Goal: Information Seeking & Learning: Learn about a topic

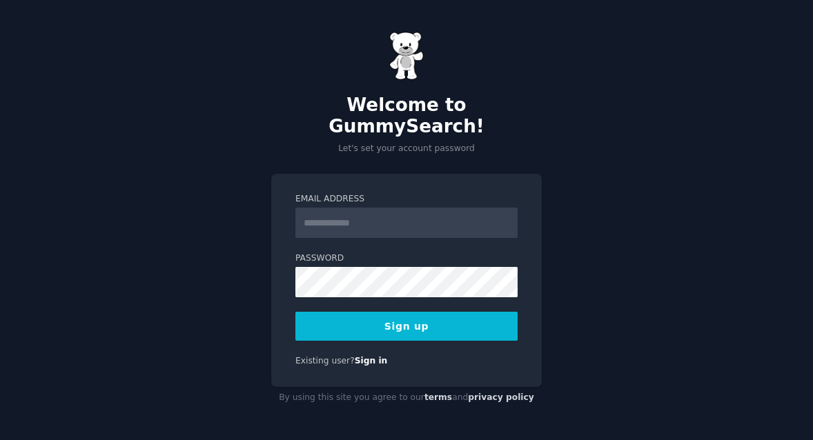
click at [315, 220] on input "Email Address" at bounding box center [406, 223] width 222 height 30
type input "**********"
click at [404, 314] on button "Sign up" at bounding box center [406, 326] width 222 height 29
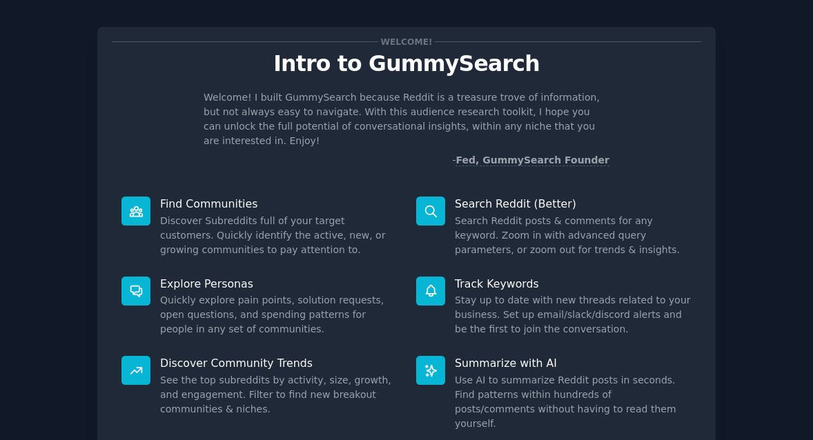
scroll to position [99, 0]
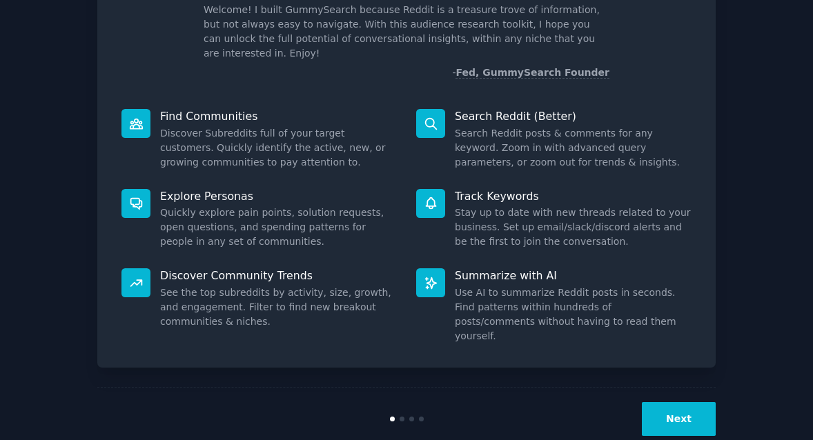
click at [680, 402] on button "Next" at bounding box center [679, 419] width 74 height 34
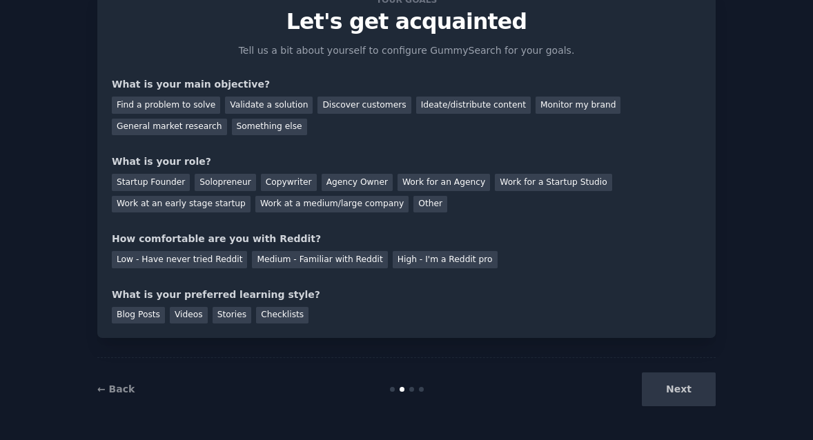
click at [687, 393] on div "Next" at bounding box center [612, 390] width 206 height 34
click at [679, 389] on div "Next" at bounding box center [612, 390] width 206 height 34
click at [677, 388] on div "Next" at bounding box center [612, 390] width 206 height 34
click at [117, 387] on link "← Back" at bounding box center [115, 389] width 37 height 11
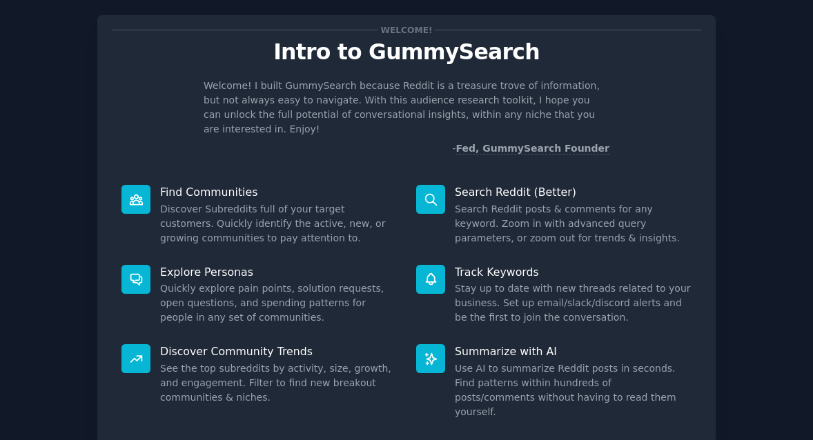
scroll to position [16, 0]
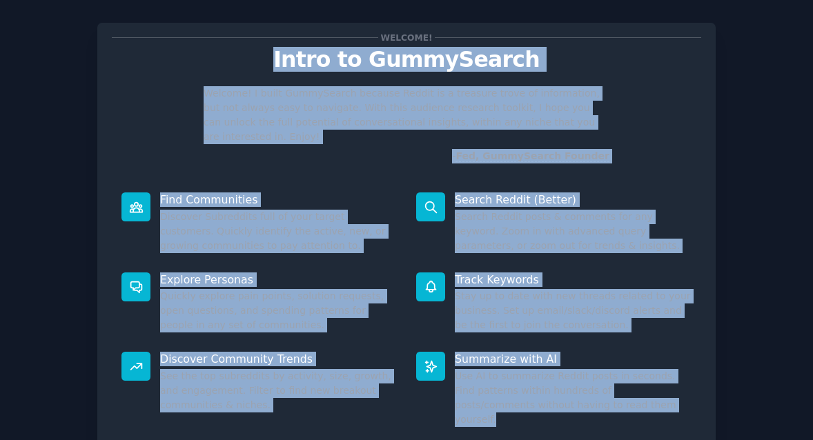
drag, startPoint x: 259, startPoint y: 50, endPoint x: 734, endPoint y: 386, distance: 582.4
click at [742, 398] on div "Welcome! Intro to GummySearch Welcome! I built GummySearch because Reddit is a …" at bounding box center [406, 268] width 775 height 531
copy div "Intro to GummySearch Welcome! I built GummySearch because Reddit is a treasure …"
click at [645, 72] on div "Welcome! Intro to GummySearch Welcome! I built GummySearch because Reddit is a …" at bounding box center [407, 100] width 590 height 126
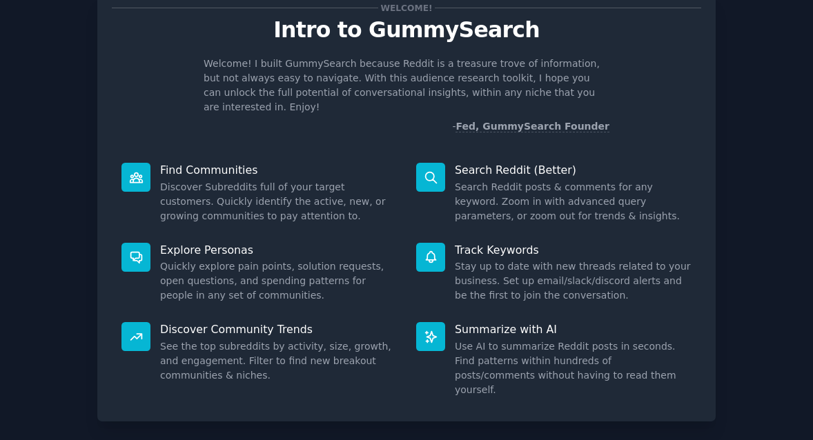
scroll to position [99, 0]
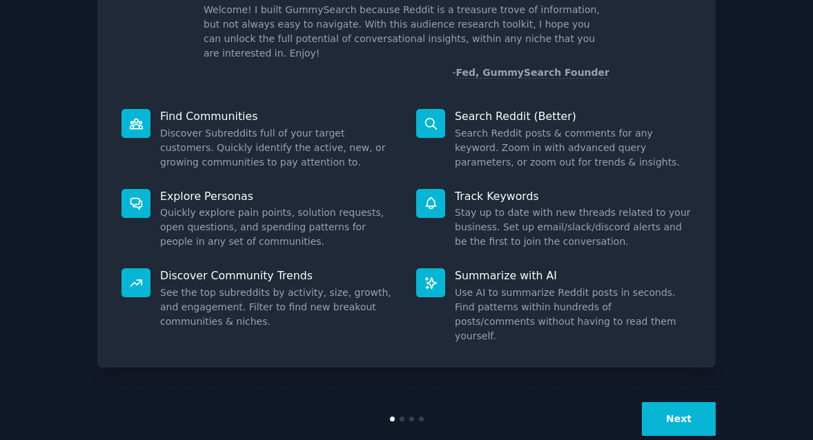
click at [685, 402] on button "Next" at bounding box center [679, 419] width 74 height 34
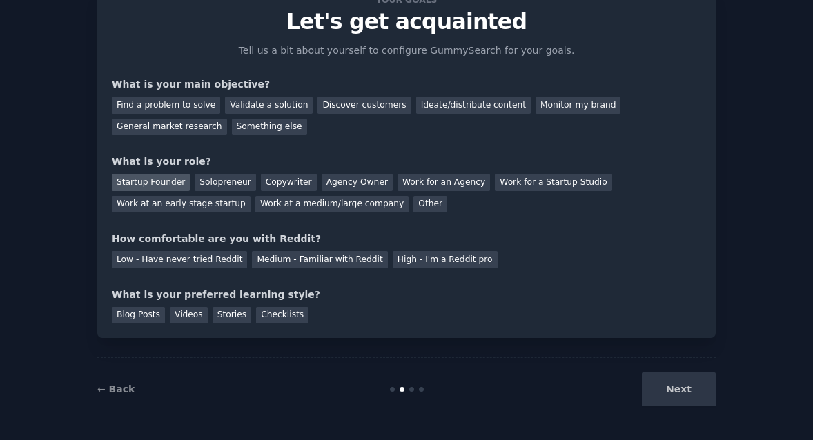
click at [153, 181] on div "Startup Founder" at bounding box center [151, 182] width 78 height 17
click at [184, 130] on div "General market research" at bounding box center [169, 127] width 115 height 17
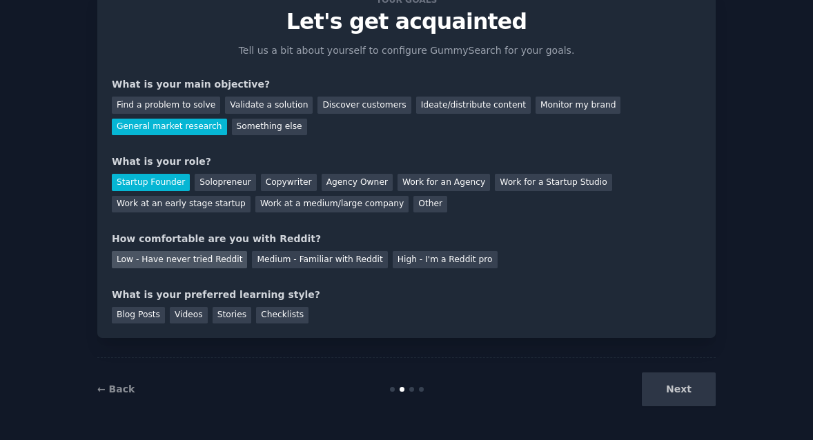
click at [215, 255] on div "Low - Have never tried Reddit" at bounding box center [179, 259] width 135 height 17
click at [282, 318] on div "Checklists" at bounding box center [282, 315] width 52 height 17
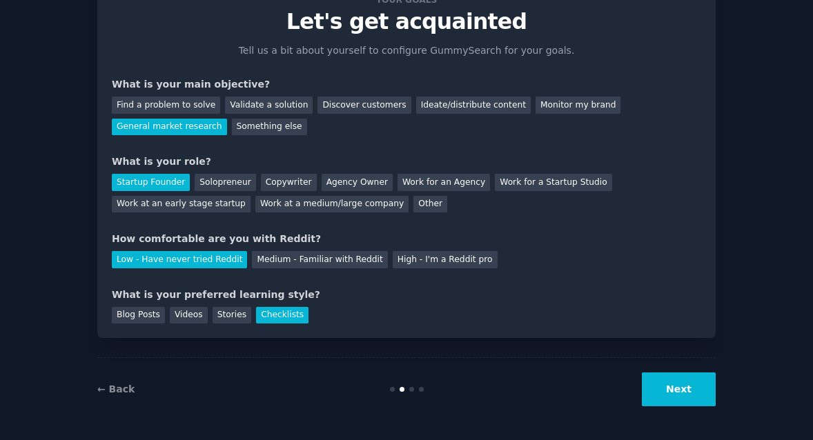
click at [679, 389] on button "Next" at bounding box center [679, 390] width 74 height 34
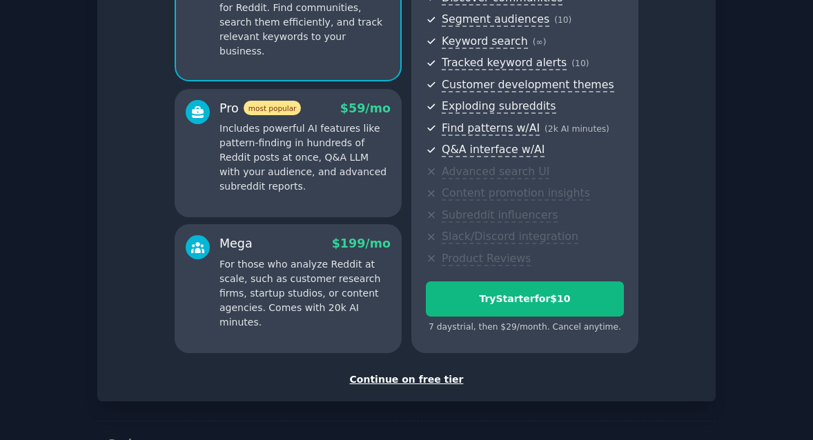
scroll to position [214, 0]
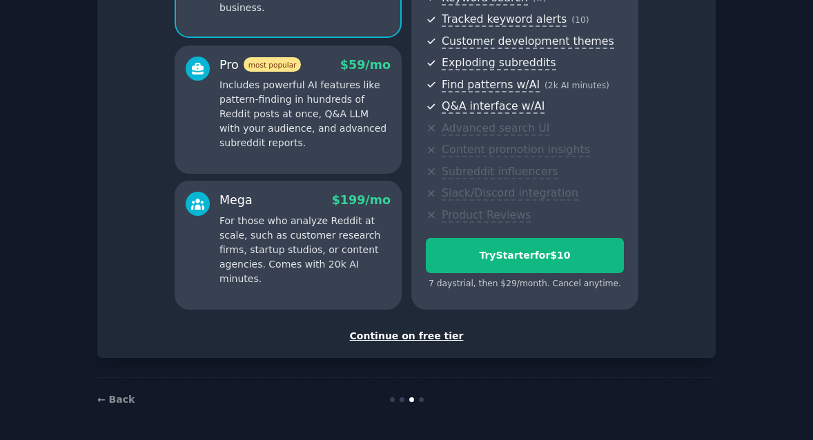
click at [415, 334] on div "Continue on free tier" at bounding box center [407, 336] width 590 height 14
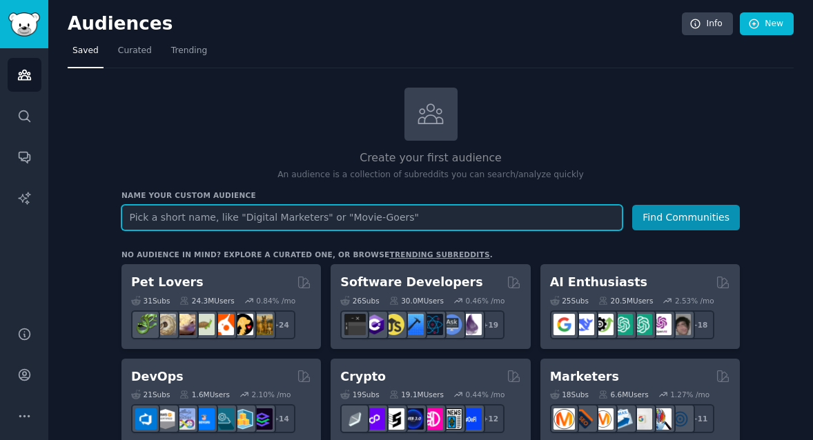
click at [257, 220] on input "text" at bounding box center [371, 218] width 501 height 26
paste input "favorite ASMR creators"
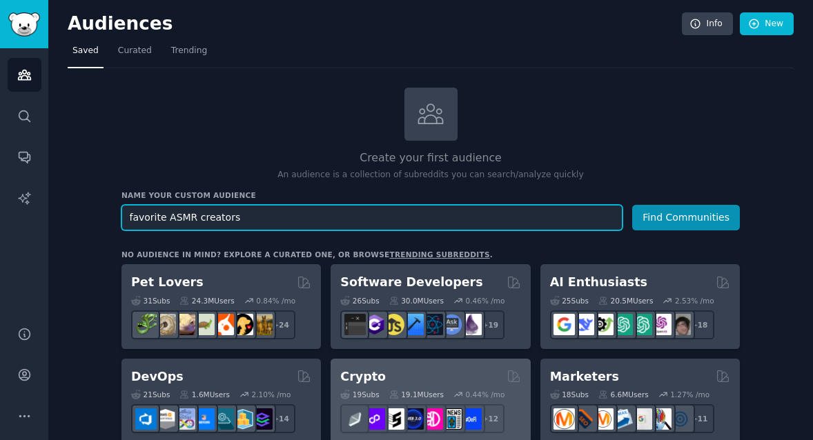
type input "favorite ASMR creators"
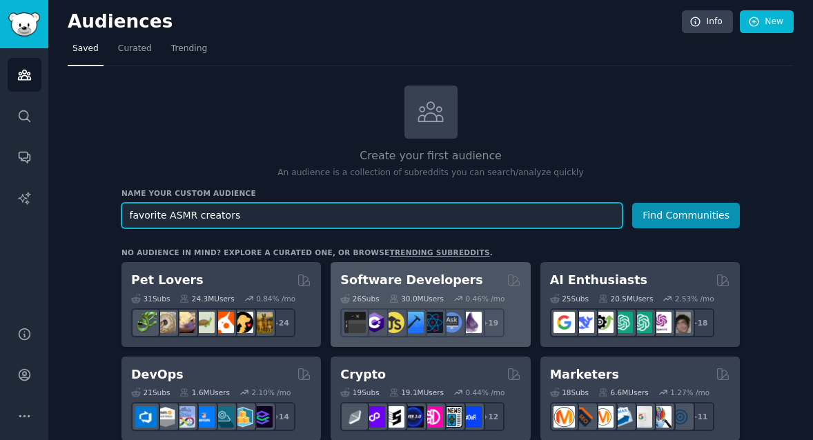
scroll to position [3, 0]
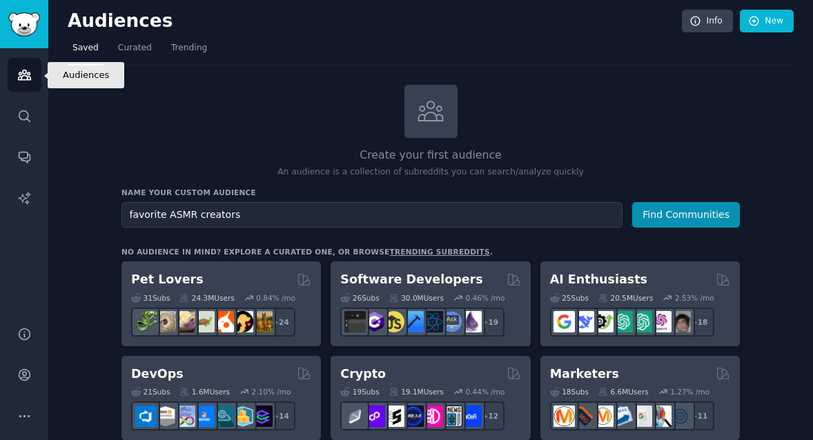
click at [23, 75] on icon "Sidebar" at bounding box center [24, 75] width 12 height 10
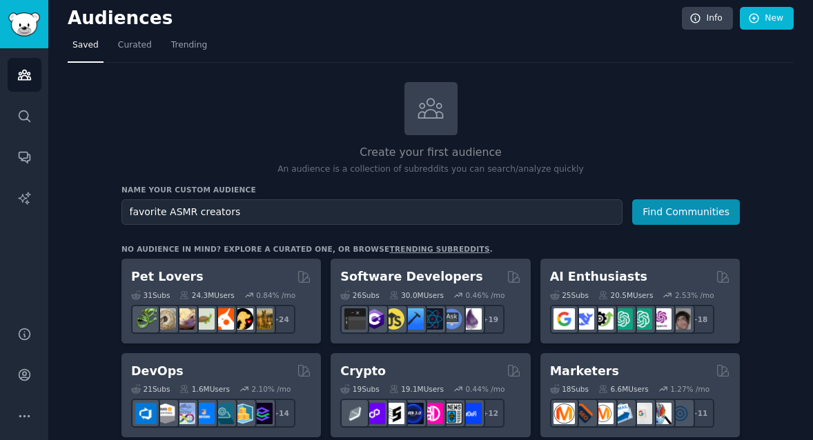
scroll to position [8, 0]
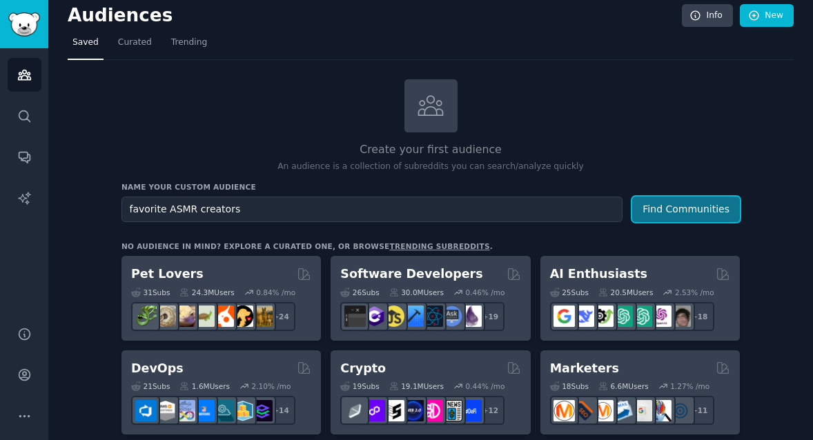
click at [666, 211] on button "Find Communities" at bounding box center [686, 210] width 108 height 26
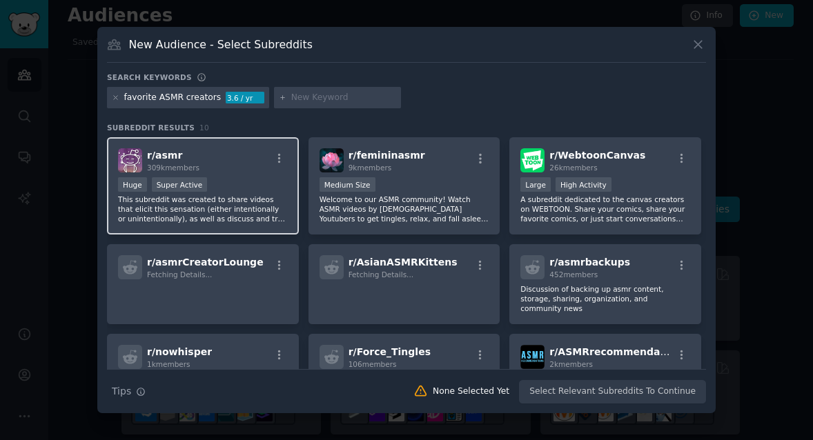
click at [254, 166] on div "r/ asmr 309k members" at bounding box center [203, 160] width 170 height 24
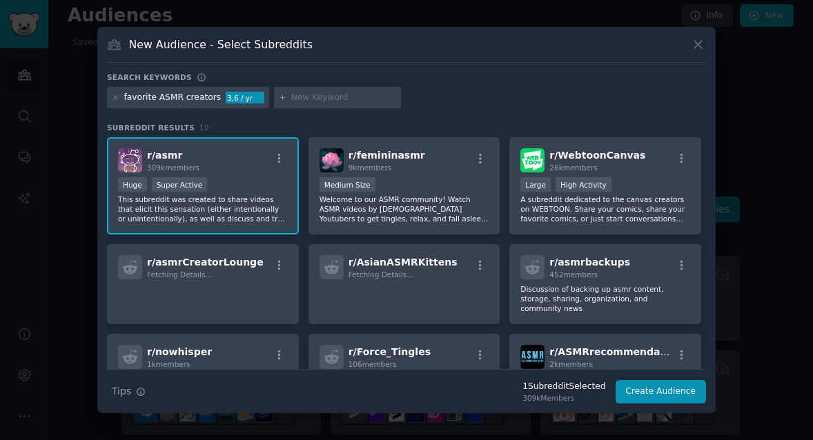
click at [320, 99] on input "text" at bounding box center [343, 98] width 105 height 12
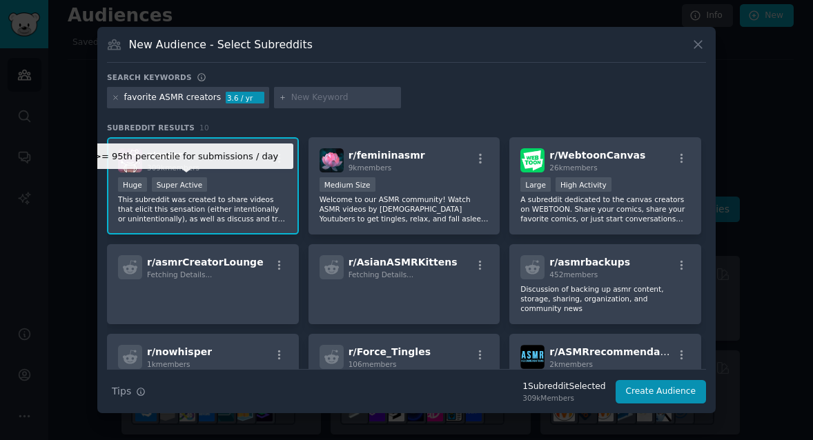
click at [199, 184] on div "Super Active" at bounding box center [180, 184] width 56 height 14
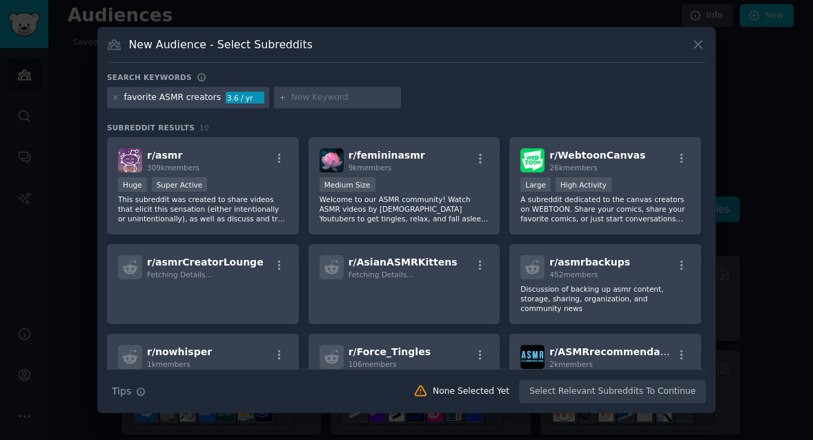
click at [311, 99] on input "text" at bounding box center [343, 98] width 105 height 12
click at [291, 97] on input "rasmr" at bounding box center [343, 98] width 105 height 12
type input "r/asmr"
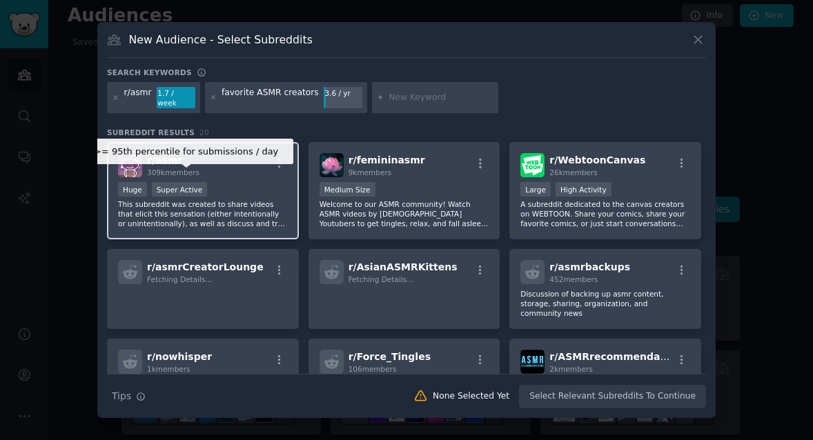
click at [168, 185] on div "Super Active" at bounding box center [180, 189] width 56 height 14
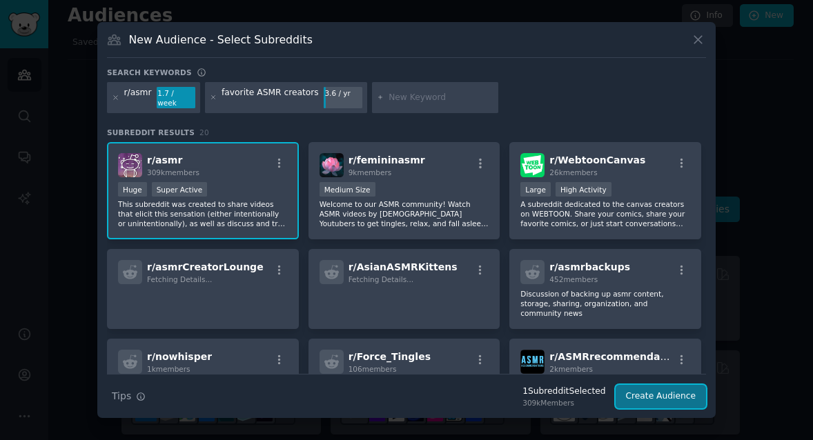
click at [676, 393] on button "Create Audience" at bounding box center [661, 396] width 91 height 23
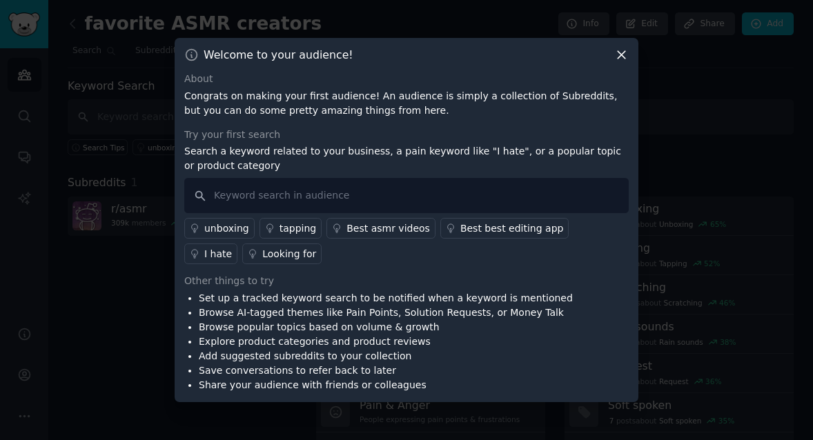
click at [621, 54] on icon at bounding box center [622, 56] width 8 height 8
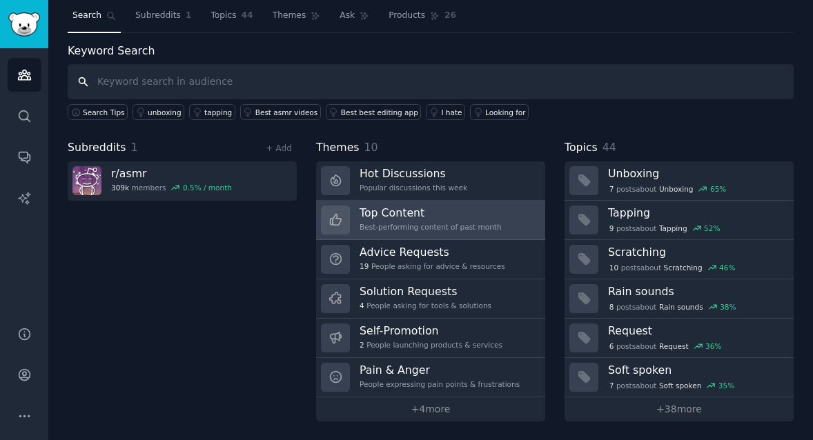
scroll to position [35, 0]
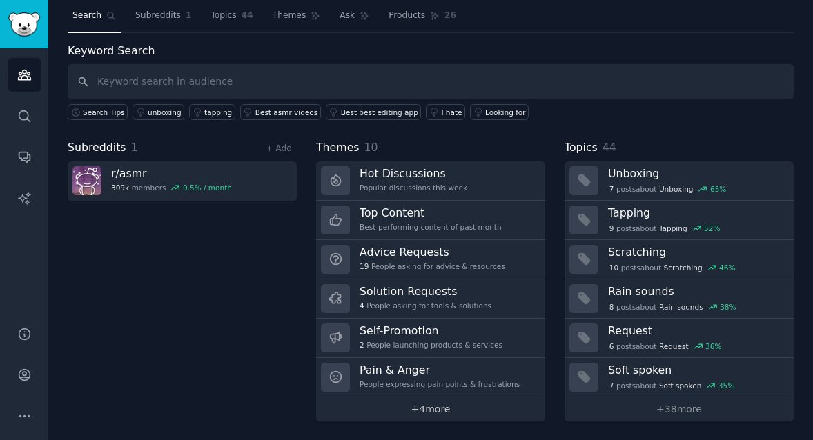
click at [427, 407] on link "+ 4 more" at bounding box center [430, 410] width 229 height 24
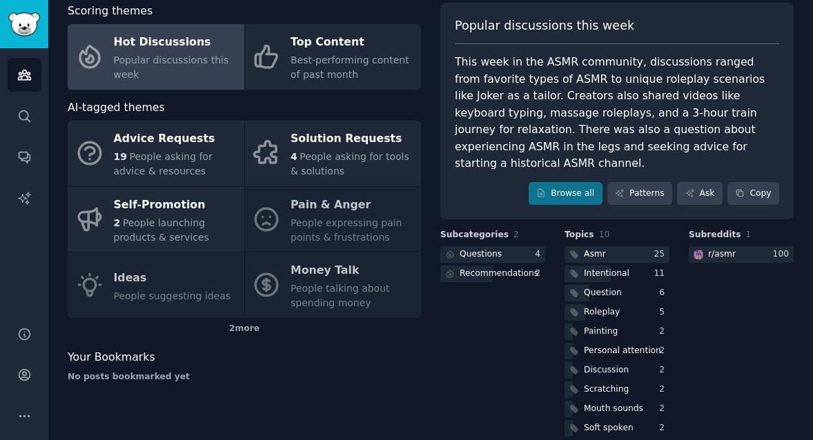
scroll to position [77, 0]
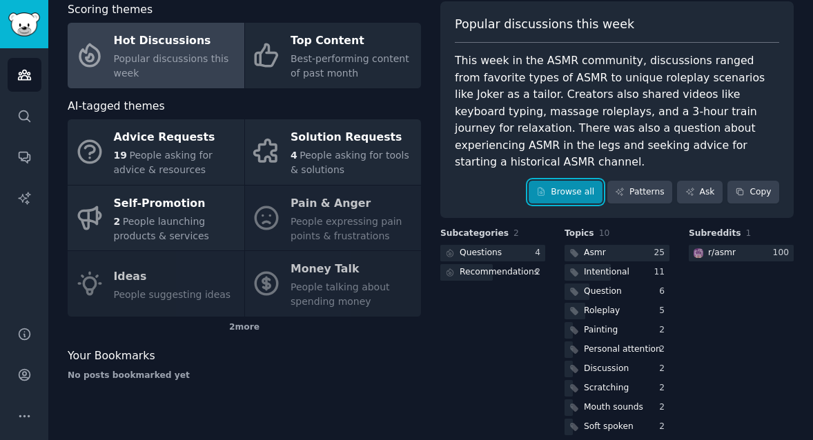
click at [567, 181] on link "Browse all" at bounding box center [566, 192] width 74 height 23
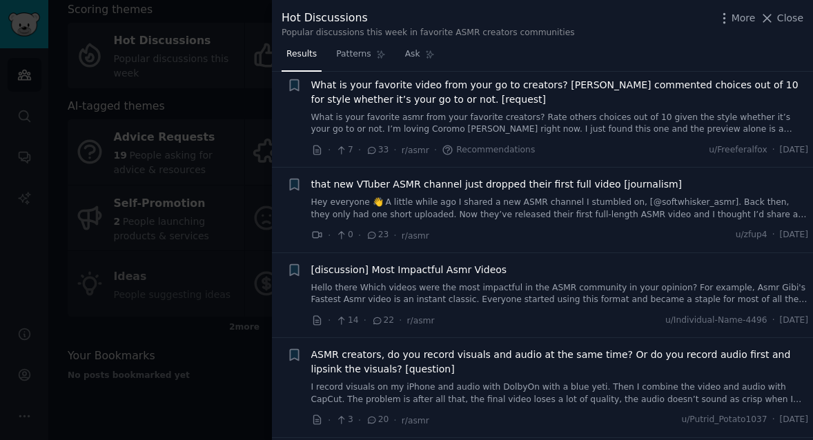
scroll to position [260, 0]
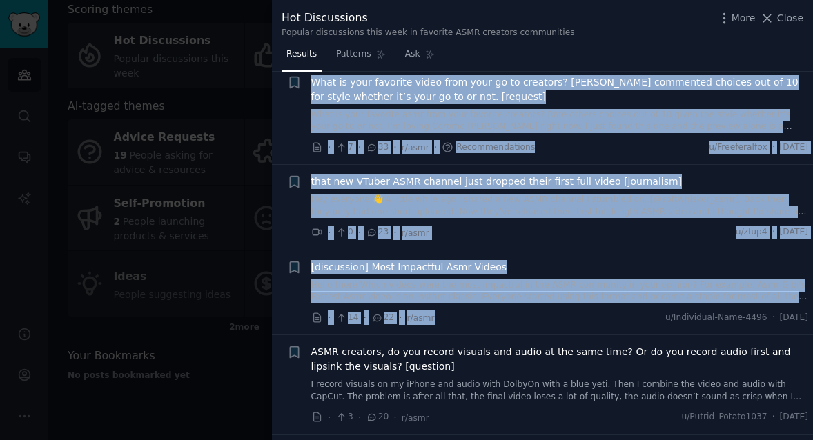
drag, startPoint x: 449, startPoint y: 326, endPoint x: 295, endPoint y: 93, distance: 279.0
copy ul "What is your favorite video from your go to creators? Rate commented choices ou…"
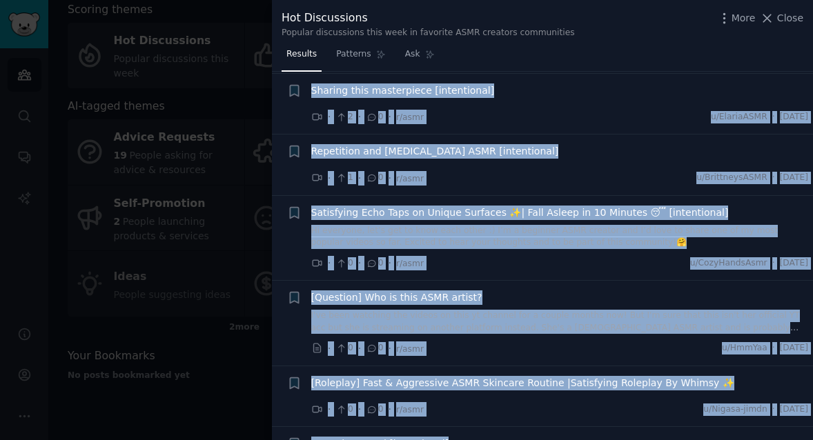
scroll to position [7194, 0]
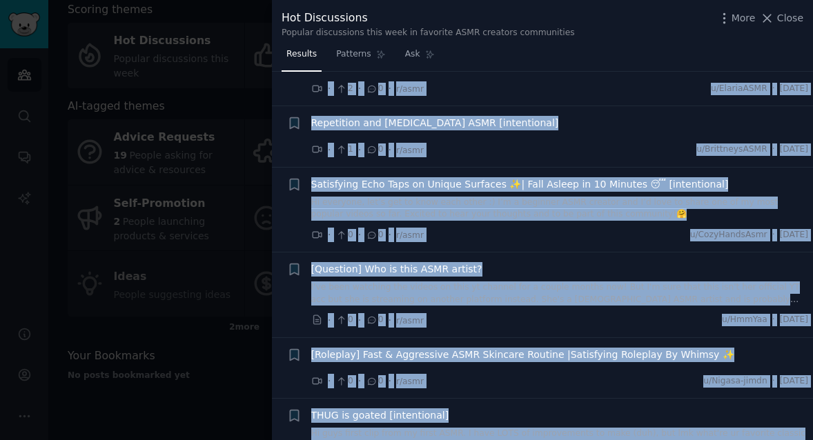
drag, startPoint x: 306, startPoint y: 293, endPoint x: 465, endPoint y: 425, distance: 205.9
copy ul "ASMR creators, do you record visuals and audio at the same time? Or do you reco…"
click at [260, 73] on div at bounding box center [406, 220] width 813 height 440
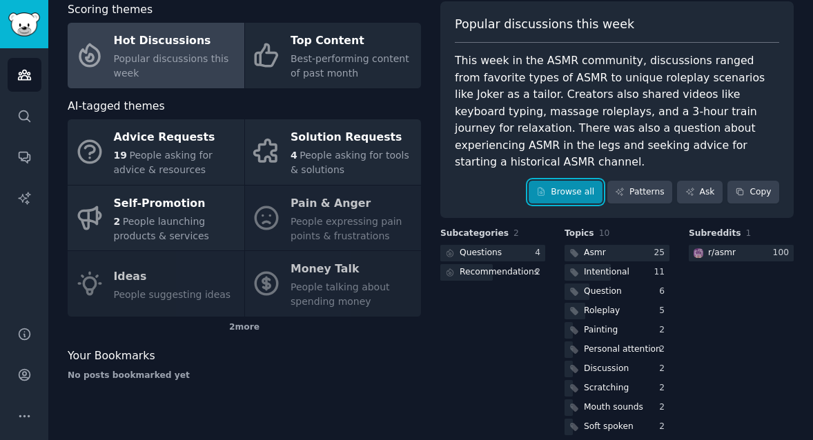
click at [569, 181] on link "Browse all" at bounding box center [566, 192] width 74 height 23
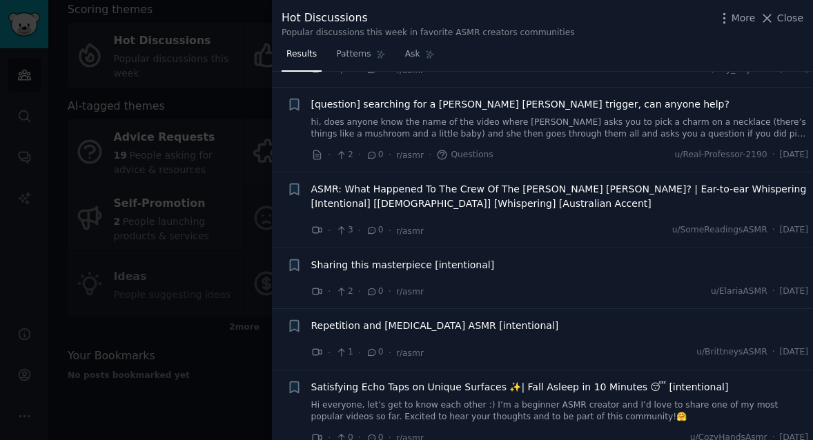
scroll to position [6764, 0]
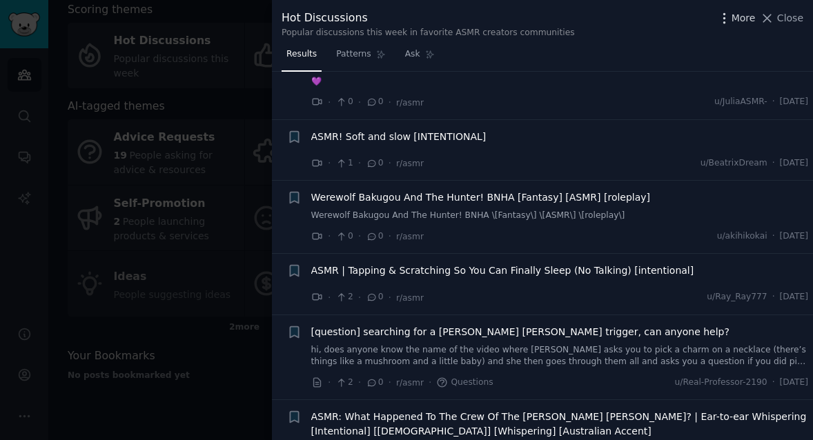
click at [743, 19] on span "More" at bounding box center [744, 18] width 24 height 14
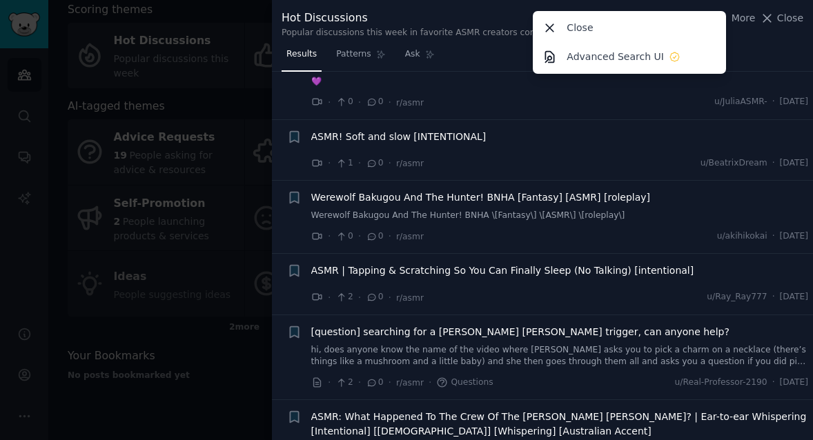
click at [761, 50] on div "Results Patterns Ask" at bounding box center [542, 57] width 541 height 28
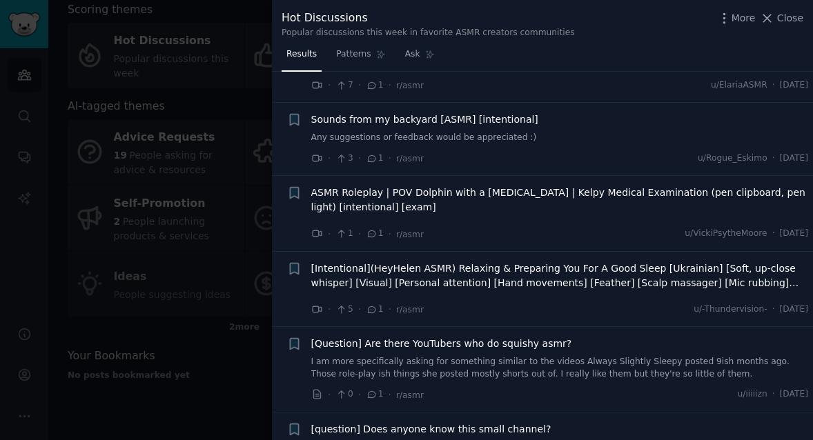
scroll to position [3010, 0]
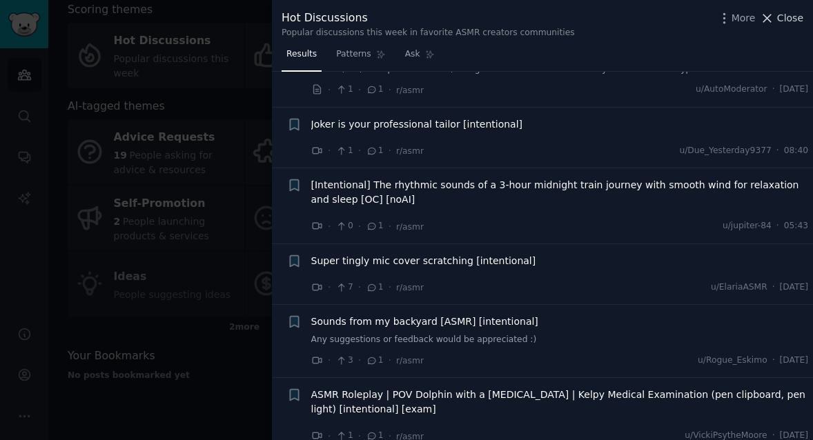
click at [783, 18] on span "Close" at bounding box center [790, 18] width 26 height 14
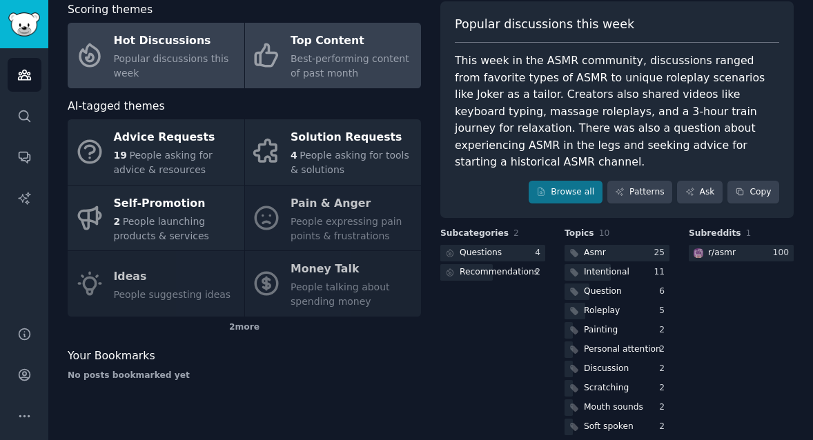
click at [352, 57] on span "Best-performing content of past month" at bounding box center [350, 66] width 119 height 26
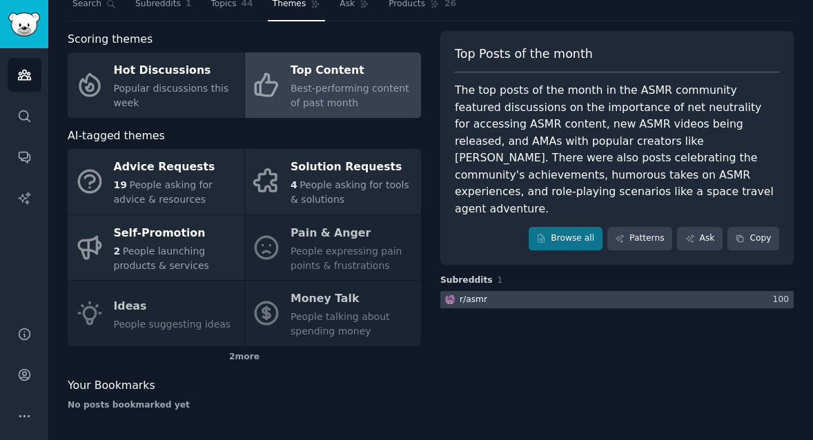
click at [473, 294] on div "r/ asmr" at bounding box center [474, 300] width 28 height 12
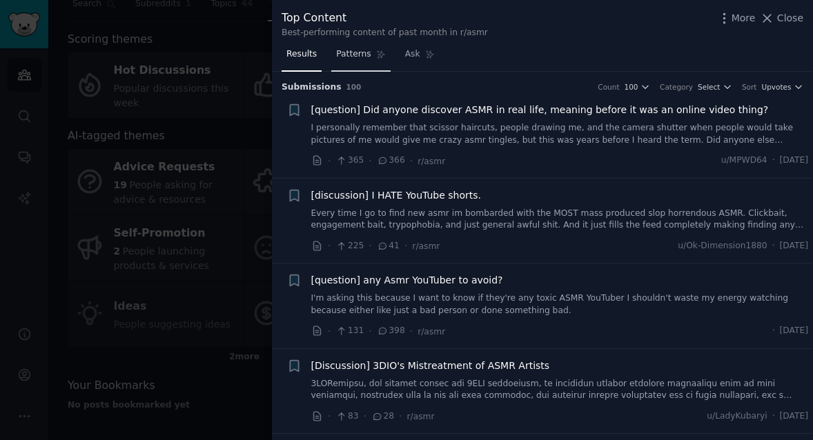
click at [356, 51] on span "Patterns" at bounding box center [353, 54] width 35 height 12
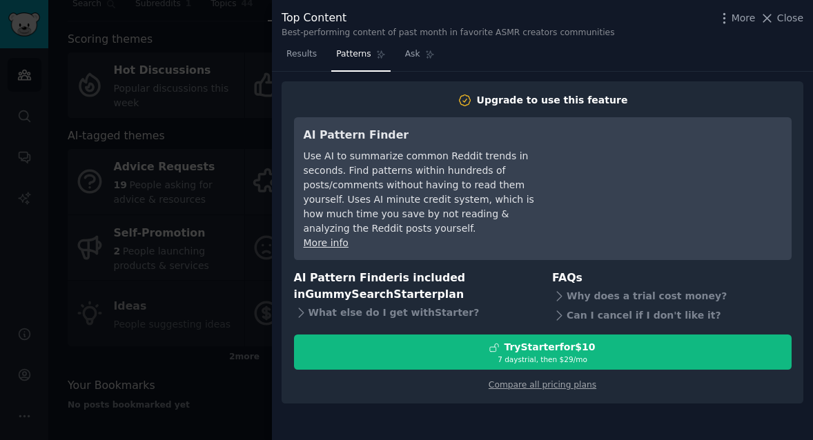
click at [252, 89] on div at bounding box center [406, 220] width 813 height 440
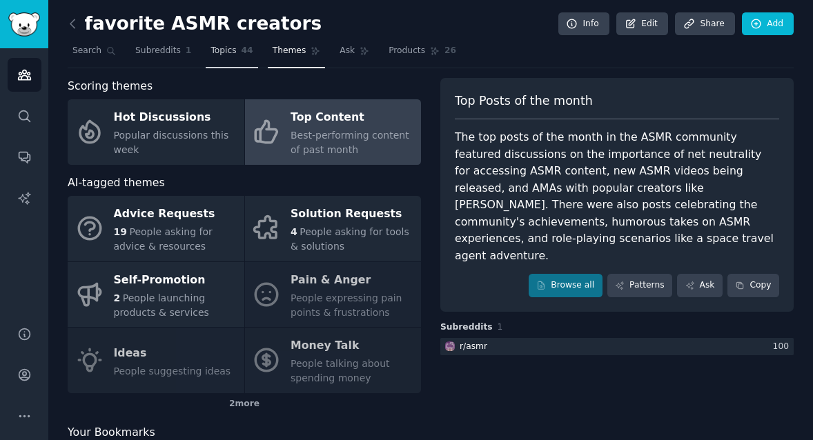
click at [226, 48] on span "Topics" at bounding box center [224, 51] width 26 height 12
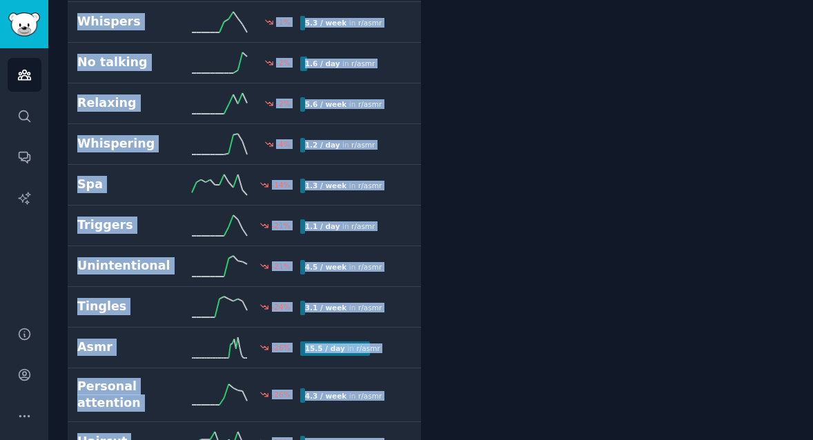
scroll to position [1511, 0]
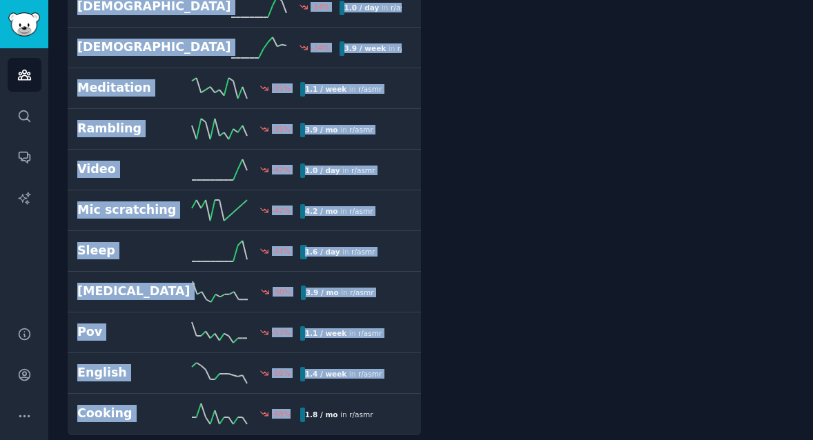
drag, startPoint x: 72, startPoint y: 137, endPoint x: 383, endPoint y: 474, distance: 459.2
click at [383, 440] on html "Audiences Search Conversations AI Reports Help Account More favorite ASMR creat…" at bounding box center [406, 220] width 813 height 440
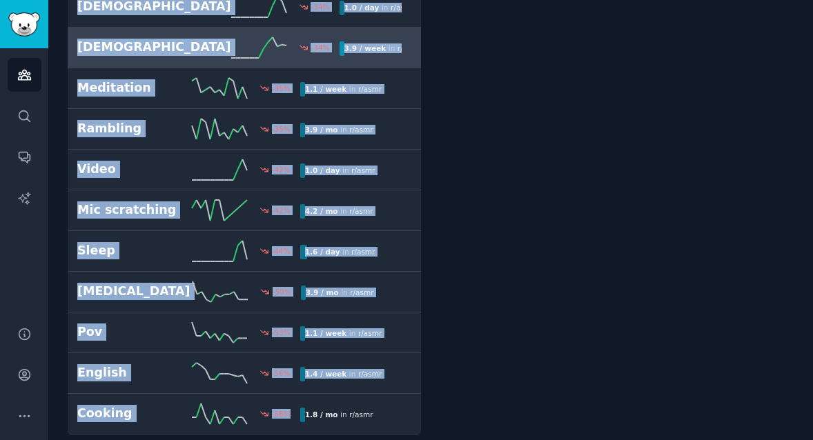
copy div "Unboxing 65 % 2.7 / week in r/ asmr Tapping 52 % 1.8 / day in r/ asmr 52% incre…"
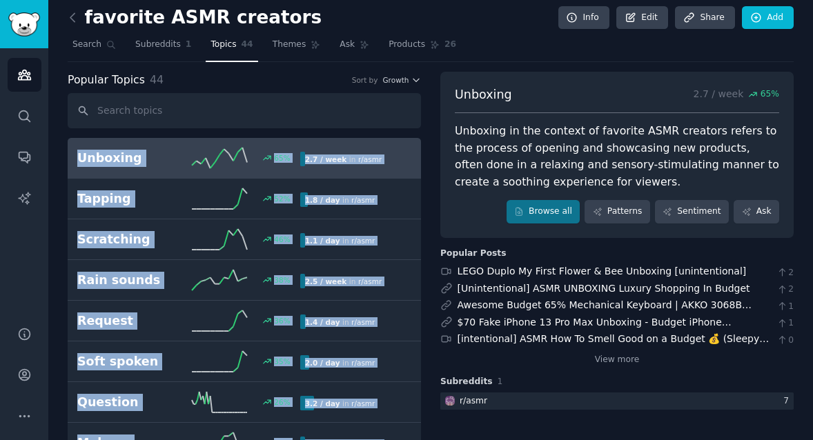
scroll to position [0, 0]
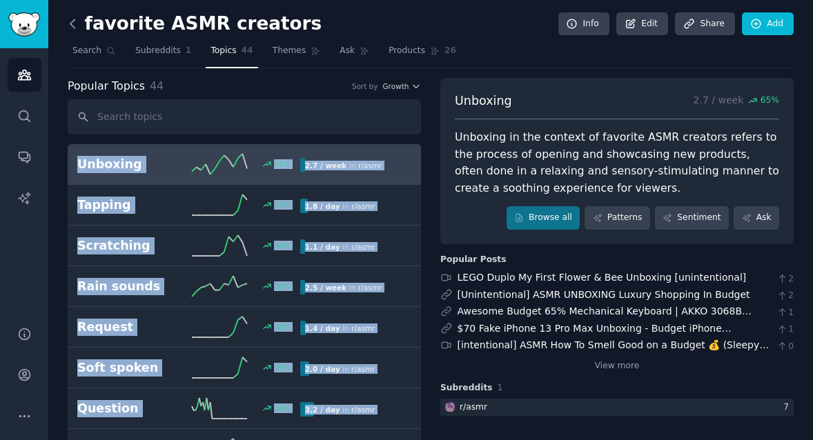
click at [68, 22] on icon at bounding box center [73, 24] width 14 height 14
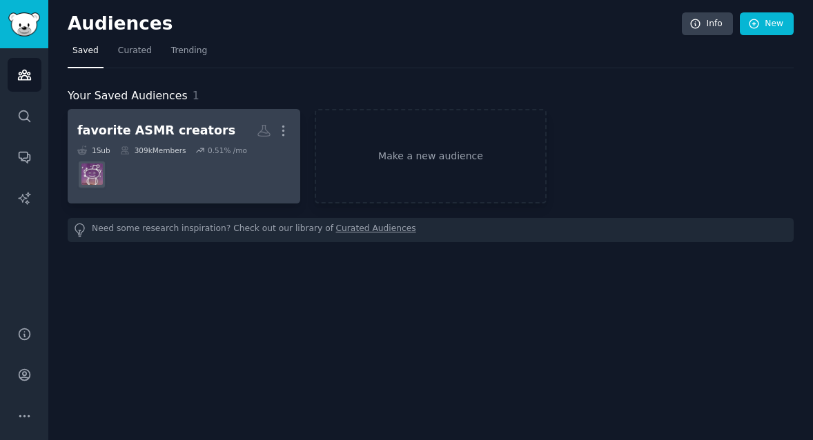
click at [170, 148] on div "309k Members" at bounding box center [153, 151] width 66 height 10
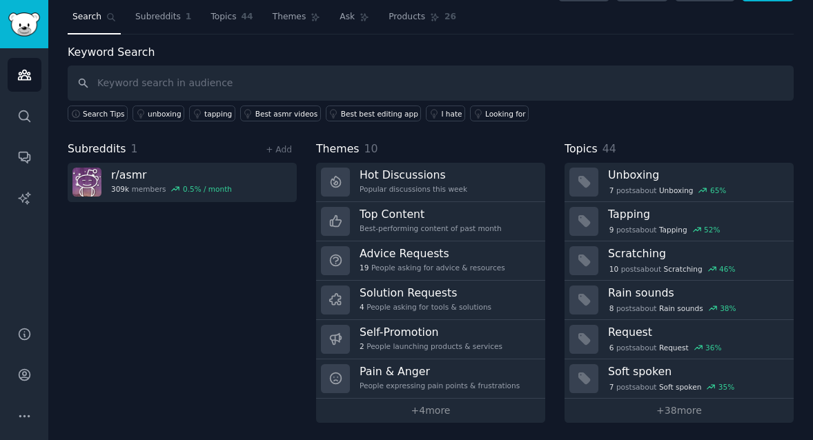
scroll to position [35, 0]
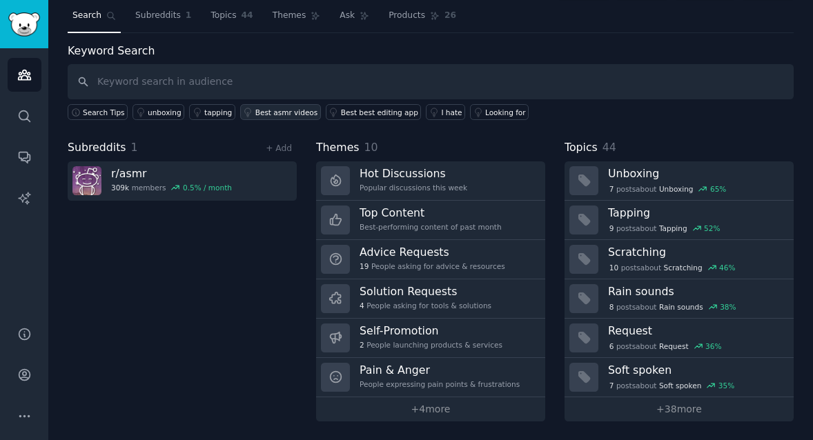
click at [291, 110] on div "Best asmr videos" at bounding box center [286, 113] width 63 height 10
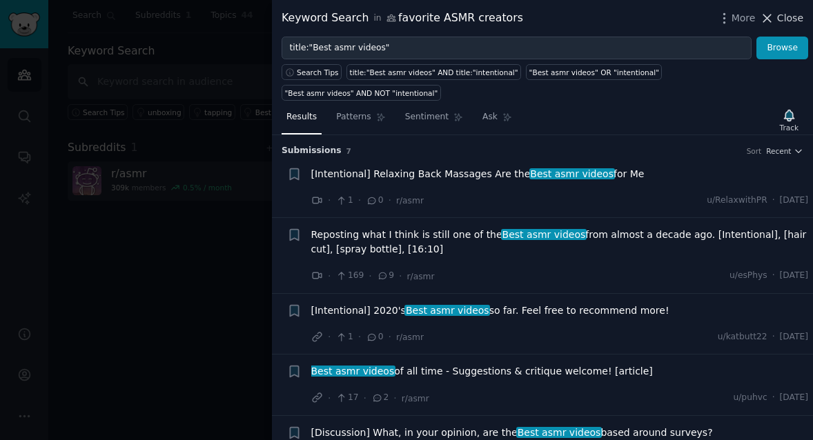
click at [775, 17] on icon at bounding box center [767, 18] width 14 height 14
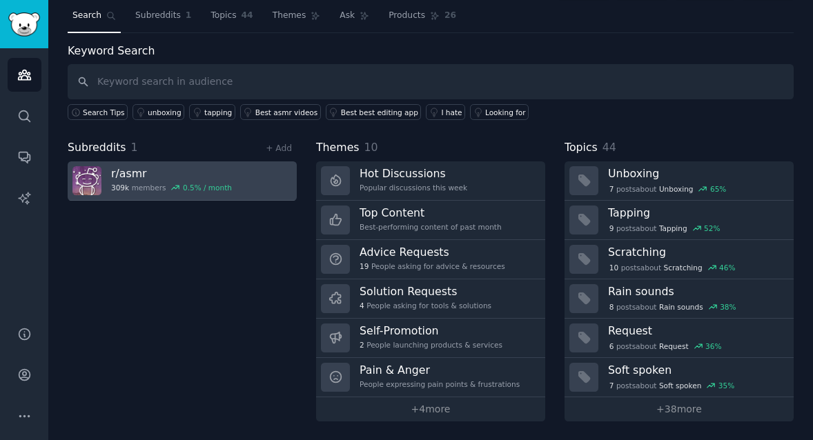
click at [122, 171] on h3 "r/ asmr" at bounding box center [171, 173] width 121 height 14
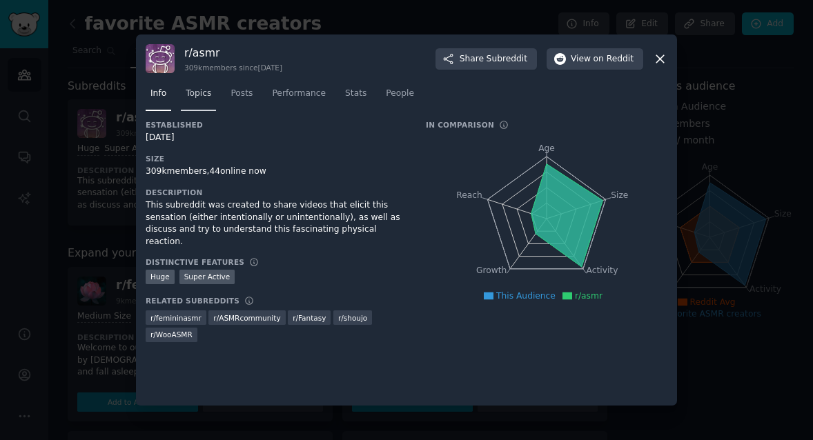
click at [195, 90] on span "Topics" at bounding box center [199, 94] width 26 height 12
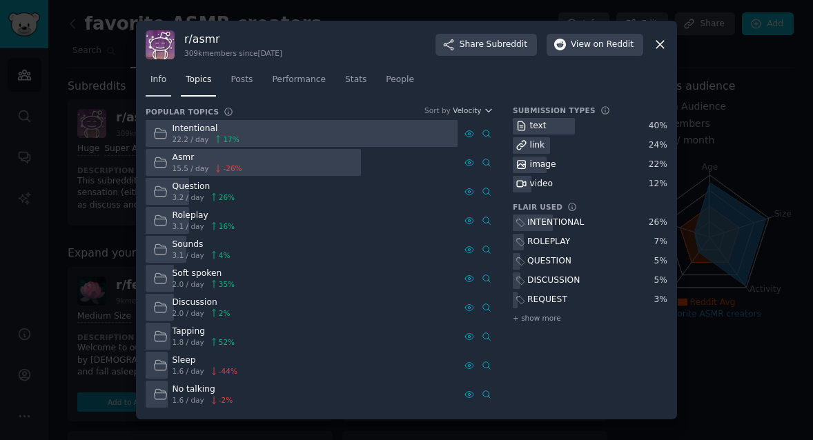
click at [162, 79] on span "Info" at bounding box center [158, 80] width 16 height 12
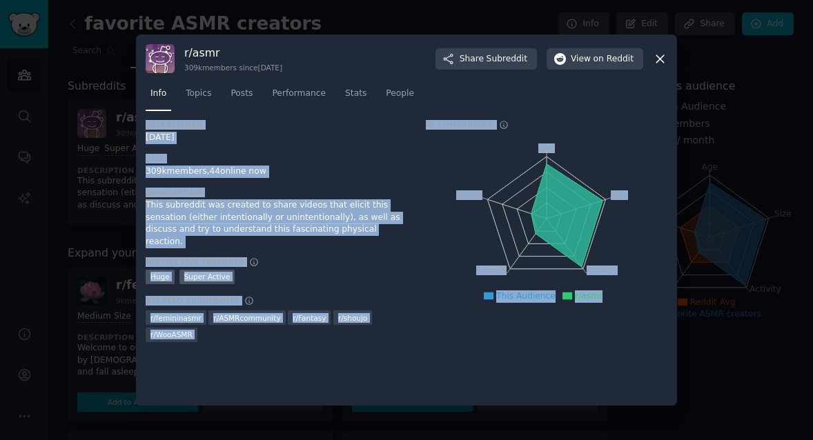
drag, startPoint x: 147, startPoint y: 127, endPoint x: 629, endPoint y: 291, distance: 509.1
click at [629, 291] on div "Established 02/18/2011 Size 309k members, 44 online now Description This subred…" at bounding box center [407, 236] width 522 height 232
copy div "Established 02/18/2011 Size 309k members, 44 online now Description This subred…"
click at [210, 92] on span "Topics" at bounding box center [199, 94] width 26 height 12
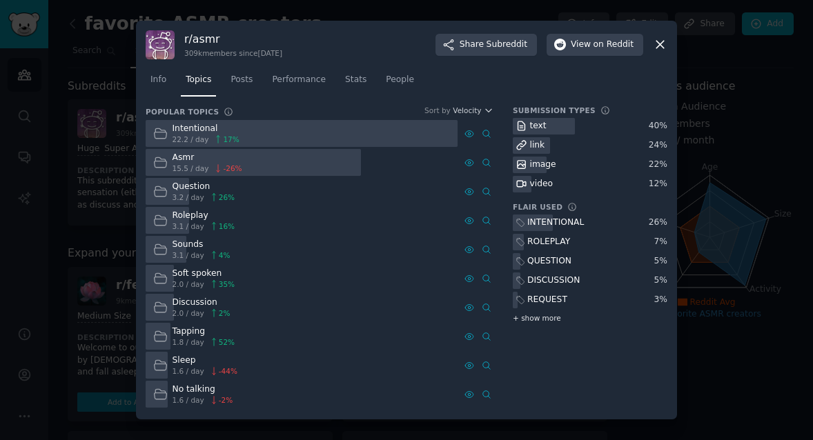
click at [541, 322] on span "+ show more" at bounding box center [537, 318] width 48 height 10
click at [250, 80] on span "Posts" at bounding box center [242, 80] width 22 height 12
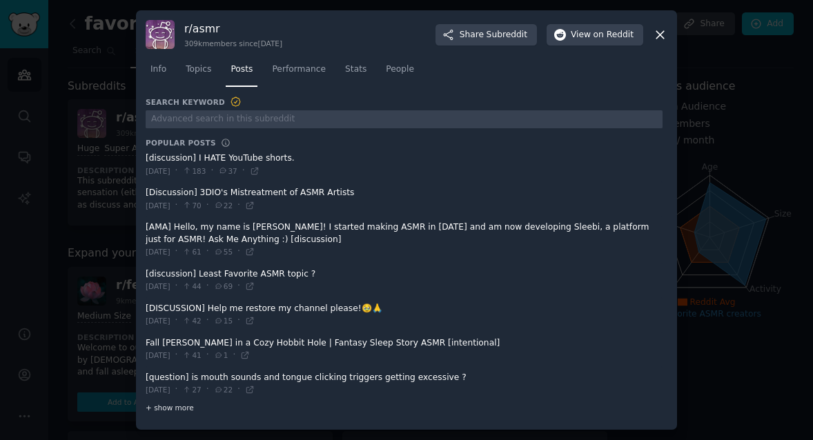
click at [171, 407] on span "+ show more" at bounding box center [170, 408] width 48 height 10
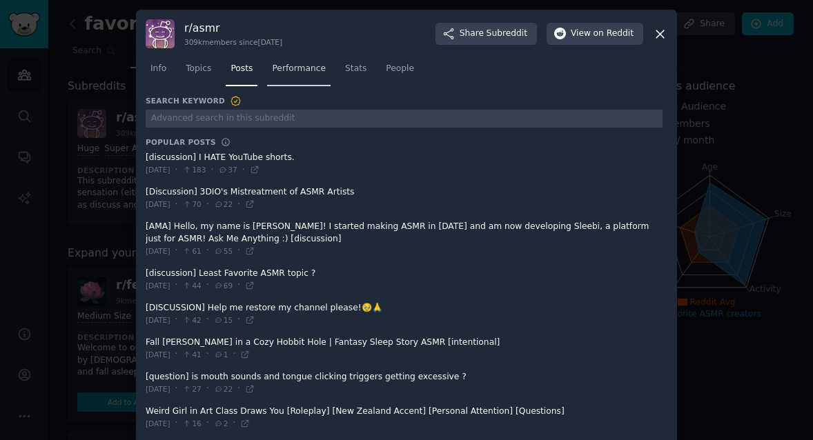
click at [309, 72] on span "Performance" at bounding box center [299, 69] width 54 height 12
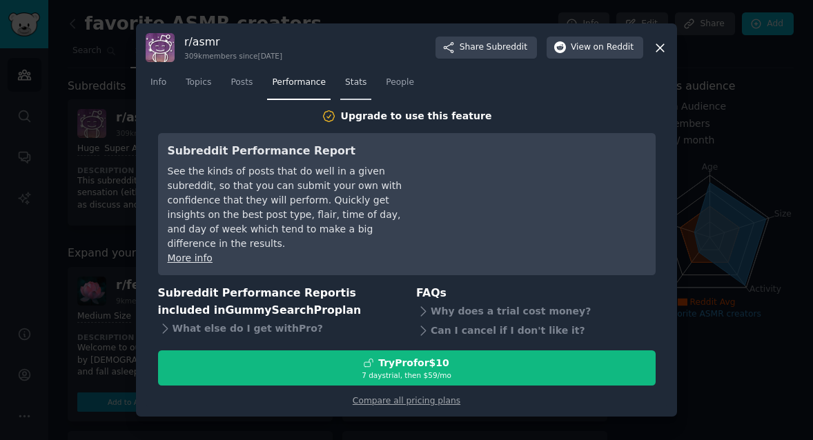
click at [358, 89] on span "Stats" at bounding box center [355, 83] width 21 height 12
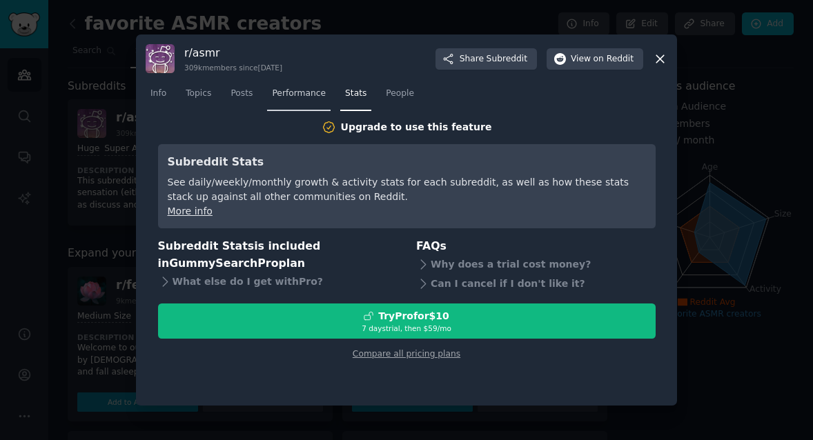
click at [311, 91] on span "Performance" at bounding box center [299, 94] width 54 height 12
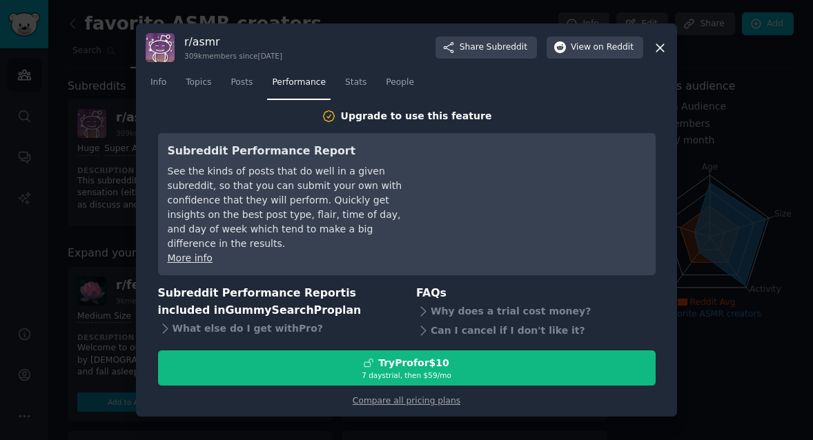
click at [661, 52] on icon at bounding box center [660, 48] width 14 height 14
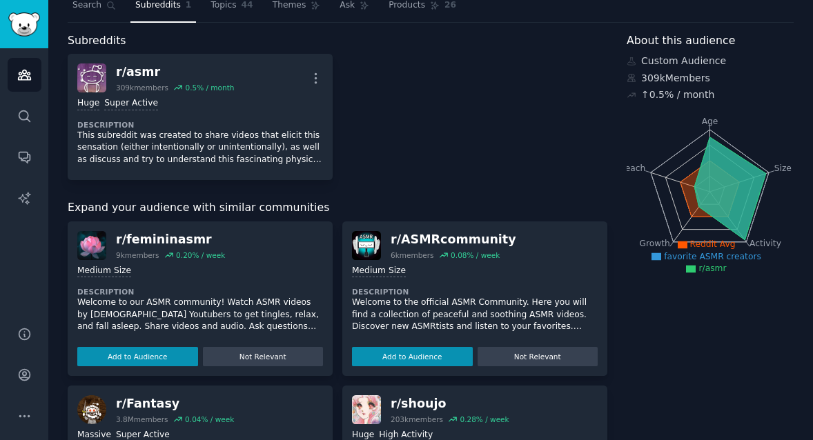
scroll to position [64, 0]
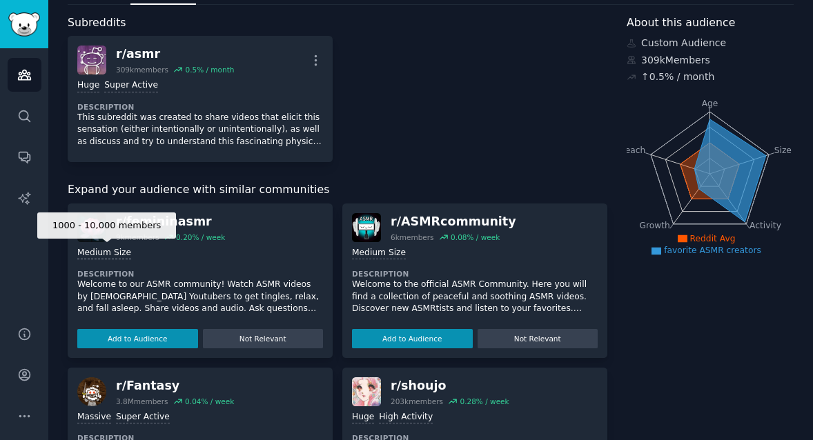
click at [115, 255] on div "Medium Size" at bounding box center [104, 253] width 54 height 13
click at [113, 253] on div "Medium Size" at bounding box center [104, 253] width 54 height 13
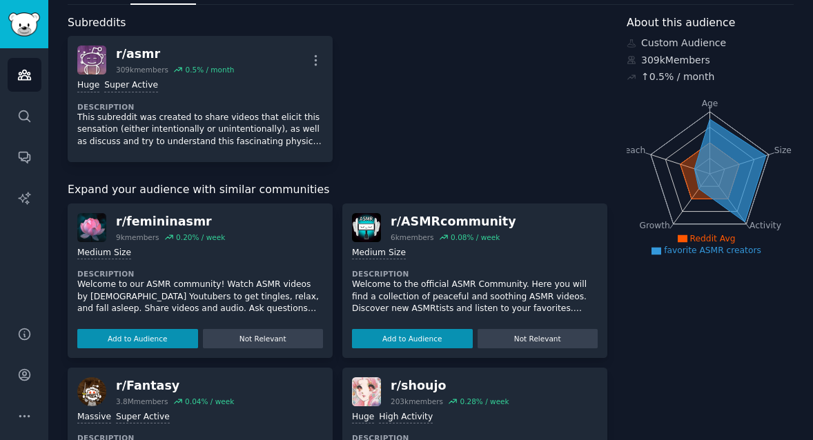
click at [141, 283] on p "Welcome to our ASMR community! Watch ASMR videos by [DEMOGRAPHIC_DATA] Youtuber…" at bounding box center [200, 297] width 246 height 37
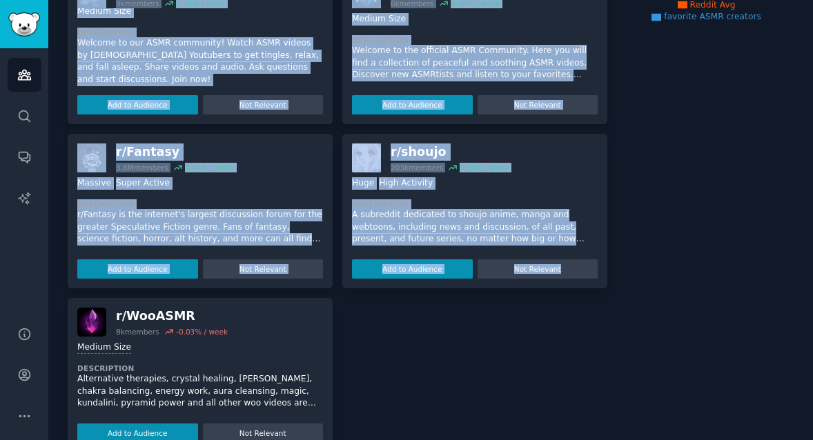
scroll to position [329, 0]
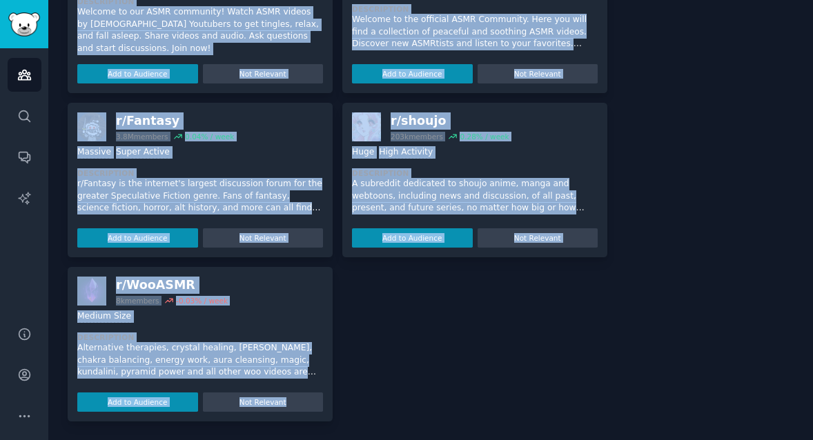
drag, startPoint x: 166, startPoint y: 86, endPoint x: 344, endPoint y: 421, distance: 379.8
click at [344, 421] on div "favorite ASMR creators Info Edit Share Add Search Subreddits 1 Topics 44 Themes…" at bounding box center [430, 56] width 765 height 770
copy div "r/ asmr 309k members 0.5 % / month More Huge Super Active Description This subr…"
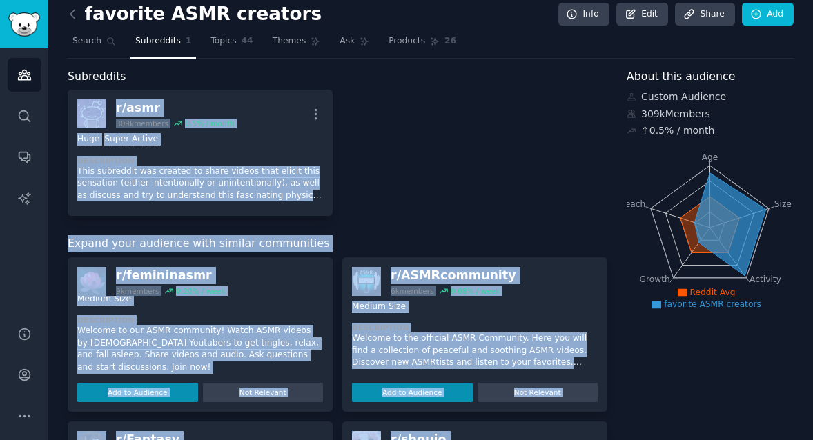
scroll to position [0, 0]
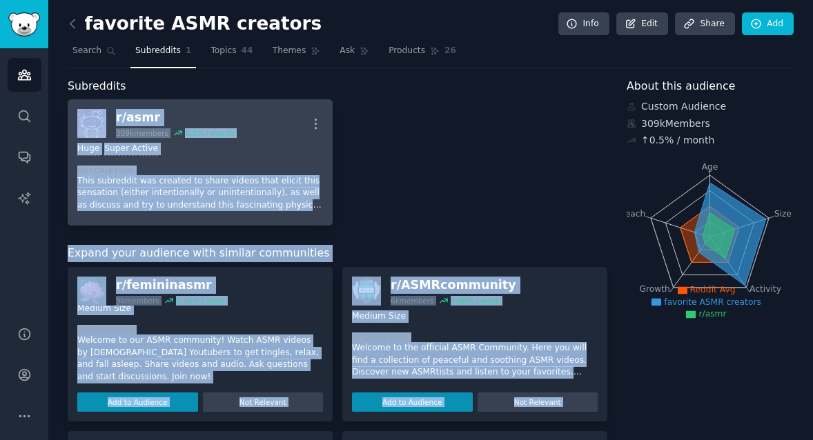
click at [202, 184] on p "This subreddit was created to share videos that elicit this sensation (either i…" at bounding box center [200, 193] width 246 height 37
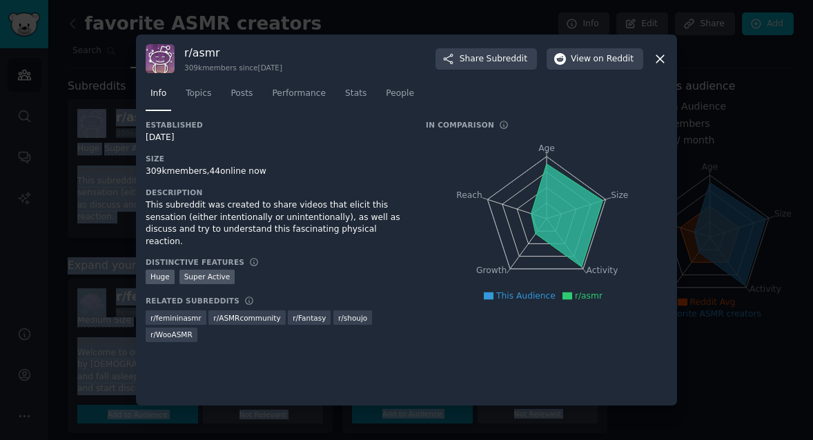
click at [659, 61] on icon at bounding box center [660, 59] width 14 height 14
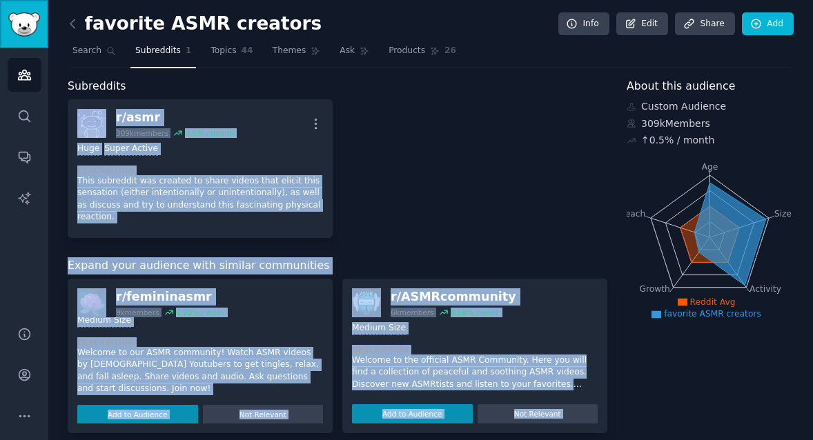
click at [18, 23] on img "Sidebar" at bounding box center [24, 24] width 32 height 24
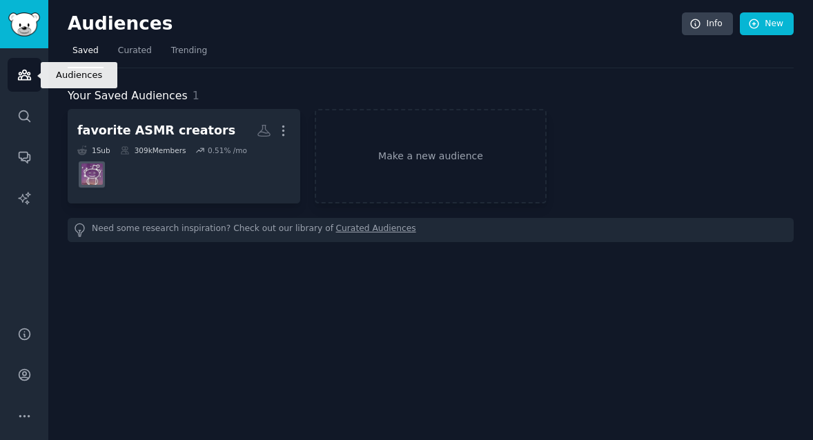
click at [26, 71] on icon "Sidebar" at bounding box center [24, 75] width 14 height 14
click at [25, 19] on img "Sidebar" at bounding box center [24, 24] width 32 height 24
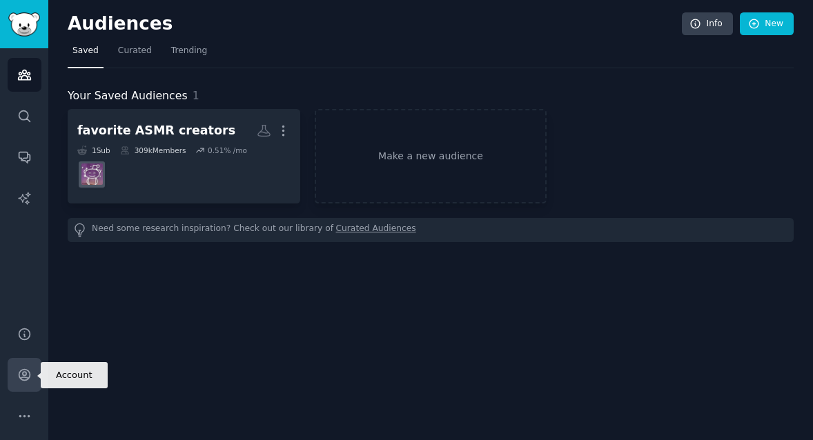
click at [21, 377] on icon "Sidebar" at bounding box center [24, 375] width 11 height 11
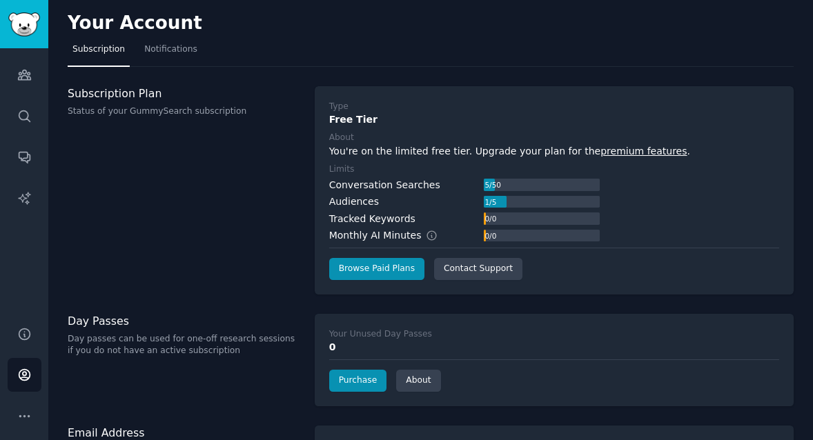
click at [228, 117] on div "Subscription Plan Status of your GummySearch subscription" at bounding box center [184, 190] width 233 height 208
click at [28, 371] on icon "Sidebar" at bounding box center [24, 375] width 11 height 11
click at [391, 276] on link "Browse Paid Plans" at bounding box center [376, 269] width 95 height 22
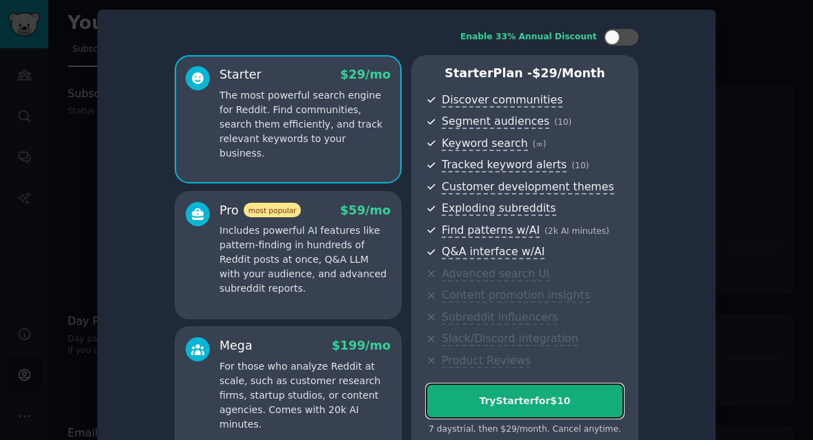
click at [578, 407] on div "Try Starter for $10" at bounding box center [525, 401] width 197 height 14
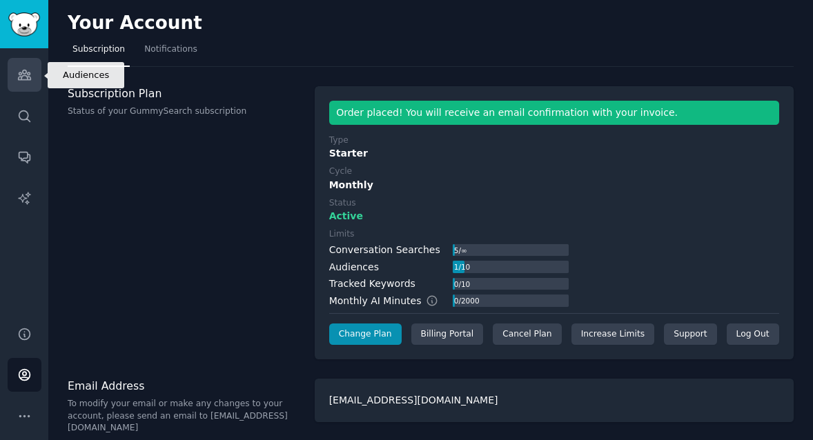
click at [30, 75] on icon "Sidebar" at bounding box center [24, 75] width 14 height 14
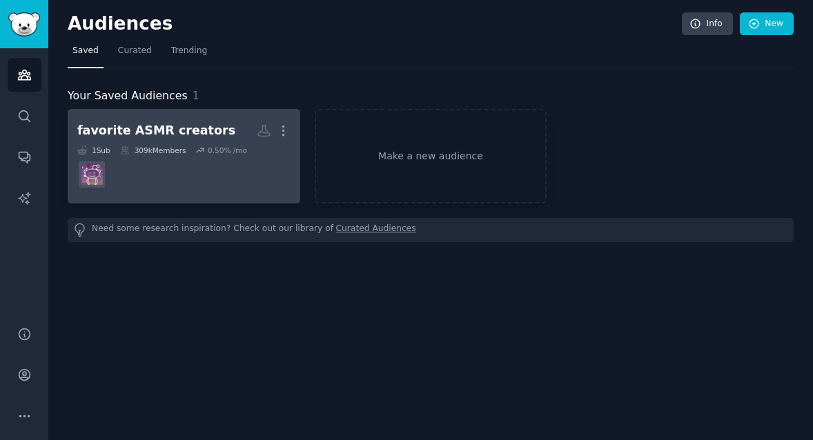
click at [125, 150] on icon at bounding box center [125, 151] width 10 height 10
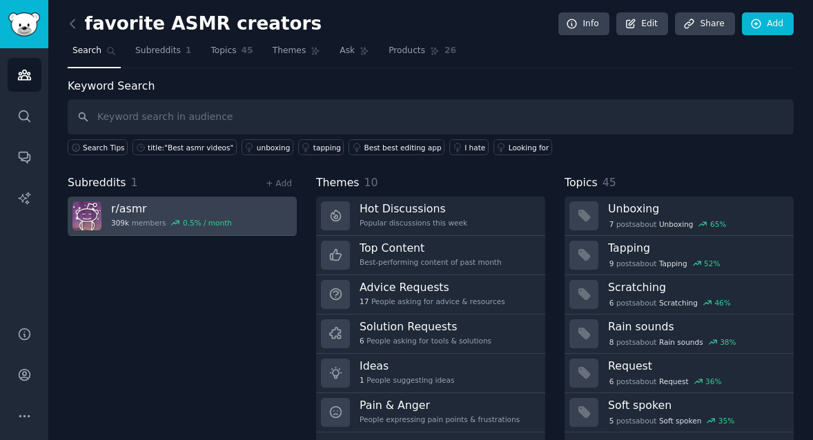
click at [128, 211] on h3 "r/ asmr" at bounding box center [171, 209] width 121 height 14
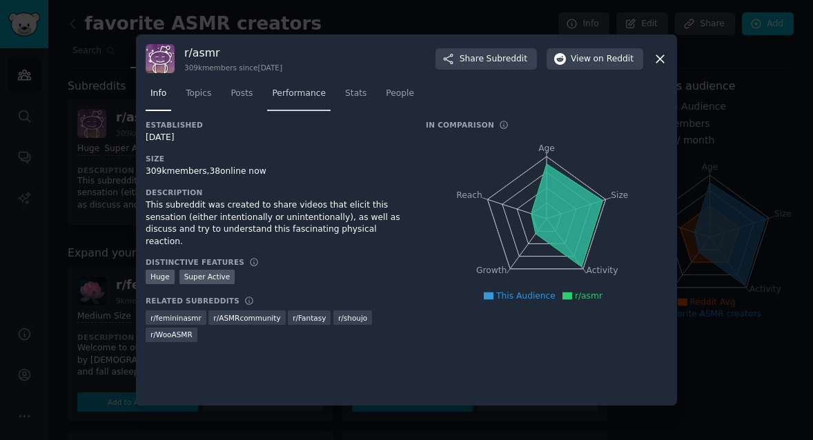
click at [309, 93] on span "Performance" at bounding box center [299, 94] width 54 height 12
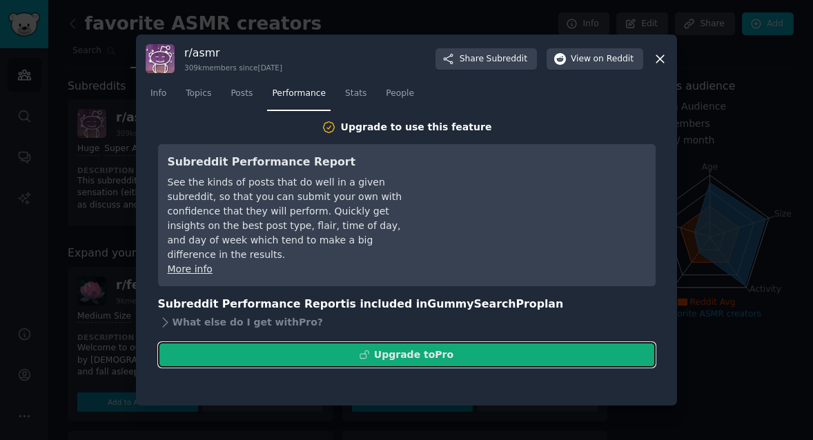
click at [410, 348] on div "Upgrade to Pro" at bounding box center [413, 355] width 79 height 14
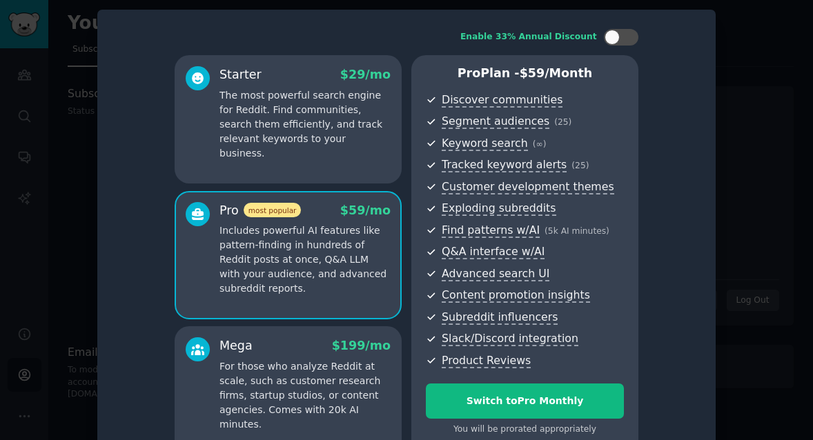
click at [669, 43] on div "Enable 33% Annual Discount Starter $ 29 /mo The most powerful search engine for…" at bounding box center [406, 242] width 599 height 446
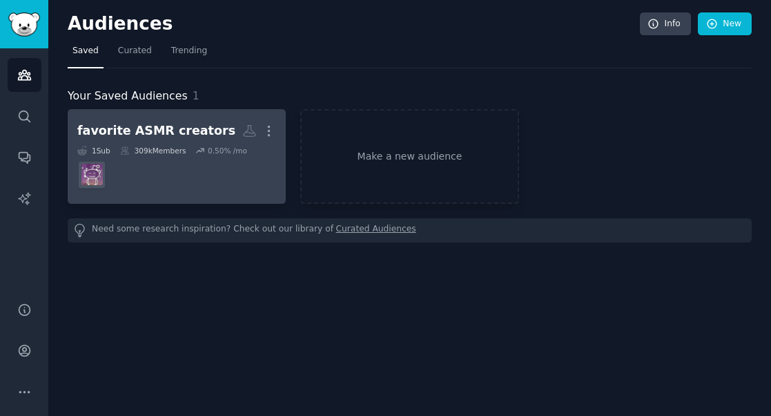
click at [164, 136] on div "favorite ASMR creators" at bounding box center [156, 130] width 158 height 17
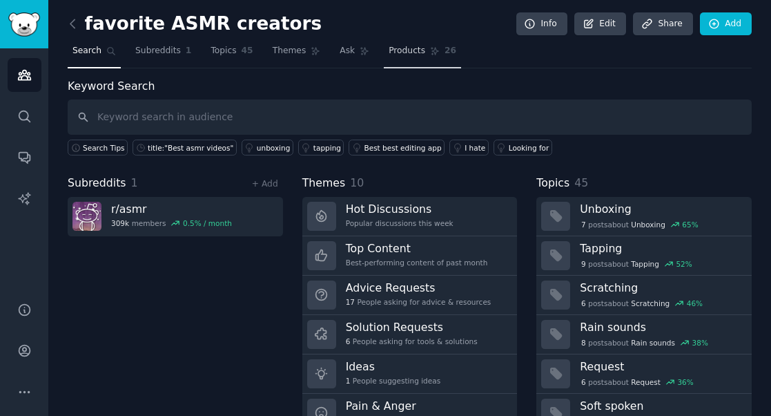
click at [399, 45] on span "Products" at bounding box center [407, 51] width 37 height 12
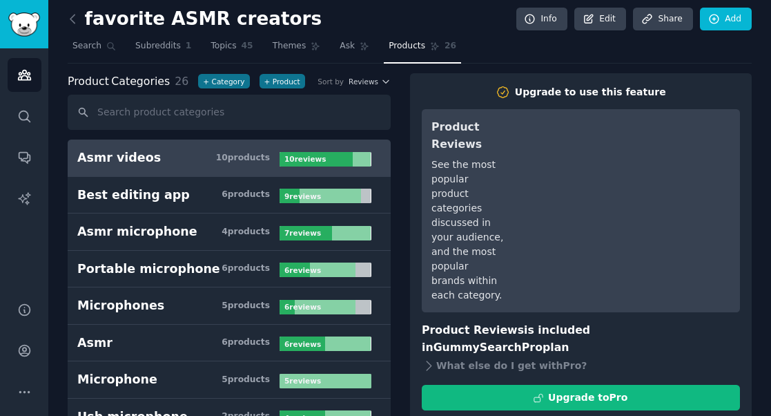
scroll to position [6, 0]
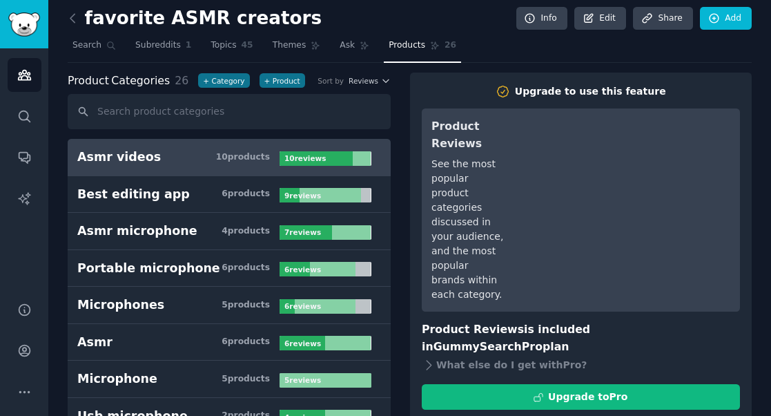
click at [80, 25] on link at bounding box center [76, 19] width 17 height 22
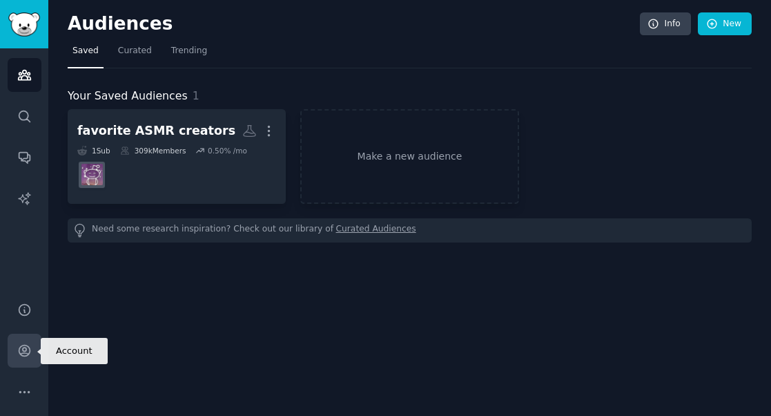
click at [15, 354] on link "Account" at bounding box center [25, 350] width 34 height 34
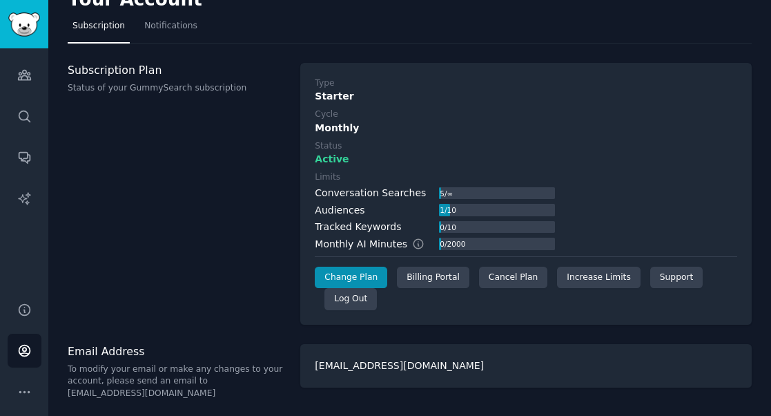
scroll to position [26, 0]
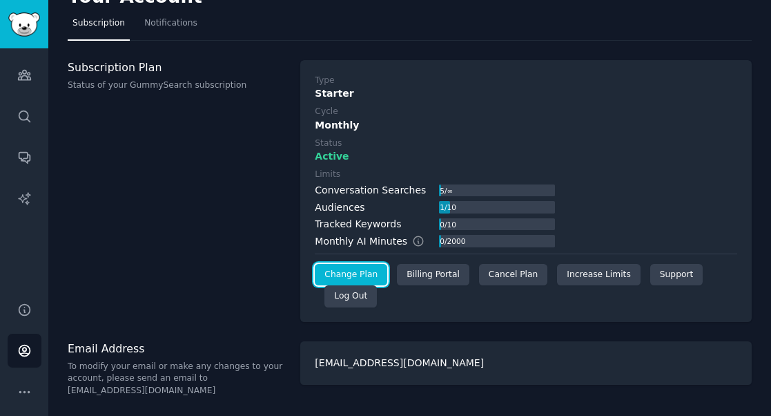
click at [339, 267] on link "Change Plan" at bounding box center [351, 275] width 72 height 22
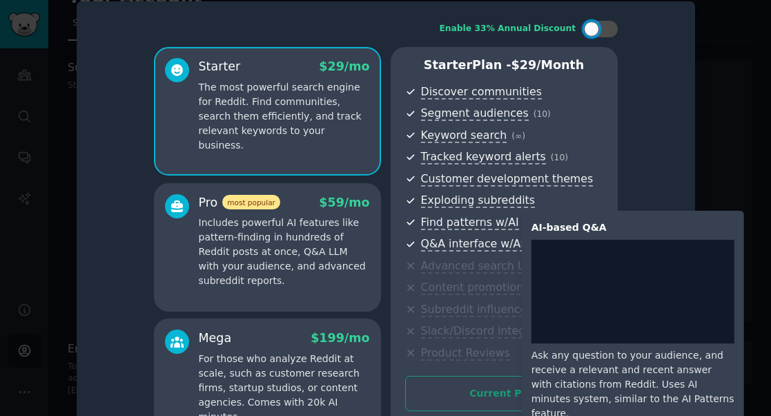
scroll to position [68, 0]
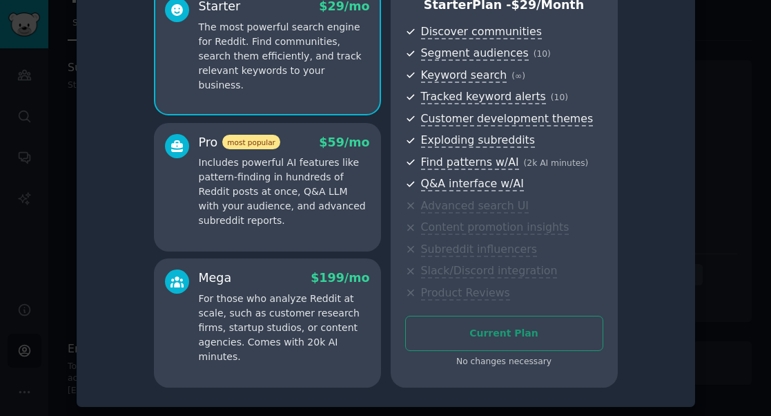
click at [485, 326] on div "Current Plan No changes necessary" at bounding box center [504, 341] width 198 height 52
click at [504, 340] on div "Current Plan No changes necessary" at bounding box center [504, 341] width 198 height 52
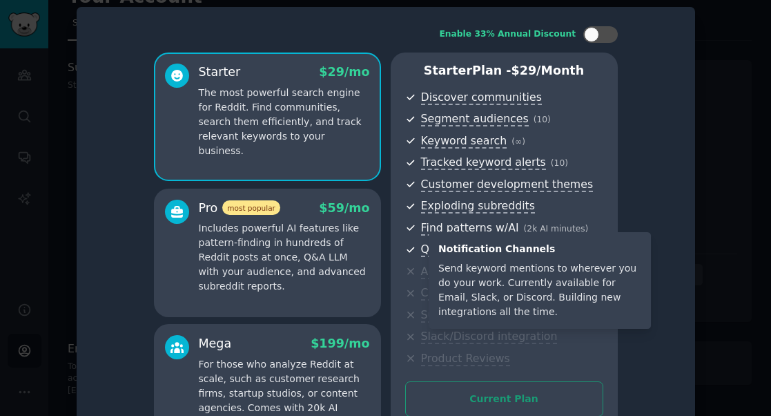
scroll to position [6, 0]
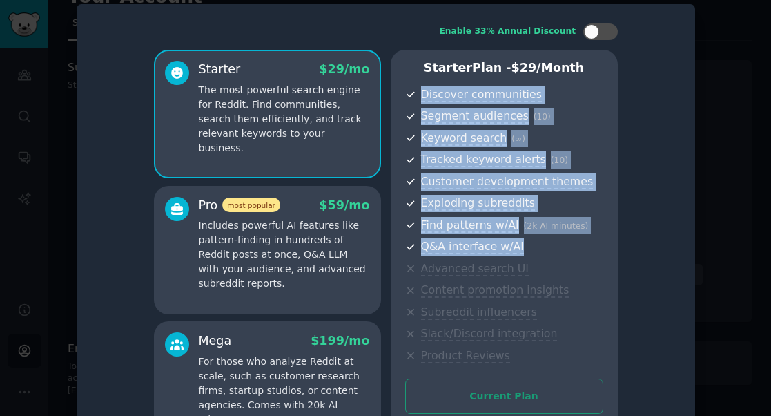
drag, startPoint x: 533, startPoint y: 253, endPoint x: 397, endPoint y: 86, distance: 214.9
click at [399, 87] on div "Starter Plan - $ 29 /month Discover communities Segment audiences ( 10 ) Keywor…" at bounding box center [504, 250] width 227 height 400
copy ul "Discover communities Segment audiences ( 10 ) Keyword search ( ∞ ) Tracked keyw…"
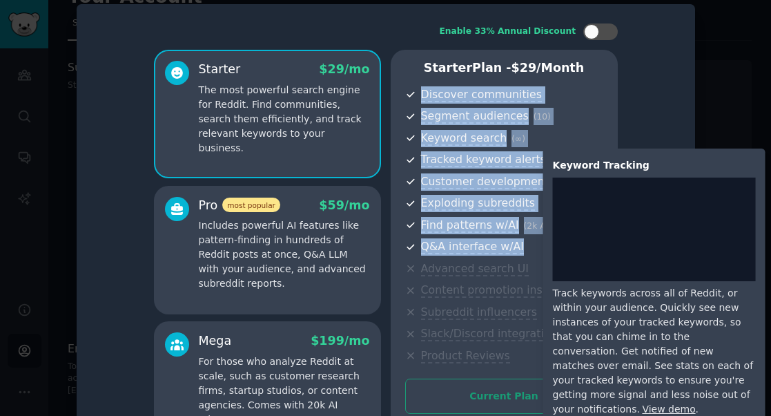
scroll to position [0, 0]
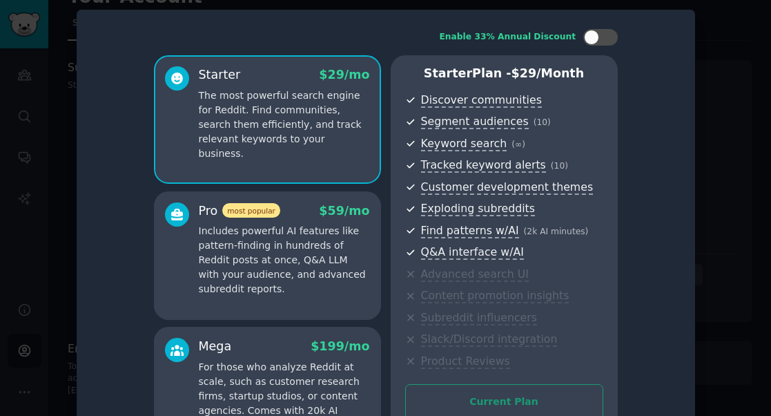
click at [30, 37] on div at bounding box center [385, 208] width 771 height 416
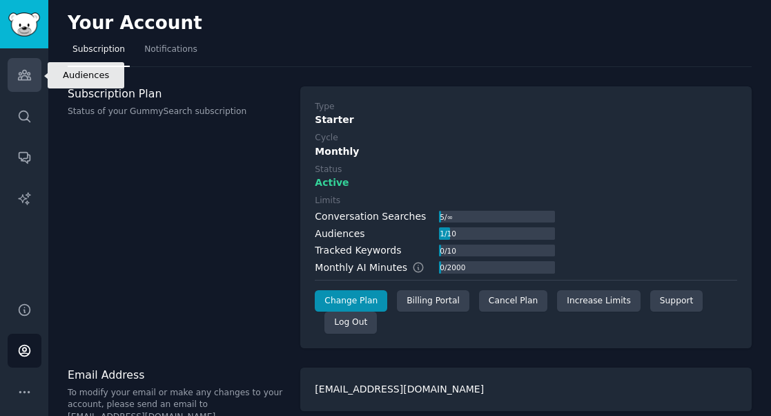
click at [26, 75] on icon "Sidebar" at bounding box center [24, 75] width 12 height 10
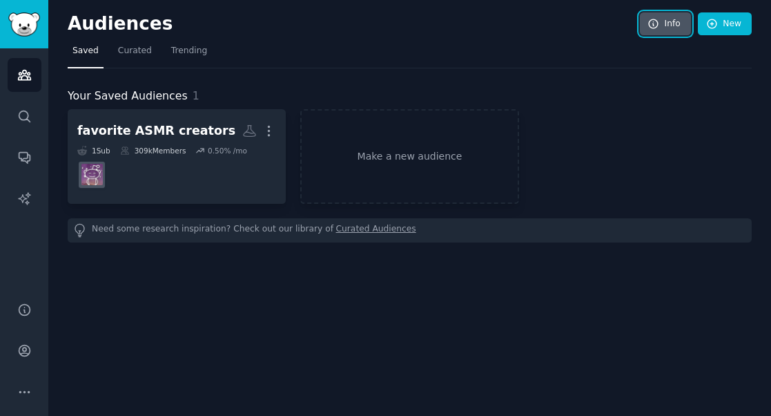
click at [658, 22] on icon at bounding box center [654, 24] width 12 height 12
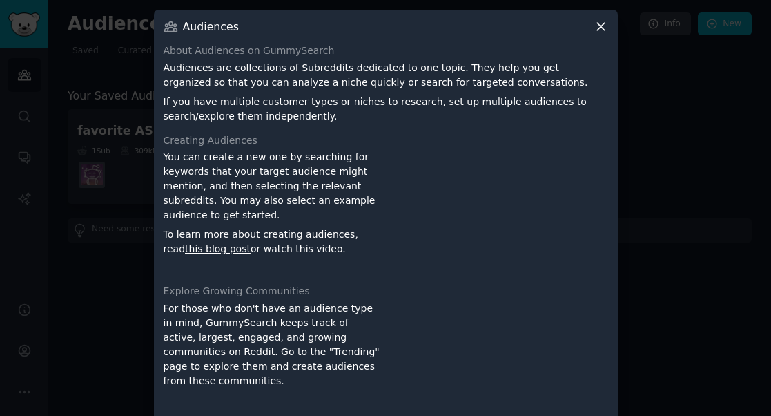
click at [597, 24] on icon at bounding box center [601, 27] width 8 height 8
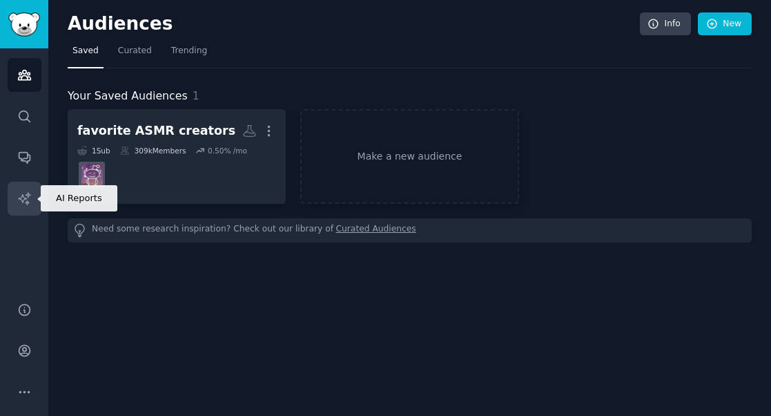
click at [23, 199] on icon "Sidebar" at bounding box center [24, 198] width 12 height 12
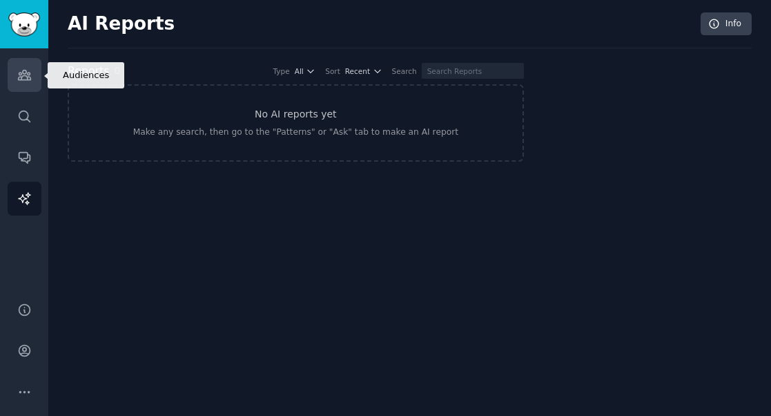
click at [23, 75] on icon "Sidebar" at bounding box center [24, 75] width 12 height 10
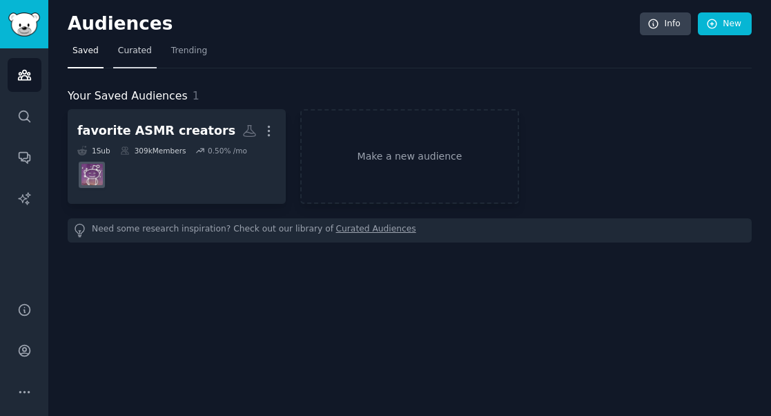
click at [138, 50] on span "Curated" at bounding box center [135, 51] width 34 height 12
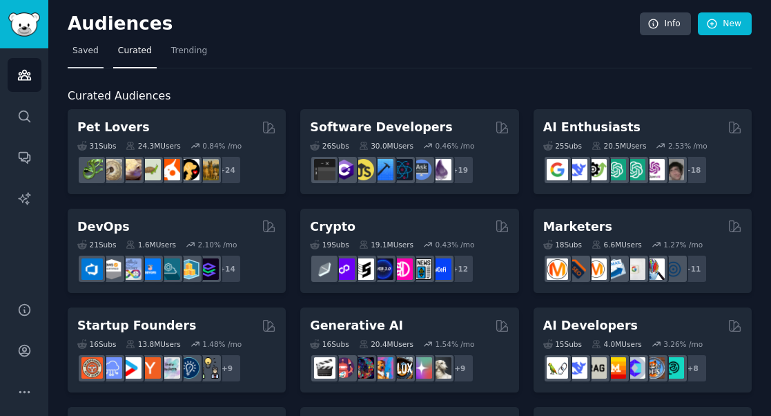
click at [81, 50] on span "Saved" at bounding box center [85, 51] width 26 height 12
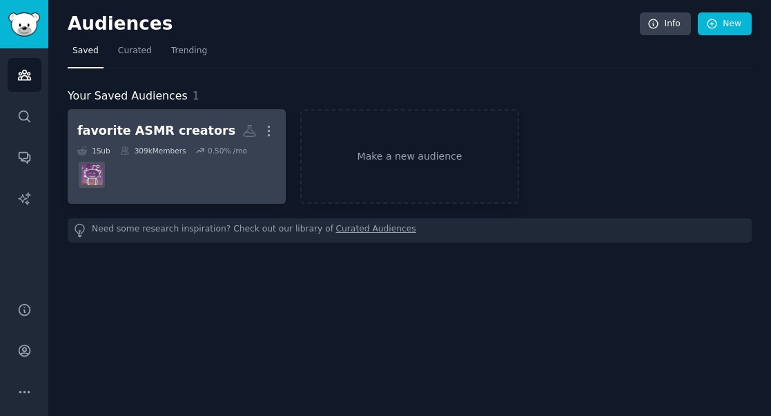
click at [181, 128] on div "favorite ASMR creators" at bounding box center [156, 130] width 158 height 17
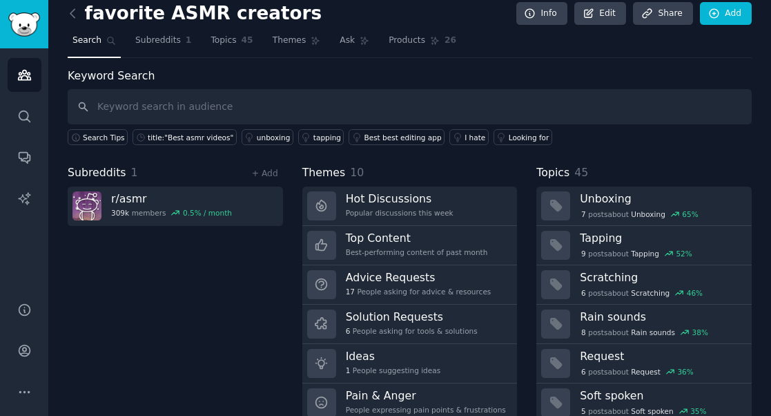
scroll to position [11, 0]
click at [129, 106] on input "text" at bounding box center [410, 105] width 684 height 35
paste input "favourite ASMR creators"
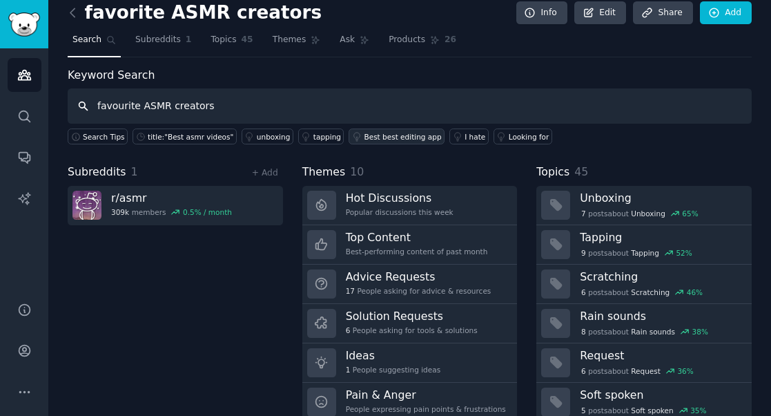
type input "favourite ASMR creators"
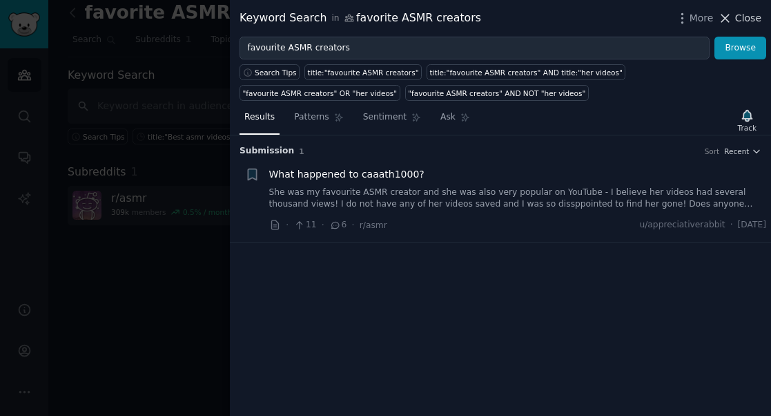
click at [750, 14] on span "Close" at bounding box center [748, 18] width 26 height 14
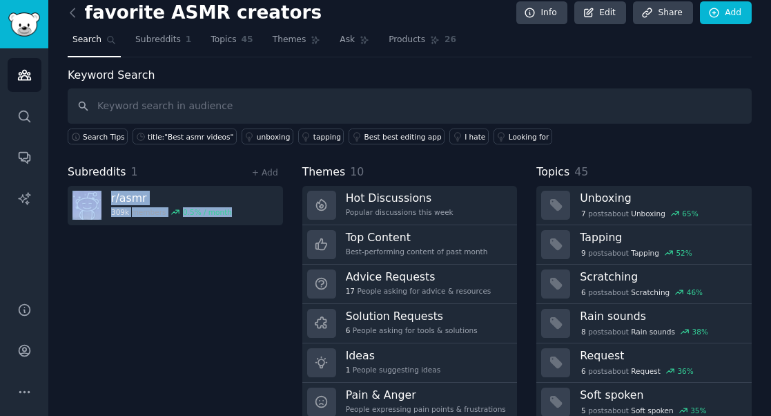
click at [242, 284] on div "Subreddits 1 + Add r/ asmr 309k members 0.5 % / month" at bounding box center [175, 305] width 215 height 282
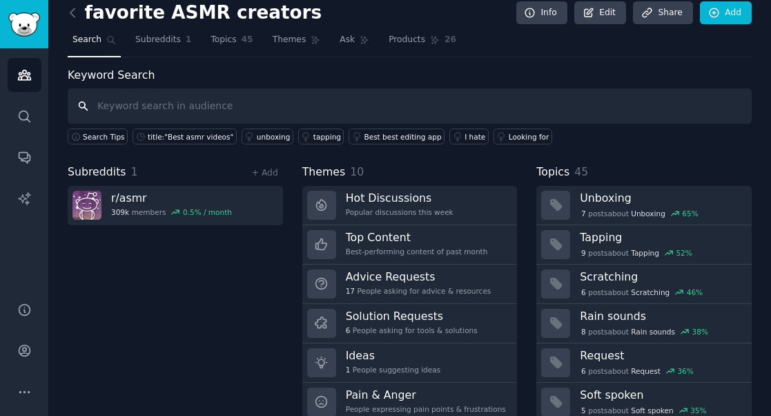
click at [163, 107] on input "text" at bounding box center [410, 105] width 684 height 35
type input "asmr"
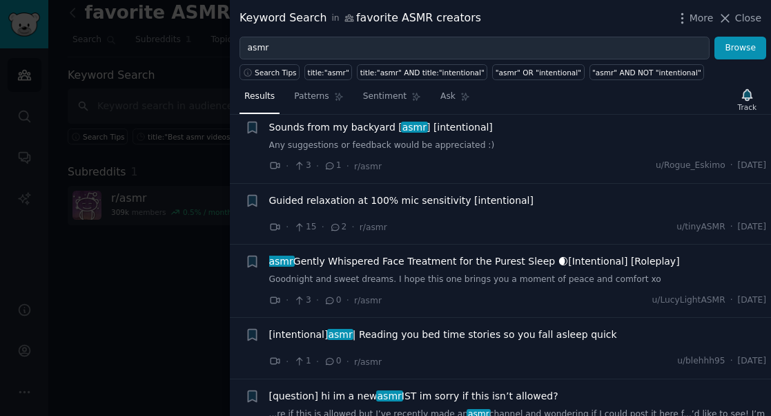
scroll to position [2124, 0]
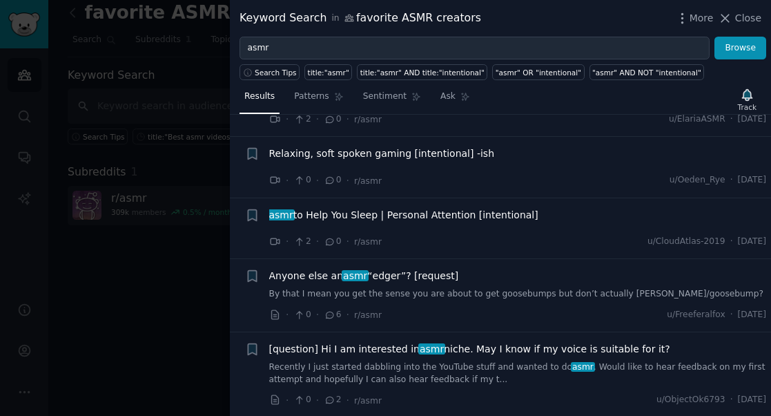
click at [187, 292] on div at bounding box center [385, 208] width 771 height 416
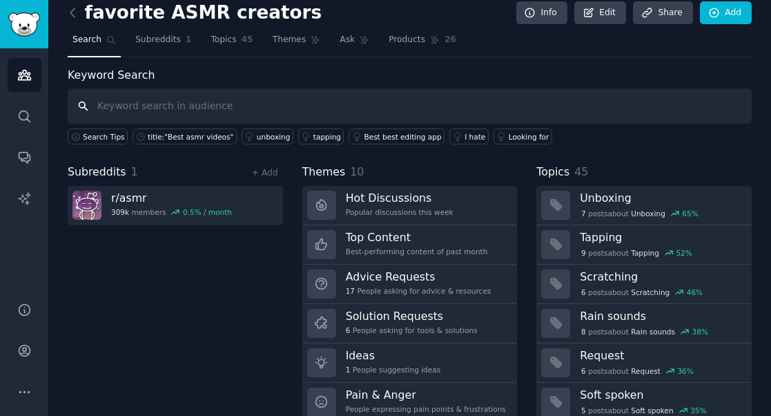
click at [225, 115] on input "text" at bounding box center [410, 105] width 684 height 35
type input "asmr"
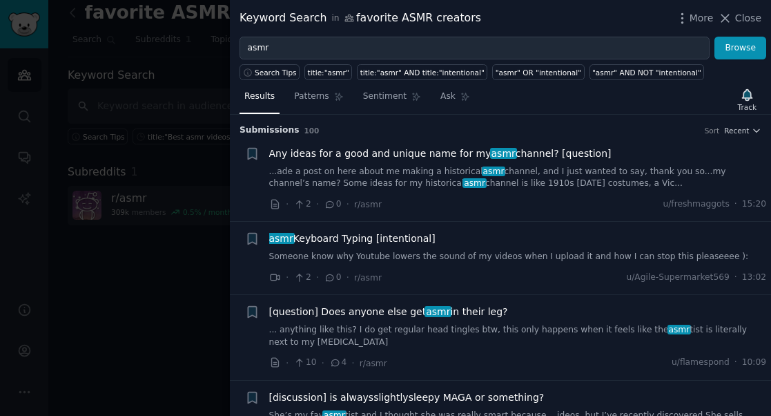
drag, startPoint x: 699, startPoint y: 303, endPoint x: 257, endPoint y: 140, distance: 470.9
copy ul "Lor ipsum dol s amet con adipis elit sed do eius tempori? [utlabore] ...etd m a…"
click at [412, 124] on div "Submission s 100 Sort Recent" at bounding box center [501, 126] width 522 height 22
click at [321, 97] on span "Patterns" at bounding box center [311, 96] width 35 height 12
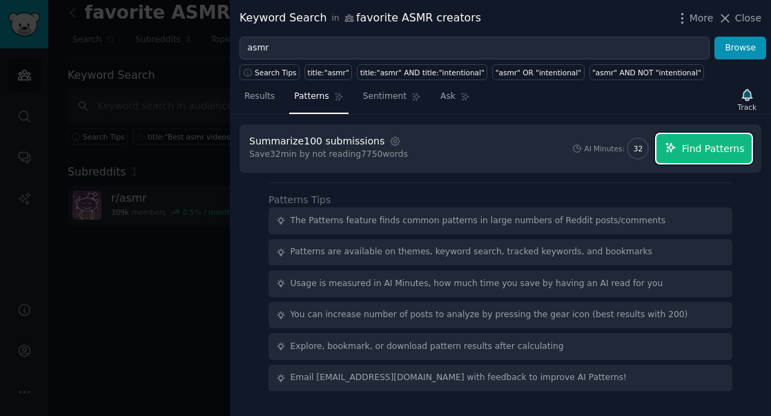
click at [711, 150] on span "Find Patterns" at bounding box center [713, 149] width 63 height 14
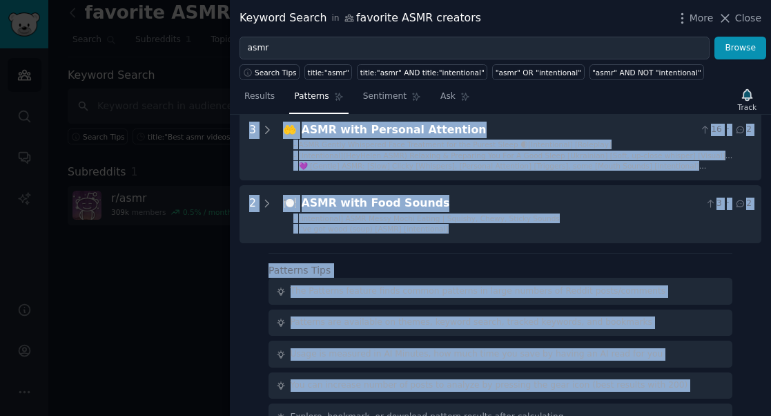
scroll to position [511, 0]
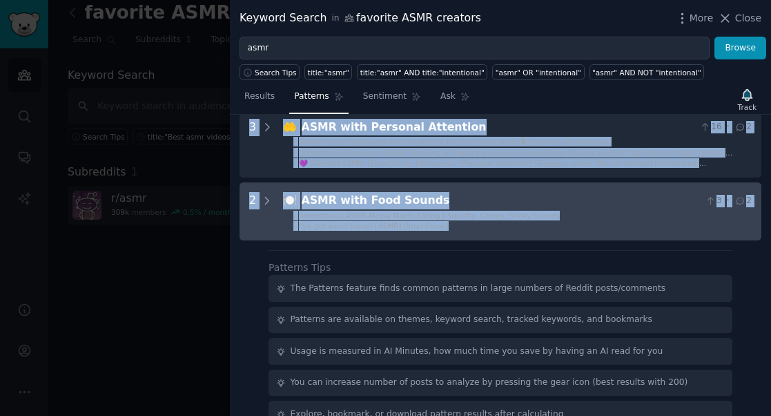
drag, startPoint x: 293, startPoint y: 157, endPoint x: 614, endPoint y: 238, distance: 331.7
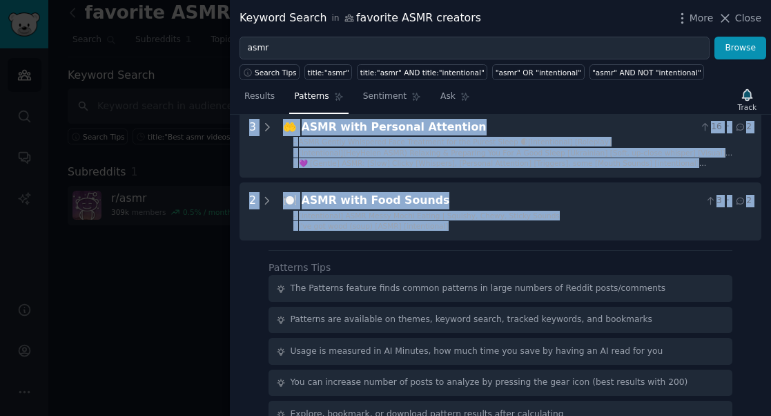
copy div "33 🎭 LORE Ipsumdol Sitametco 34 · 0 - Adip Elitse Doeiusmodt Inci Utl Etdo [Mag…"
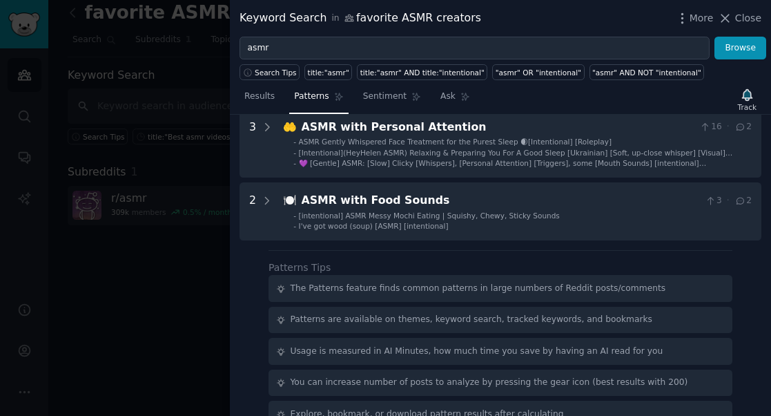
click at [631, 277] on div "The Patterns feature finds common patterns in large numbers of Reddit posts/com…" at bounding box center [501, 288] width 464 height 27
click at [755, 17] on span "Close" at bounding box center [748, 18] width 26 height 14
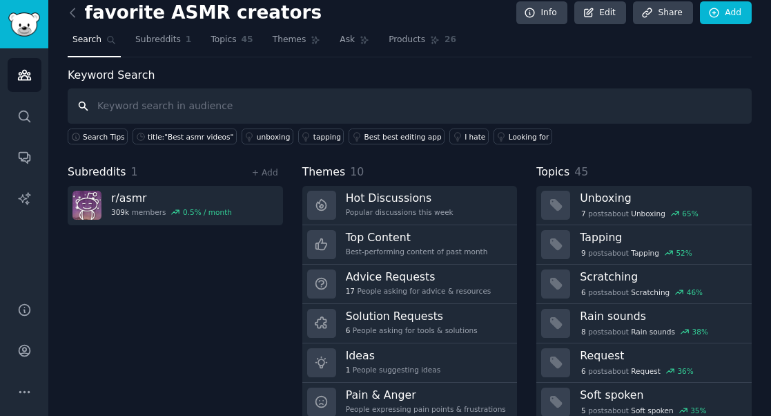
click at [253, 108] on input "text" at bounding box center [410, 105] width 684 height 35
type input "asmr"
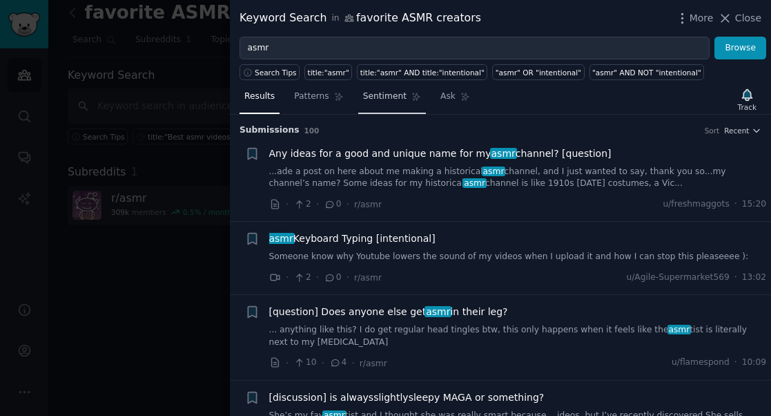
click at [368, 99] on span "Sentiment" at bounding box center [384, 96] width 43 height 12
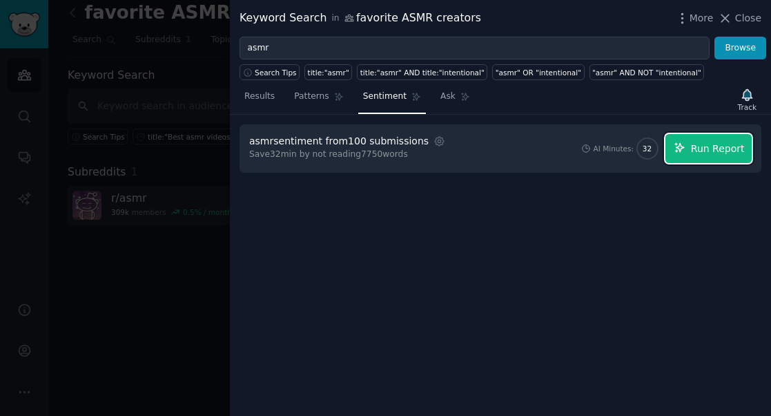
click at [722, 152] on span "Run Report" at bounding box center [718, 149] width 54 height 14
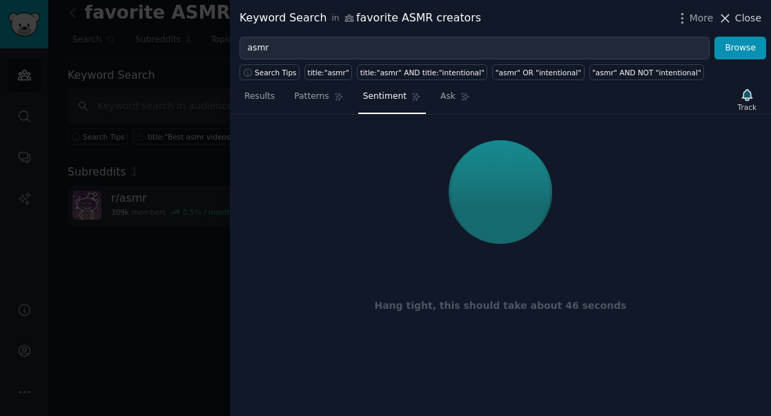
click at [747, 16] on span "Close" at bounding box center [748, 18] width 26 height 14
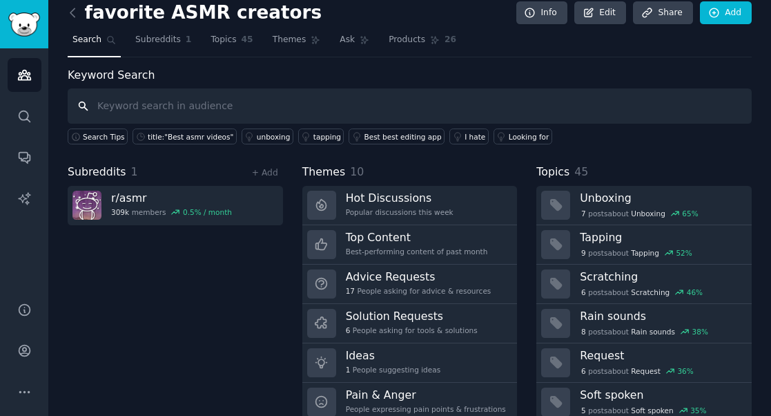
click at [204, 110] on input "text" at bounding box center [410, 105] width 684 height 35
type input "Favourite ASMR creators"
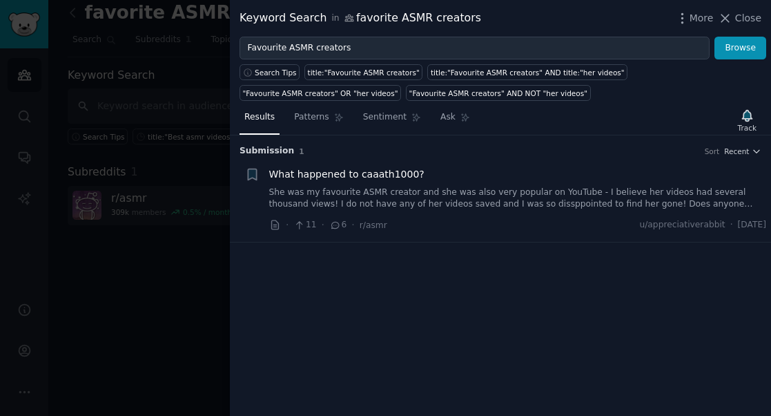
click at [158, 280] on div at bounding box center [385, 208] width 771 height 416
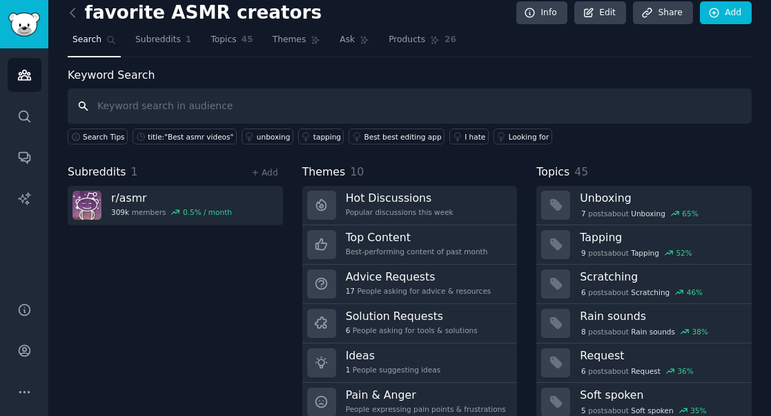
click at [342, 107] on input "text" at bounding box center [410, 105] width 684 height 35
type input "best asmtr channels"
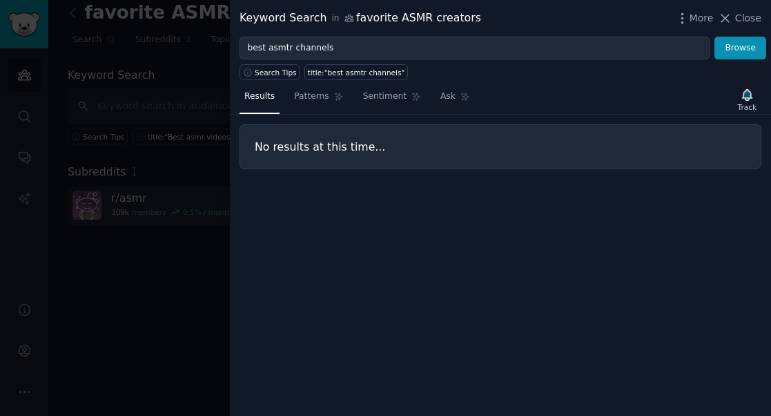
click at [158, 76] on div at bounding box center [385, 208] width 771 height 416
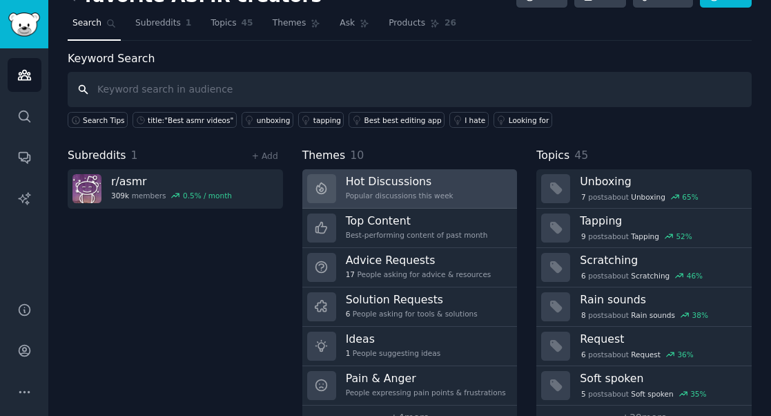
scroll to position [31, 0]
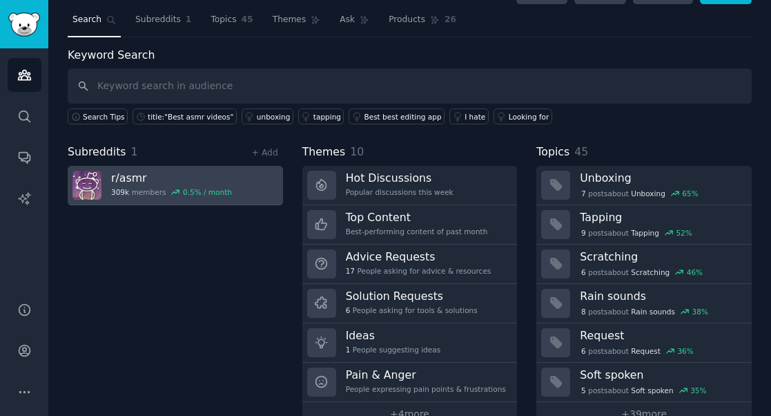
click at [176, 179] on h3 "r/ asmr" at bounding box center [171, 178] width 121 height 14
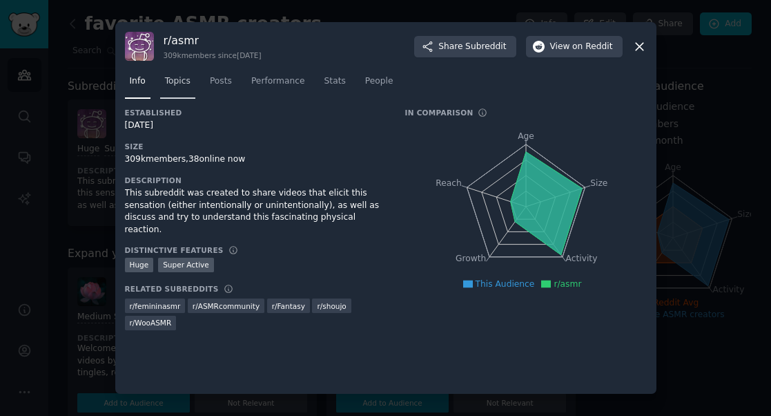
click at [179, 79] on span "Topics" at bounding box center [178, 81] width 26 height 12
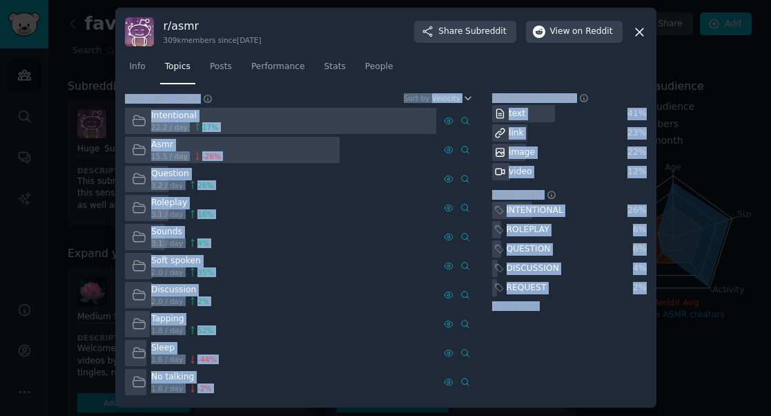
scroll to position [3, 0]
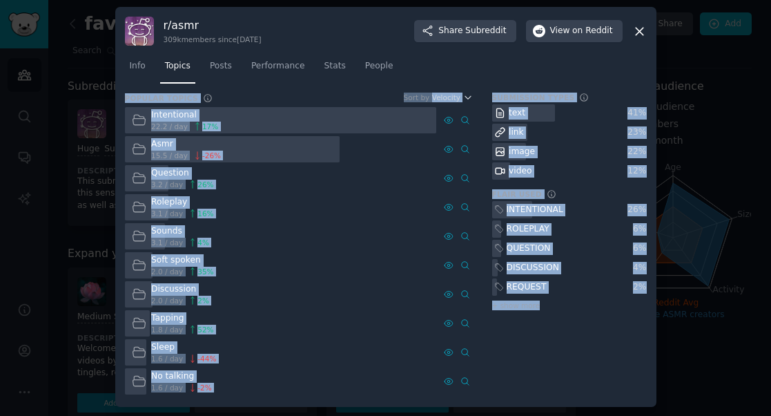
drag, startPoint x: 124, startPoint y: 102, endPoint x: 648, endPoint y: 362, distance: 584.1
click at [648, 362] on div "r/ asmr 309k members since [DATE] Share Subreddit View on Reddit Info Topics Po…" at bounding box center [385, 207] width 541 height 400
copy div "Popular Topics Common topics discussed in the most recent submissions in the su…"
click at [135, 67] on span "Info" at bounding box center [138, 66] width 16 height 12
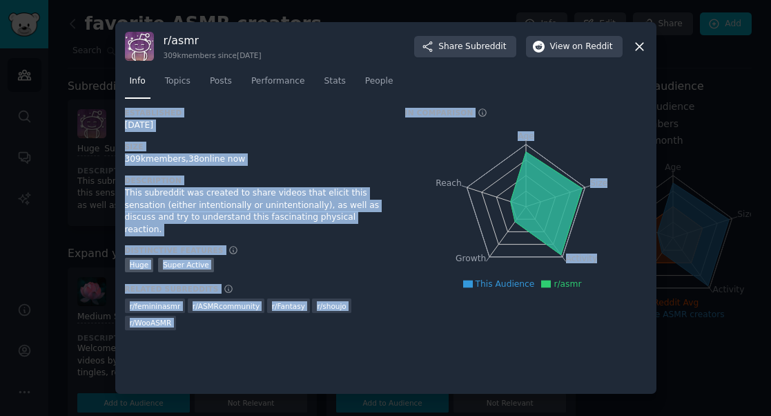
drag, startPoint x: 126, startPoint y: 114, endPoint x: 610, endPoint y: 271, distance: 508.9
click at [610, 271] on div "Established [DATE] Size 309k members, 38 online now Description This subreddit …" at bounding box center [386, 224] width 522 height 232
copy div "Established [DATE] Size 309k members, 38 online now Description This subreddit …"
click at [224, 82] on span "Posts" at bounding box center [221, 81] width 22 height 12
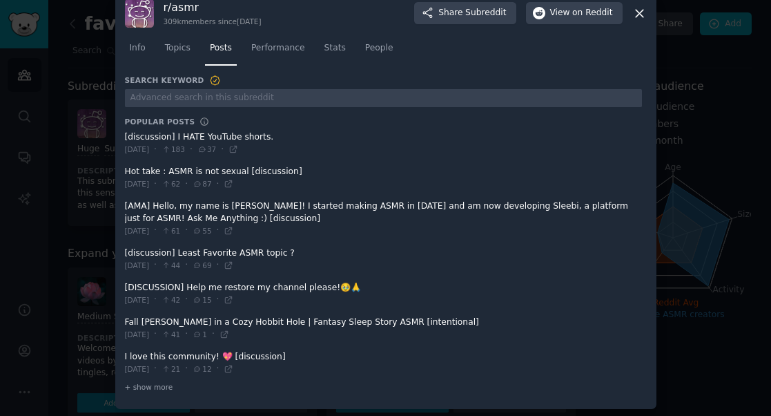
scroll to position [23, 0]
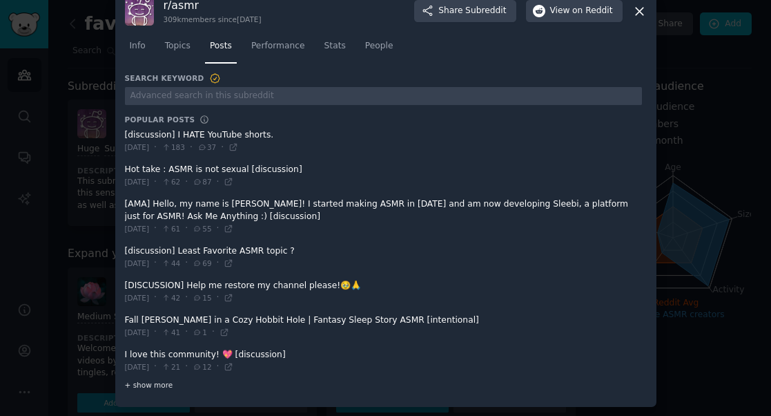
click at [155, 387] on span "+ show more" at bounding box center [149, 385] width 48 height 10
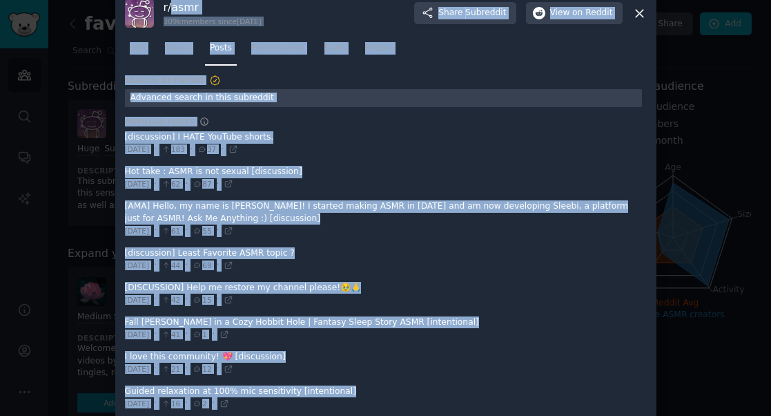
scroll to position [0, 0]
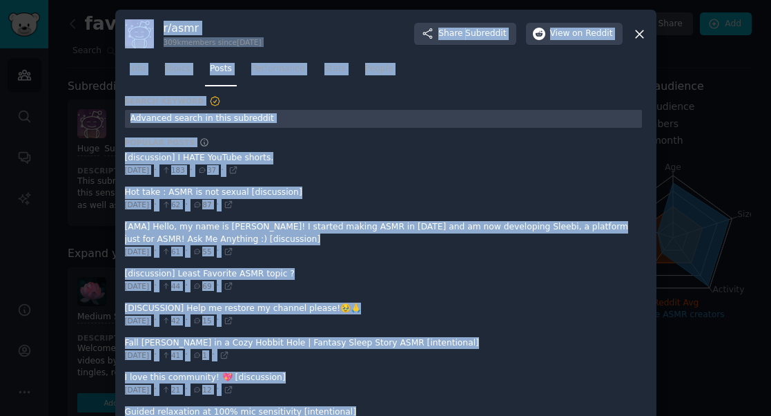
drag, startPoint x: 628, startPoint y: 379, endPoint x: 171, endPoint y: 1, distance: 593.3
click at [317, 144] on dt "Popular Posts" at bounding box center [383, 142] width 517 height 10
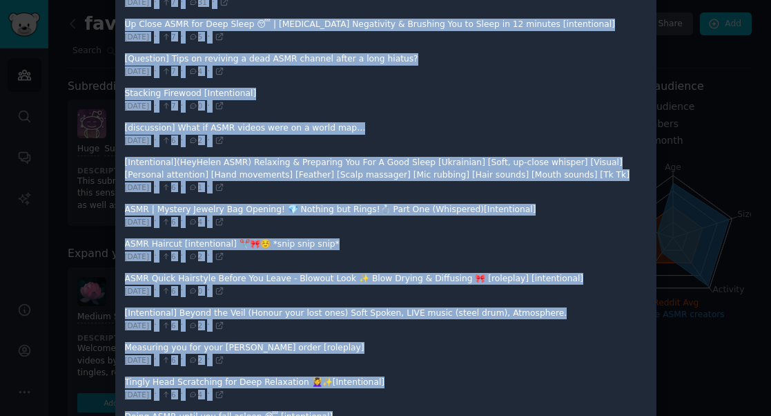
scroll to position [1512, 0]
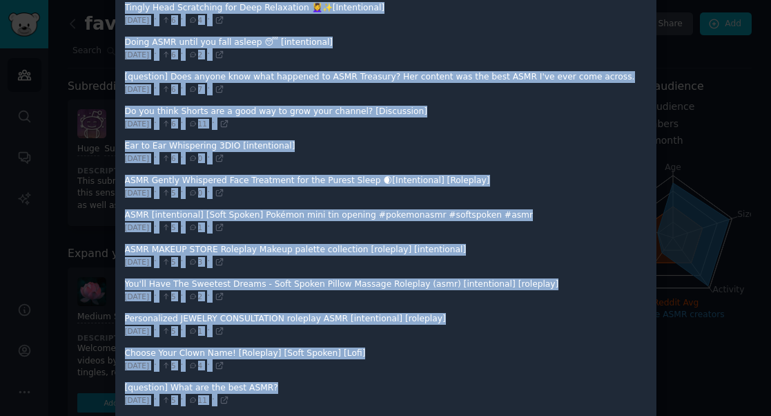
drag, startPoint x: 126, startPoint y: 141, endPoint x: 422, endPoint y: 406, distance: 397.5
copy div "loremi Dolor [sitametcon] A ELIT SedDoei tempor. Inc 30/08/5632 · 577 · 73 · Ut…"
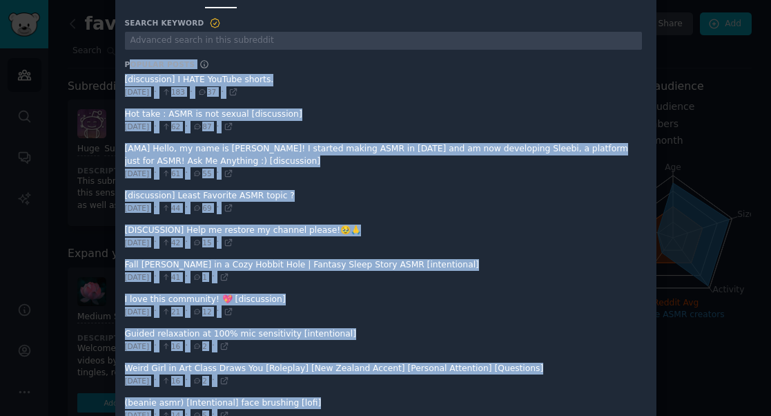
scroll to position [0, 0]
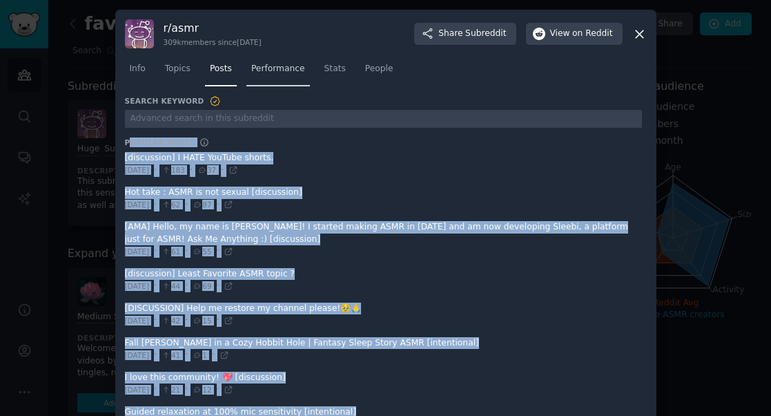
click at [286, 69] on span "Performance" at bounding box center [278, 69] width 54 height 12
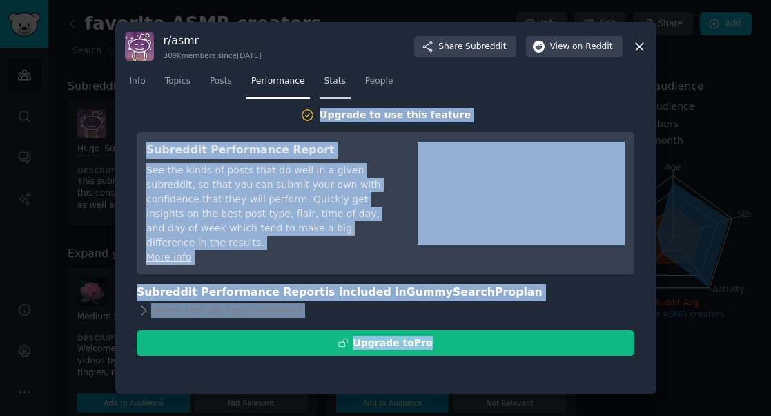
click at [335, 79] on span "Stats" at bounding box center [334, 81] width 21 height 12
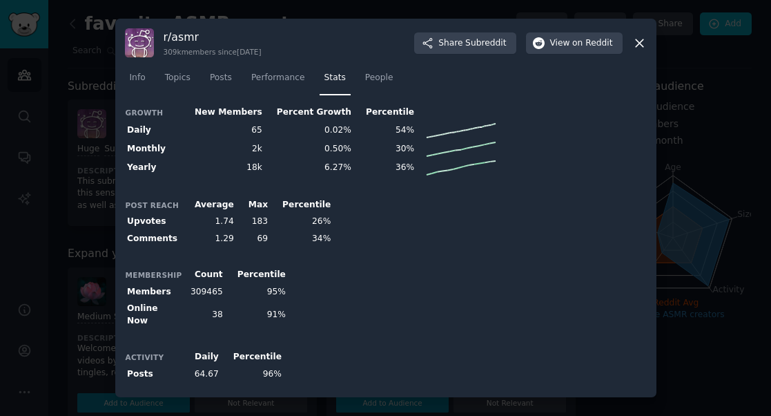
click at [601, 139] on div "Growth New Members Percent Growth Percentile Daily 65 0.02% 54% Monthly 2k 0.50…" at bounding box center [386, 140] width 522 height 73
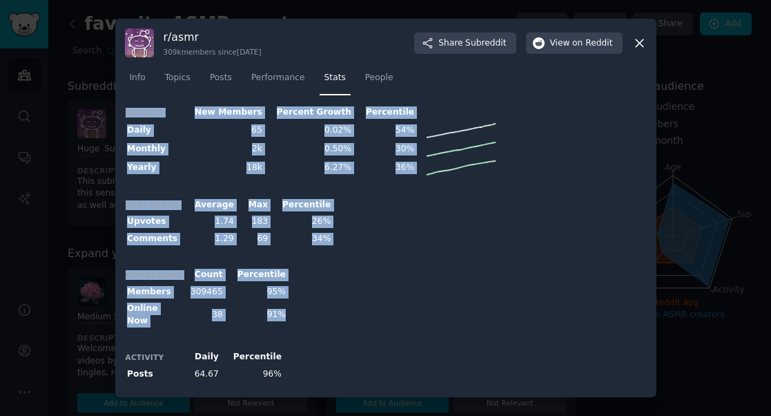
drag, startPoint x: 309, startPoint y: 362, endPoint x: 116, endPoint y: 113, distance: 315.9
click at [116, 113] on div "r/ asmr 309k members since [DATE] Share Subreddit View on Reddit Info Topics Po…" at bounding box center [385, 208] width 541 height 378
copy div "Growth New Members Percent Growth Percentile Daily 65 0.02% 54% Monthly 2k 0.50…"
click at [387, 79] on span "People" at bounding box center [379, 78] width 28 height 12
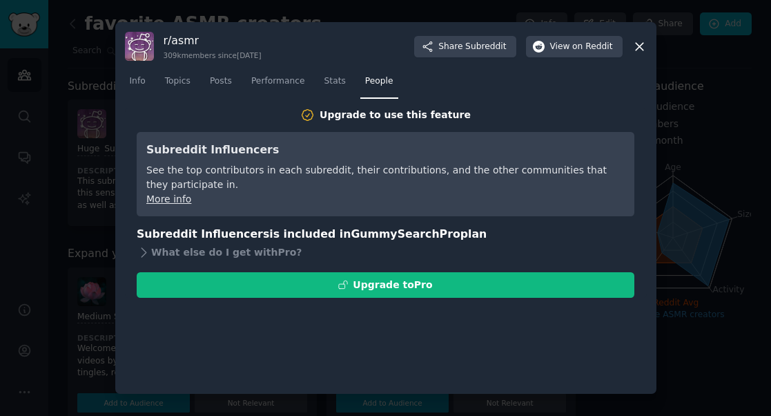
click at [175, 199] on link "More info" at bounding box center [168, 198] width 45 height 11
click at [641, 43] on icon at bounding box center [639, 46] width 14 height 14
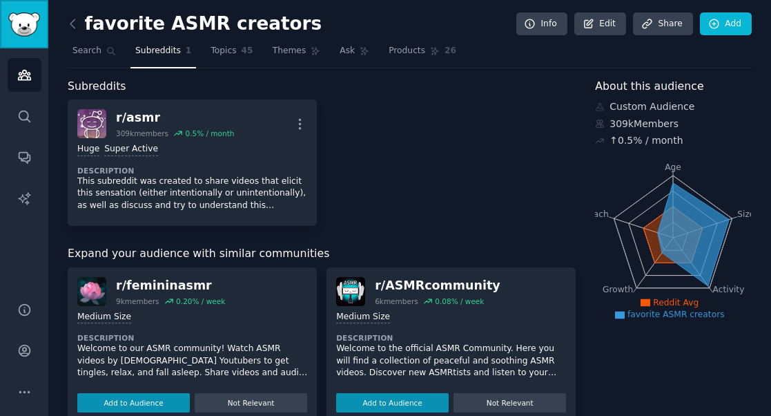
click at [25, 20] on img "Sidebar" at bounding box center [24, 24] width 32 height 24
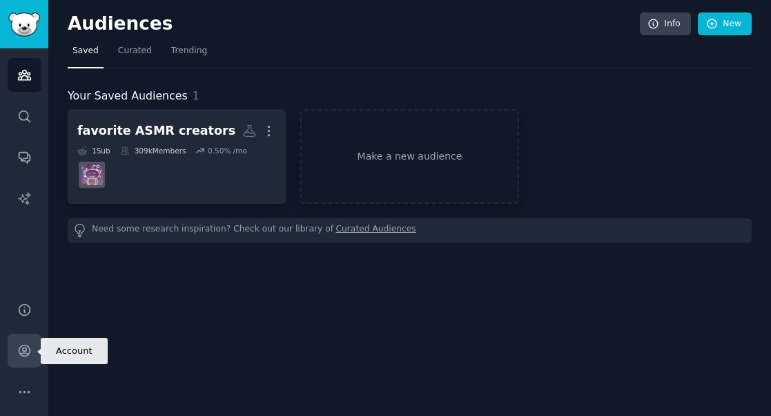
click at [21, 347] on icon "Sidebar" at bounding box center [24, 350] width 14 height 14
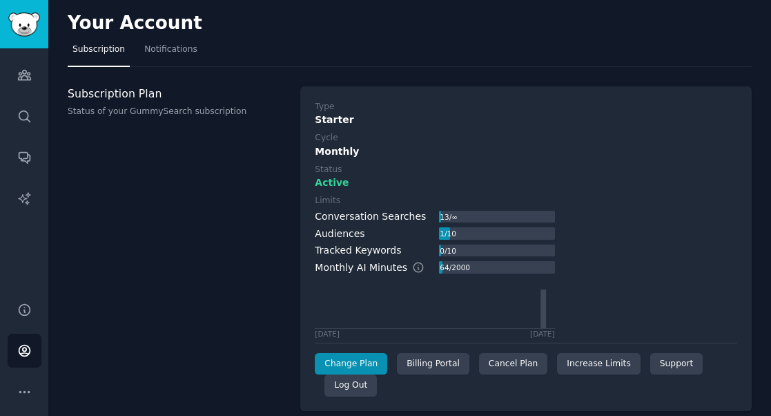
click at [120, 95] on h3 "Subscription Plan" at bounding box center [177, 93] width 218 height 14
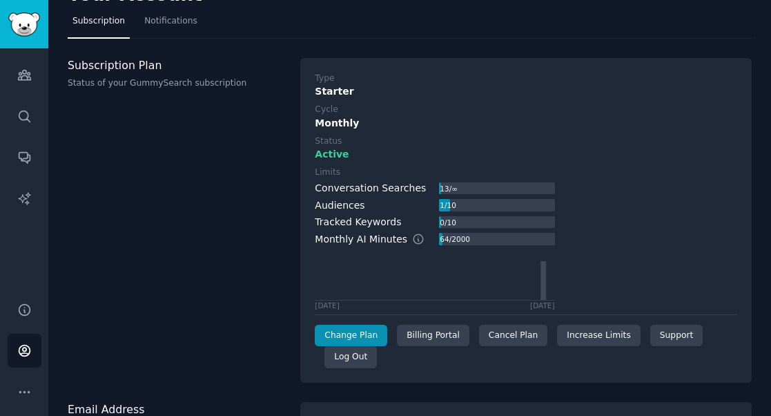
scroll to position [89, 0]
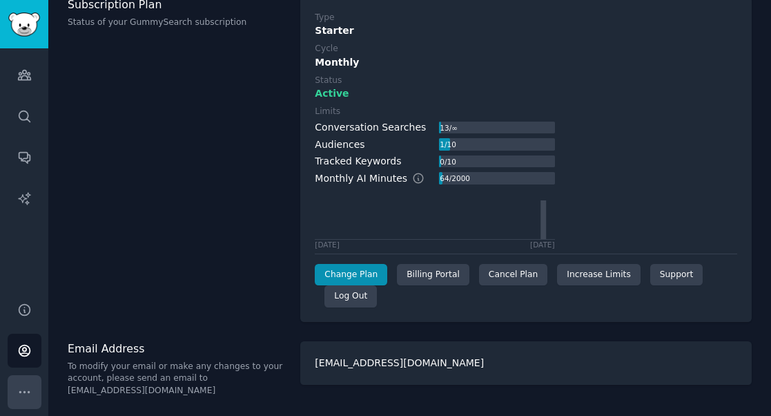
click at [21, 392] on icon "Sidebar" at bounding box center [24, 392] width 14 height 14
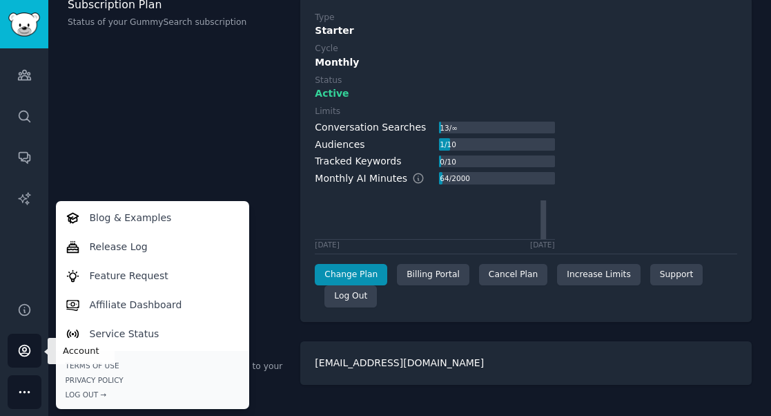
click at [21, 350] on icon "Sidebar" at bounding box center [24, 350] width 14 height 14
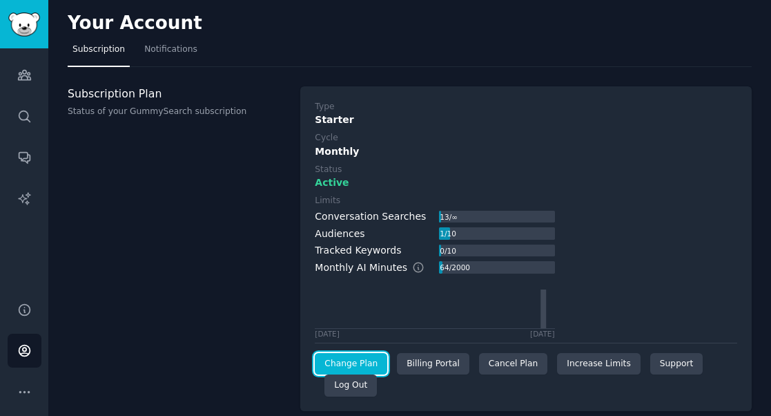
click at [356, 369] on link "Change Plan" at bounding box center [351, 364] width 72 height 22
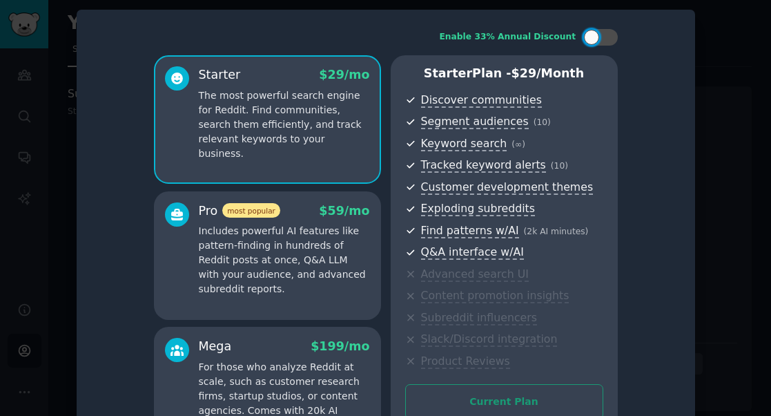
click at [282, 267] on p "Includes powerful AI features like pattern-finding in hundreds of Reddit posts …" at bounding box center [284, 260] width 171 height 72
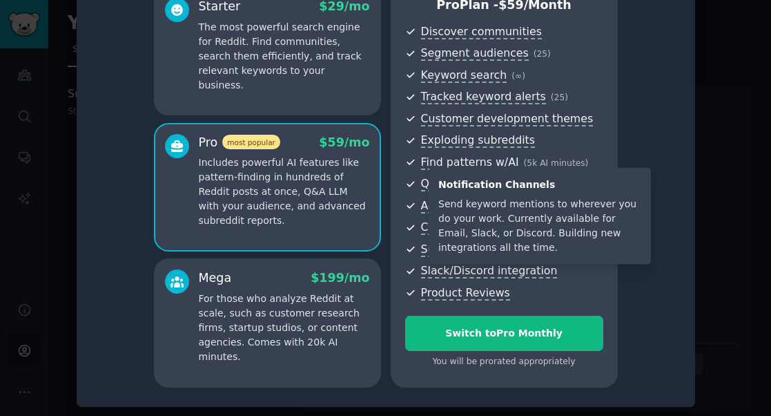
scroll to position [66, 0]
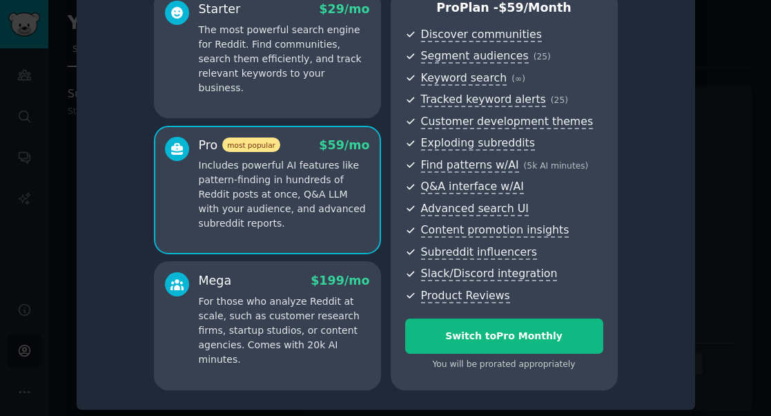
click at [291, 64] on p "The most powerful search engine for Reddit. Find communities, search them effic…" at bounding box center [284, 59] width 171 height 72
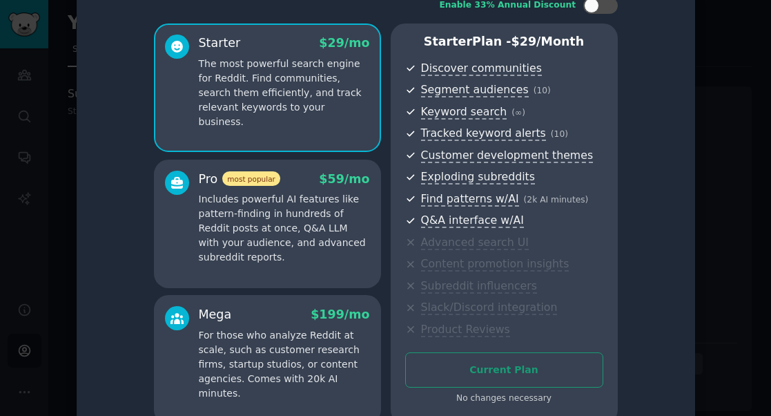
scroll to position [0, 0]
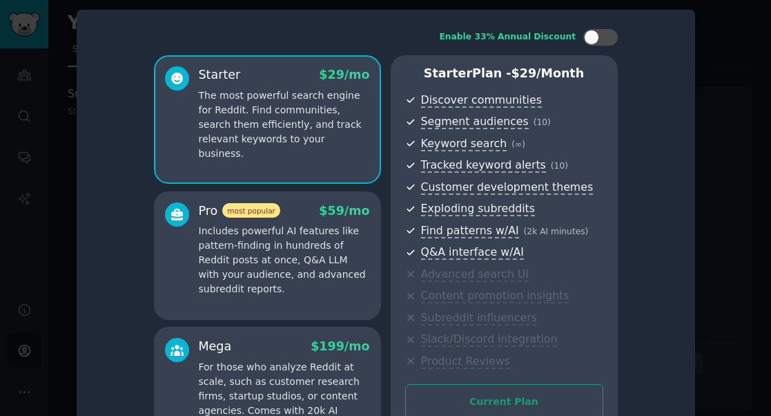
click at [734, 106] on div at bounding box center [385, 208] width 771 height 416
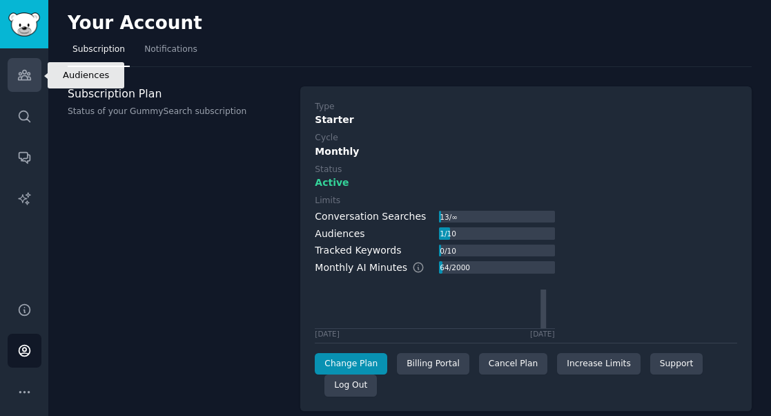
click at [19, 80] on icon "Sidebar" at bounding box center [24, 75] width 14 height 14
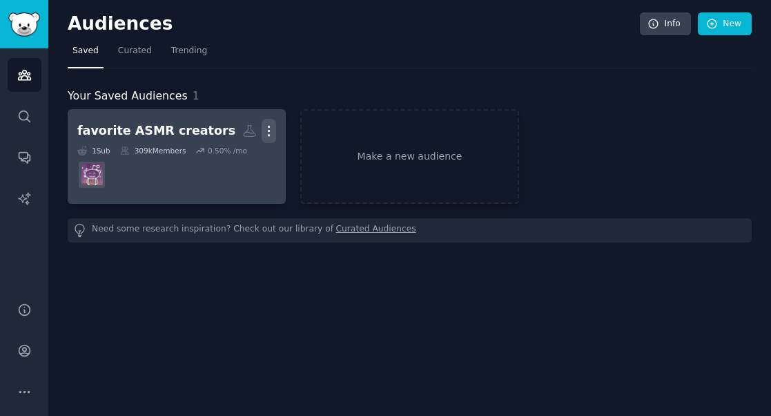
click at [271, 130] on icon "button" at bounding box center [269, 131] width 14 height 14
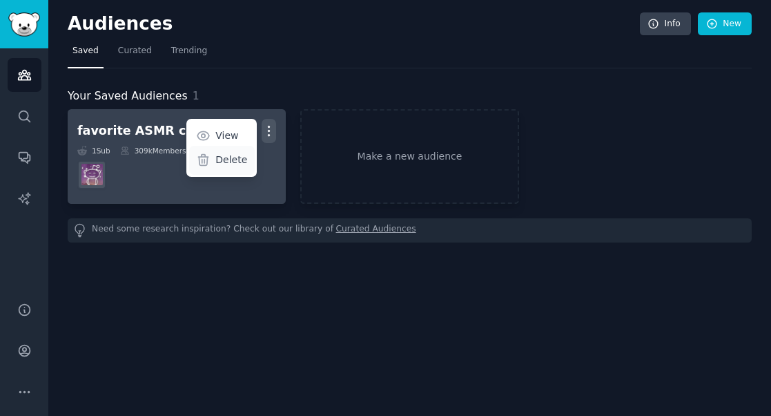
click at [231, 158] on p "Delete" at bounding box center [231, 160] width 32 height 14
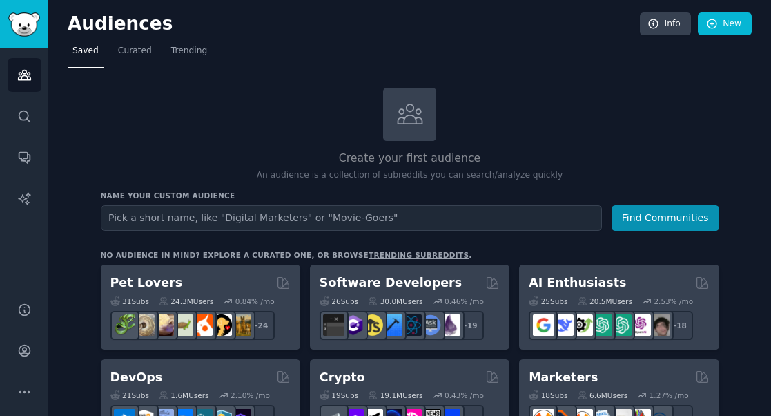
click at [166, 213] on input "text" at bounding box center [351, 218] width 501 height 26
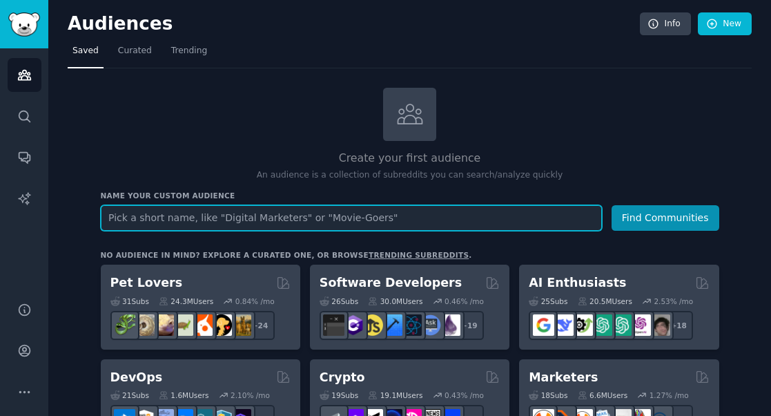
click at [231, 226] on input "text" at bounding box center [351, 218] width 501 height 26
paste input "r/ASMRcommunity"
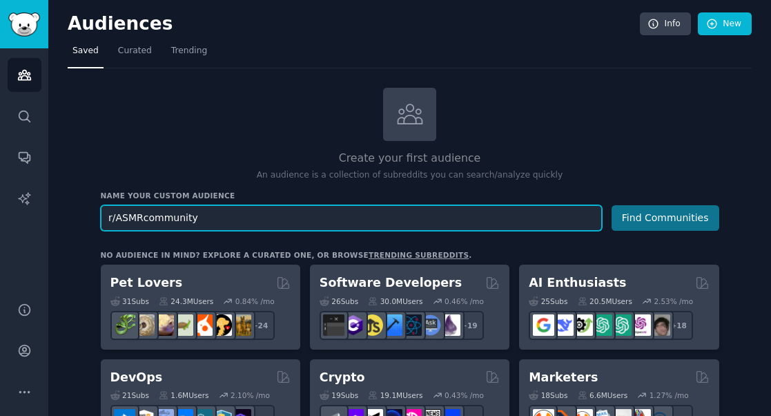
type input "r/ASMRcommunity"
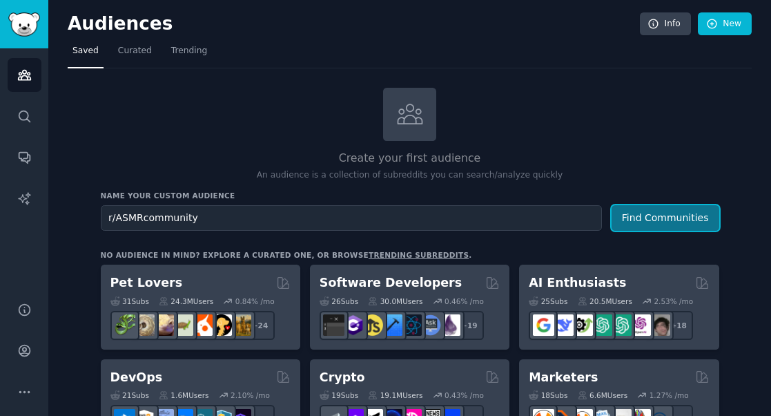
click at [659, 215] on button "Find Communities" at bounding box center [666, 218] width 108 height 26
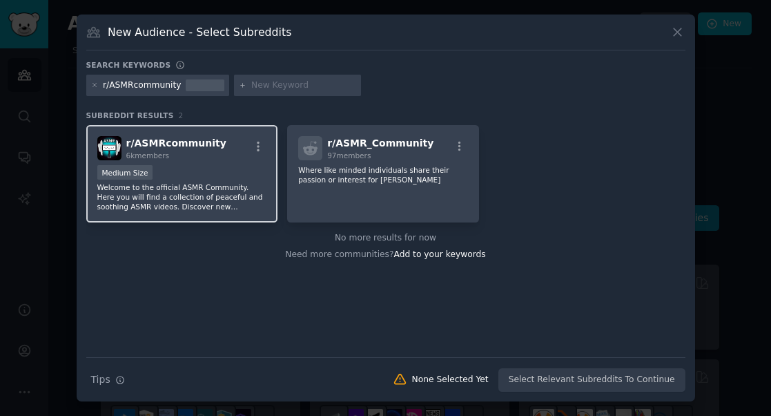
click at [211, 183] on p "Welcome to the official ASMR Community. Here you will find a collection of peac…" at bounding box center [182, 196] width 170 height 29
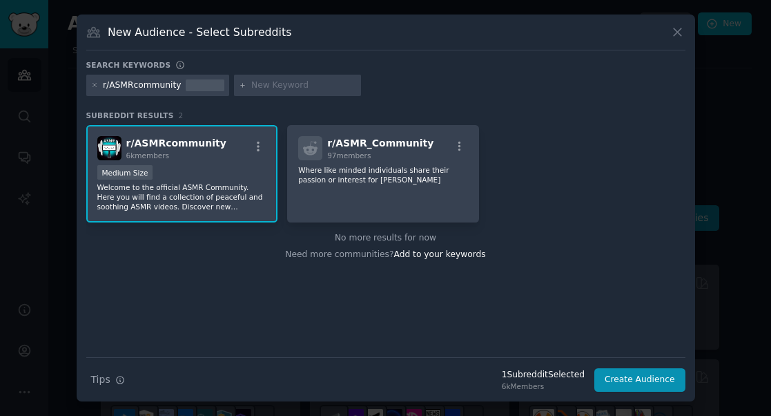
click at [209, 186] on p "Welcome to the official ASMR Community. Here you will find a collection of peac…" at bounding box center [182, 196] width 170 height 29
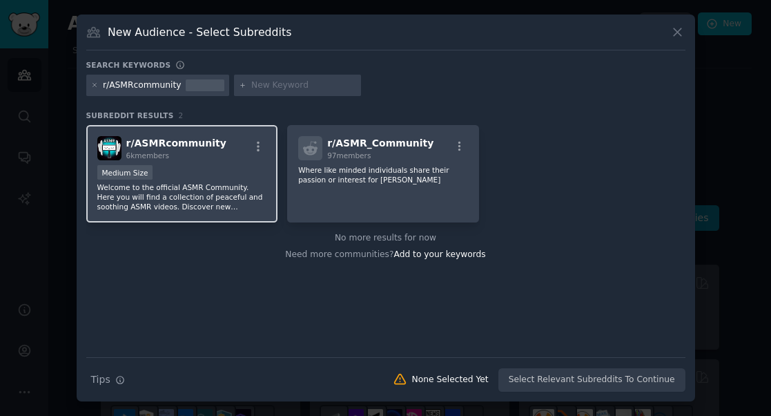
click at [189, 177] on div "Medium Size" at bounding box center [182, 173] width 170 height 17
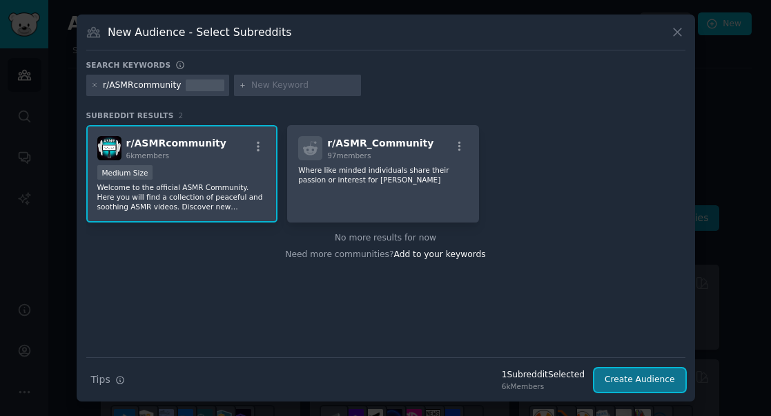
click at [651, 380] on button "Create Audience" at bounding box center [639, 379] width 91 height 23
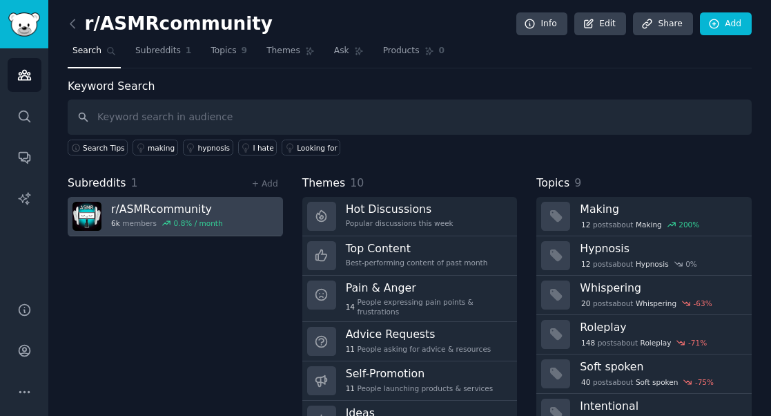
click at [193, 207] on h3 "r/ ASMRcommunity" at bounding box center [167, 209] width 112 height 14
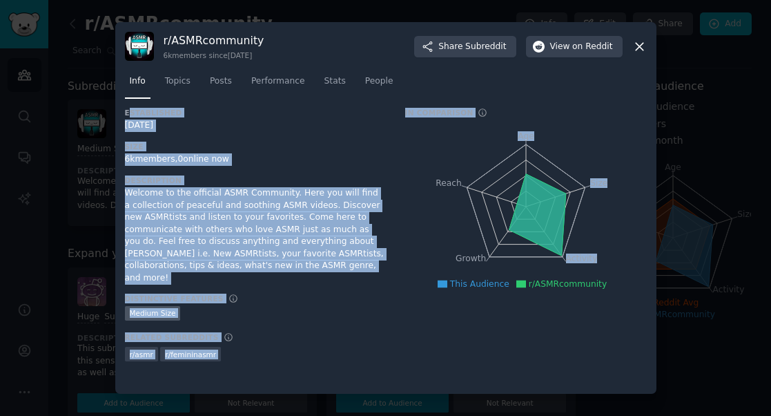
drag, startPoint x: 128, startPoint y: 113, endPoint x: 610, endPoint y: 328, distance: 528.1
click at [610, 328] on div "Established [DATE] Size 6k members, 0 online now Description Welcome to the off…" at bounding box center [386, 240] width 522 height 264
copy div "stablished [DATE] Size 6k members, 0 online now Description Welcome to the offi…"
click at [177, 81] on span "Topics" at bounding box center [178, 81] width 26 height 12
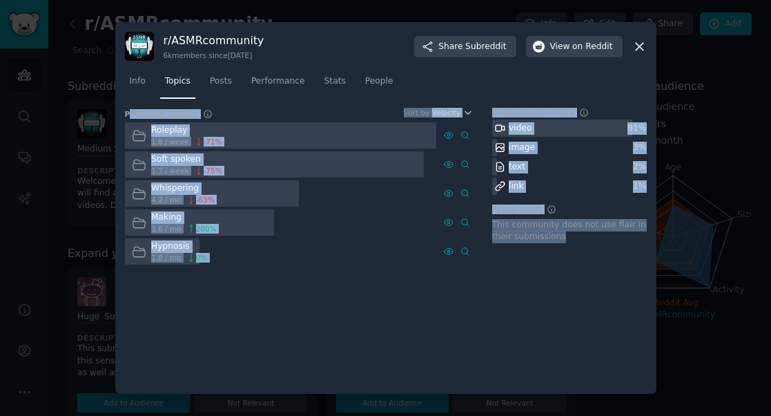
drag, startPoint x: 623, startPoint y: 278, endPoint x: 130, endPoint y: 115, distance: 518.5
click at [130, 115] on div "Popular Topics Sort by Velocity Roleplay 1.8 / week -71 % Soft spoken 1.7 / wee…" at bounding box center [386, 246] width 522 height 276
copy div "opular Topics Sort by Velocity Roleplay 1.8 / week -71 % Soft spoken 1.7 / week…"
click at [221, 84] on span "Posts" at bounding box center [221, 81] width 22 height 12
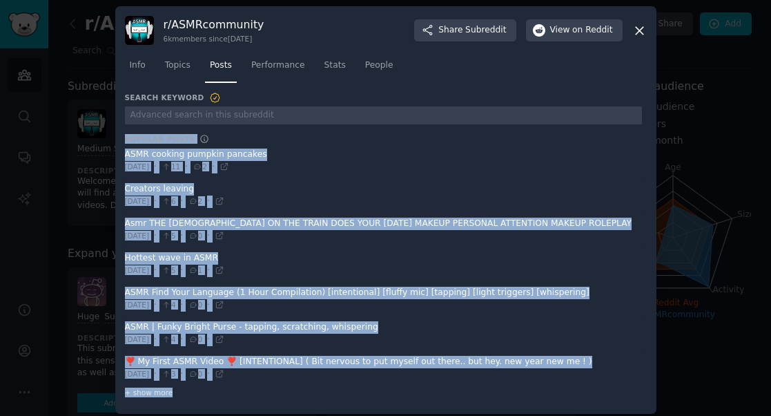
scroll to position [11, 0]
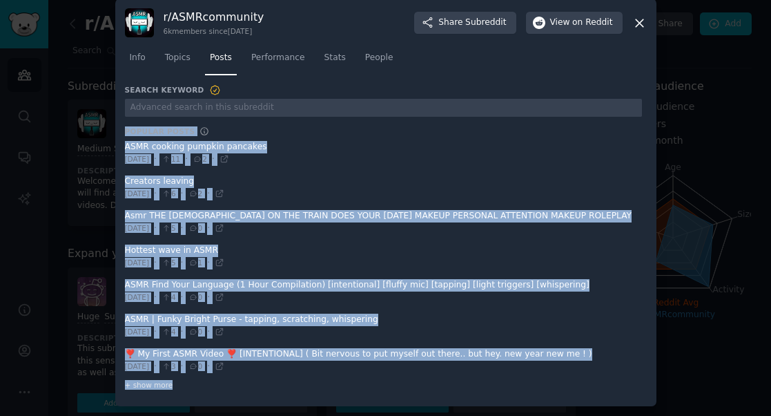
drag, startPoint x: 124, startPoint y: 142, endPoint x: 291, endPoint y: 379, distance: 289.8
click at [291, 379] on div "Search Keyword Popular Posts Popular conversations in this community from the p…" at bounding box center [383, 238] width 517 height 308
click at [155, 384] on span "+ show more" at bounding box center [149, 385] width 48 height 10
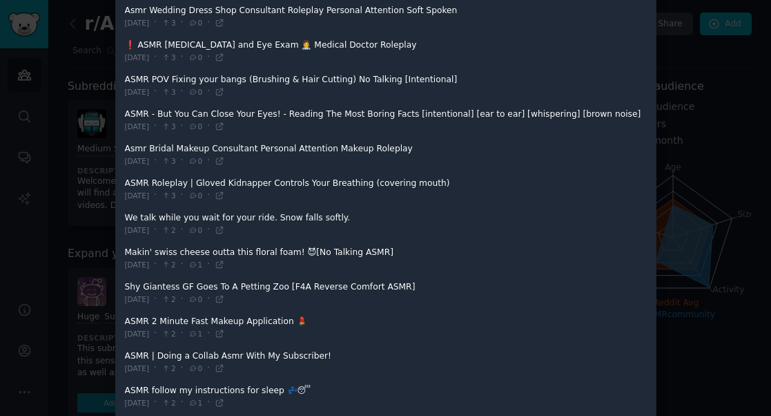
scroll to position [1500, 0]
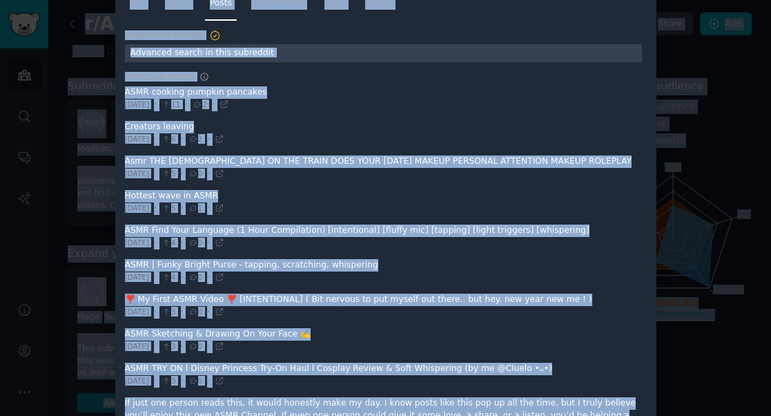
scroll to position [0, 0]
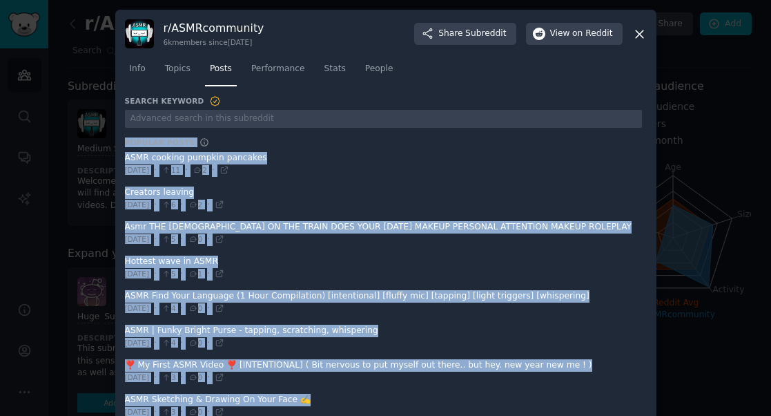
drag, startPoint x: 456, startPoint y: 384, endPoint x: 119, endPoint y: 140, distance: 415.8
copy div "Loremip Dolor Sitamet consecteturad el sedd eiusmodte inci utl etdo magna ALIQ …"
click at [276, 74] on span "Performance" at bounding box center [278, 69] width 54 height 12
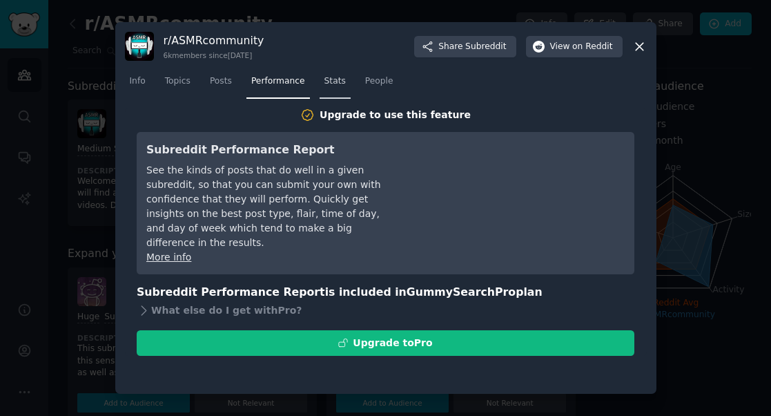
click at [338, 84] on span "Stats" at bounding box center [334, 81] width 21 height 12
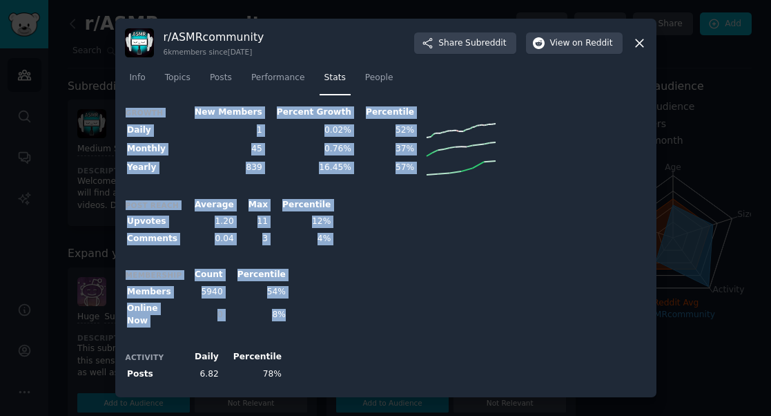
drag, startPoint x: 127, startPoint y: 117, endPoint x: 494, endPoint y: 369, distance: 444.8
click at [494, 369] on div "Growth New Members Percent Growth Percentile Daily 1 0.02% 52% Monthly 45 0.76%…" at bounding box center [386, 245] width 522 height 283
click at [384, 81] on span "People" at bounding box center [379, 78] width 28 height 12
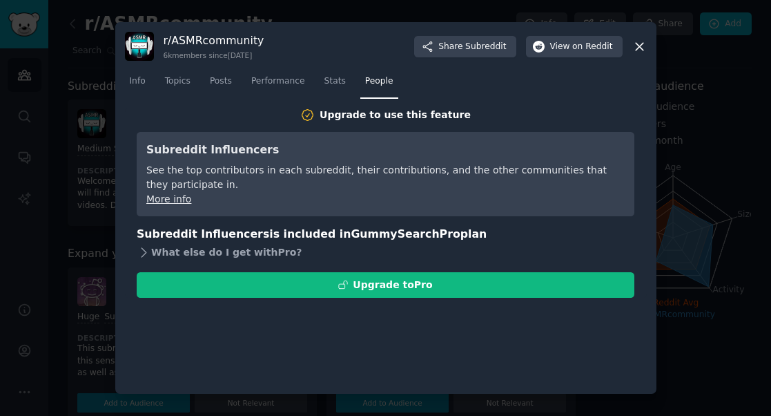
click at [250, 252] on div "What else do I get with Pro ?" at bounding box center [386, 252] width 498 height 19
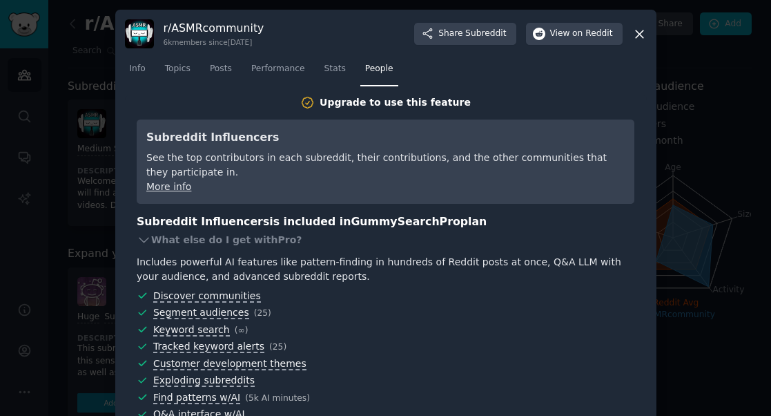
click at [637, 32] on icon at bounding box center [640, 34] width 8 height 8
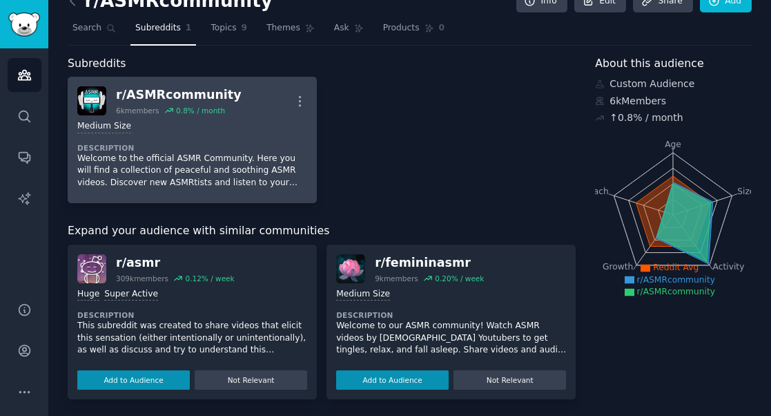
scroll to position [25, 0]
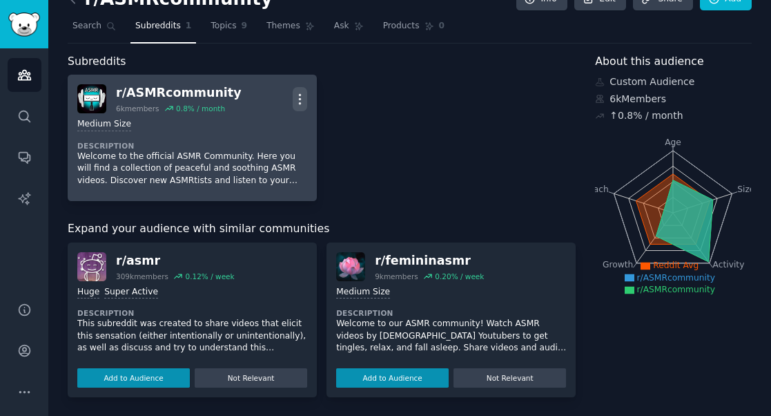
click at [300, 98] on icon "button" at bounding box center [300, 99] width 1 height 10
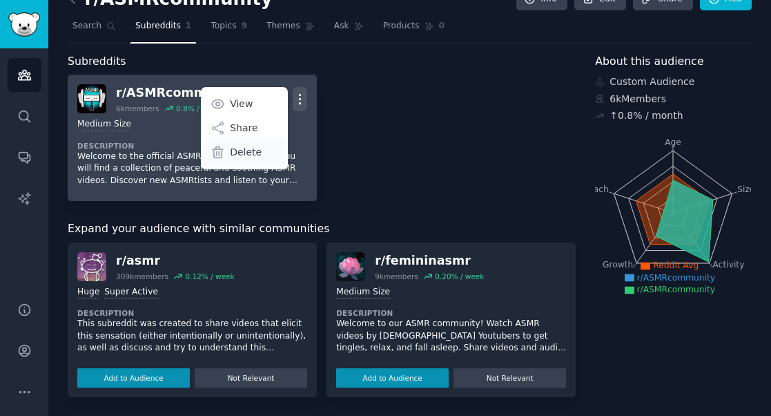
click at [248, 147] on p "Delete" at bounding box center [246, 152] width 32 height 14
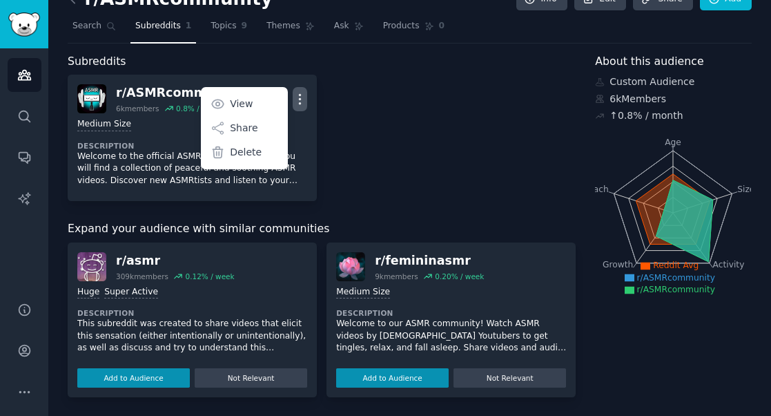
scroll to position [0, 0]
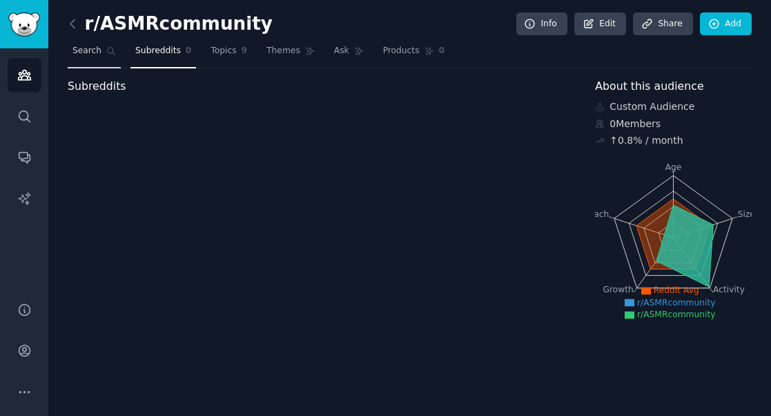
click at [79, 50] on span "Search" at bounding box center [86, 51] width 29 height 12
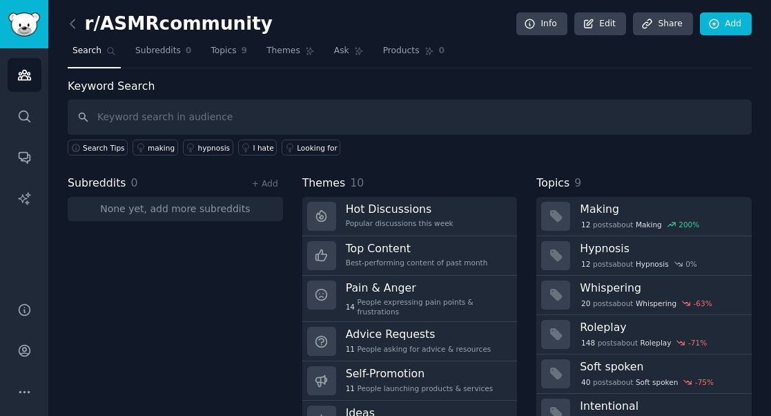
click at [142, 120] on input "text" at bounding box center [410, 116] width 684 height 35
type input "asmr"
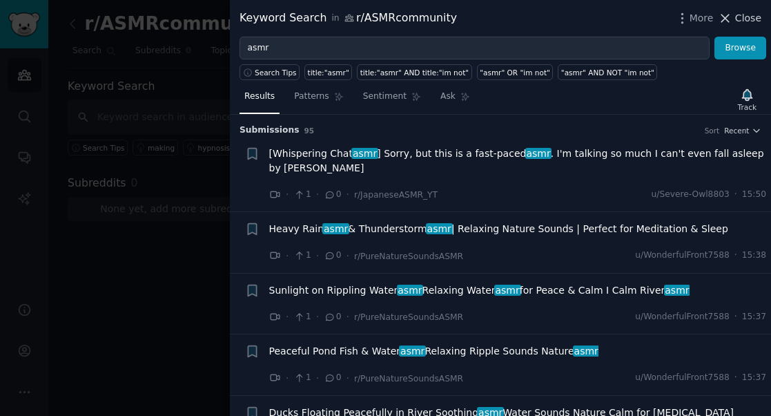
click at [748, 19] on span "Close" at bounding box center [748, 18] width 26 height 14
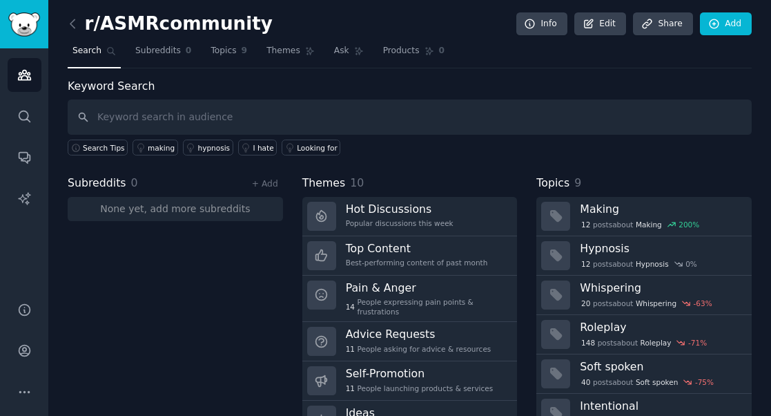
click at [79, 46] on span "Search" at bounding box center [86, 51] width 29 height 12
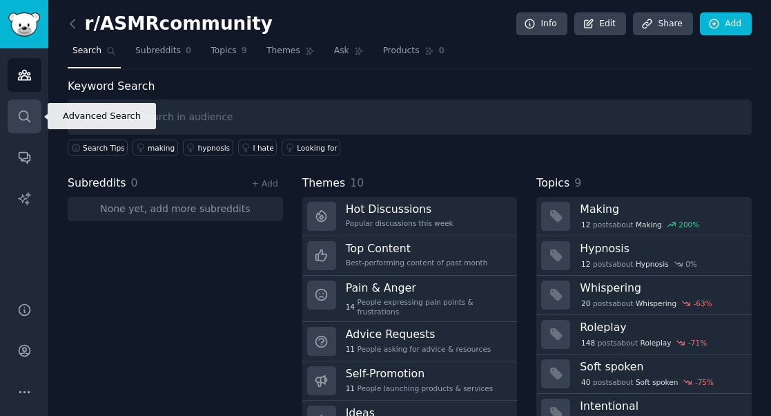
click at [20, 114] on icon "Sidebar" at bounding box center [24, 116] width 14 height 14
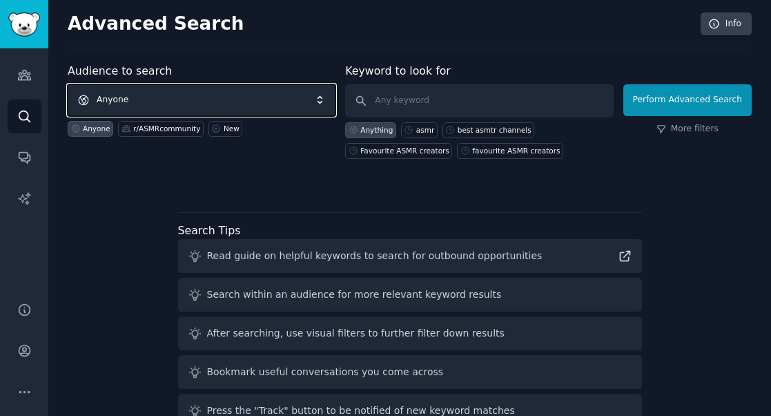
click at [175, 97] on span "Anyone" at bounding box center [202, 100] width 268 height 32
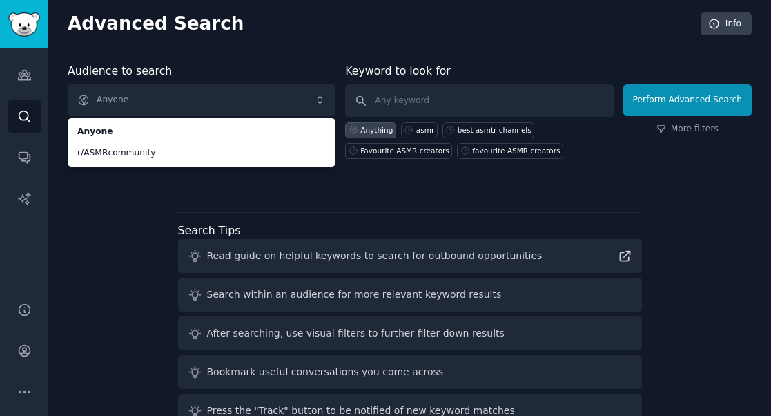
click at [228, 187] on div at bounding box center [410, 183] width 684 height 10
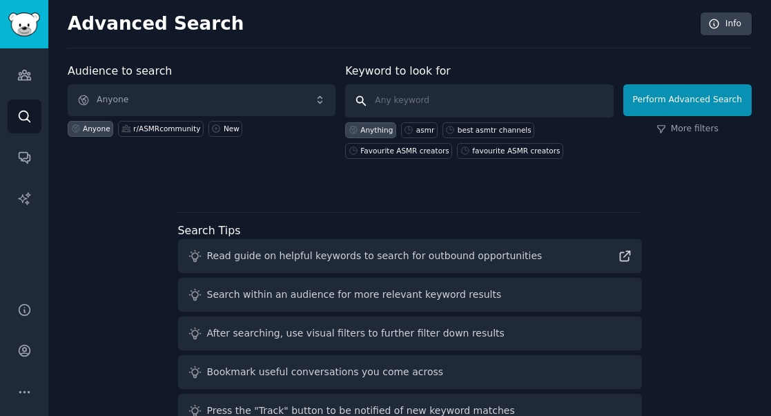
click at [395, 99] on input "text" at bounding box center [479, 100] width 268 height 33
paste input "r/femininasmr"
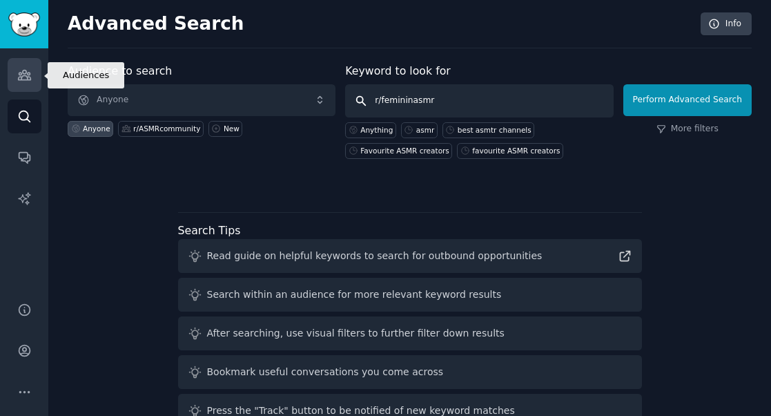
type input "r/femininasmr"
click at [14, 75] on link "Audiences" at bounding box center [25, 75] width 34 height 34
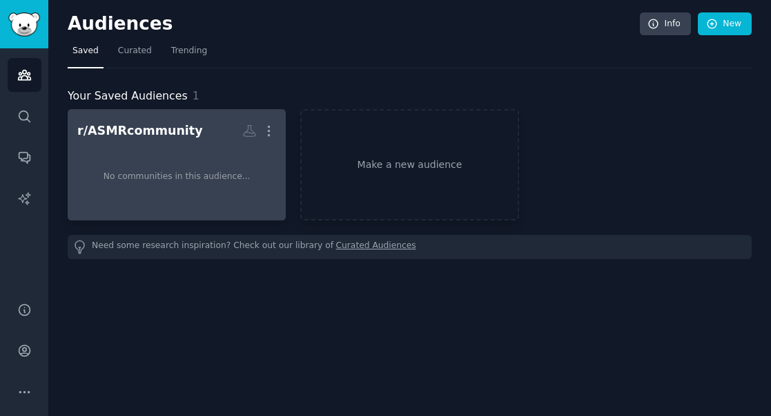
click at [164, 138] on div "r/ASMRcommunity" at bounding box center [140, 130] width 126 height 17
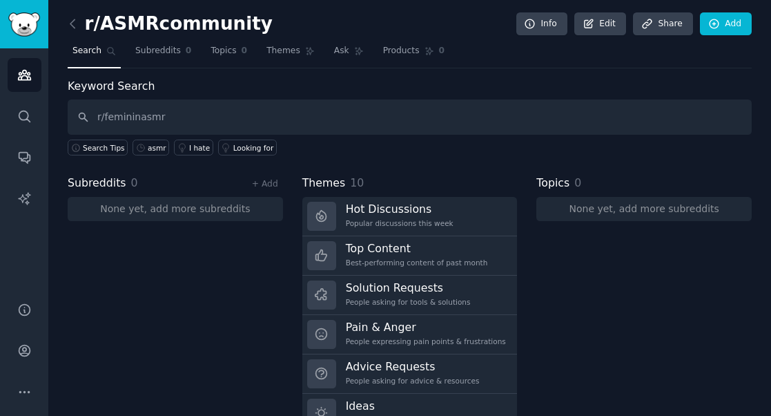
type input "r/femininasmr"
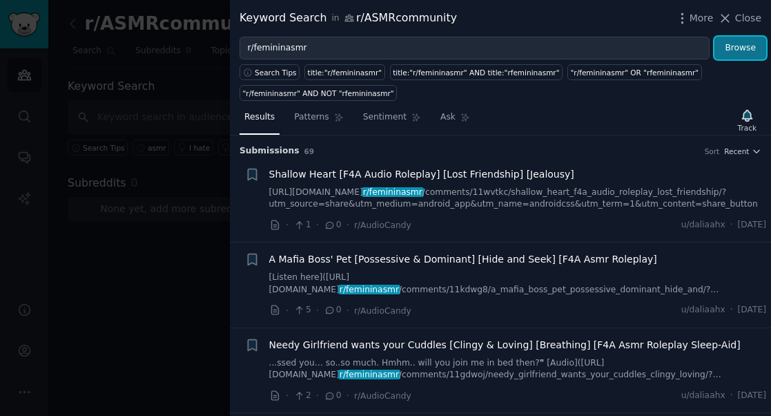
click at [753, 50] on button "Browse" at bounding box center [740, 48] width 52 height 23
click at [724, 17] on icon at bounding box center [726, 18] width 8 height 8
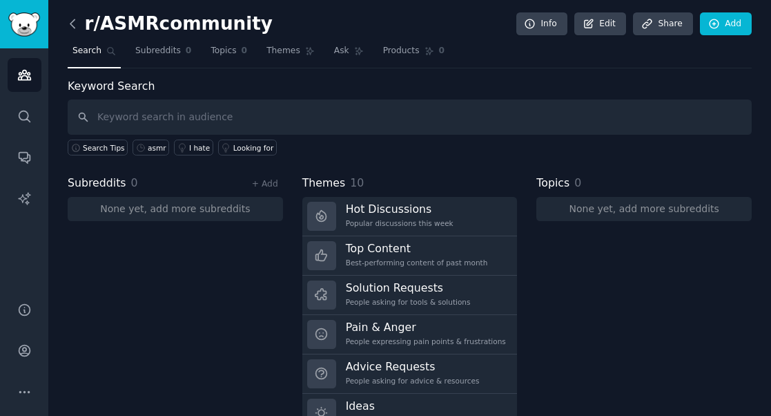
click at [75, 22] on icon at bounding box center [73, 24] width 14 height 14
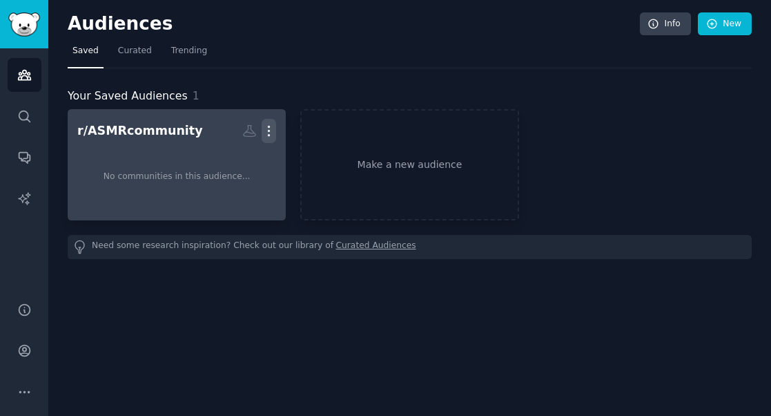
click at [270, 128] on icon "button" at bounding box center [269, 131] width 14 height 14
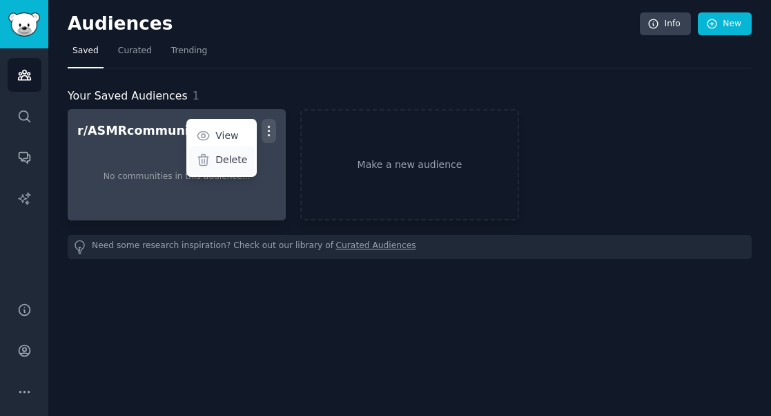
click at [236, 157] on p "Delete" at bounding box center [231, 160] width 32 height 14
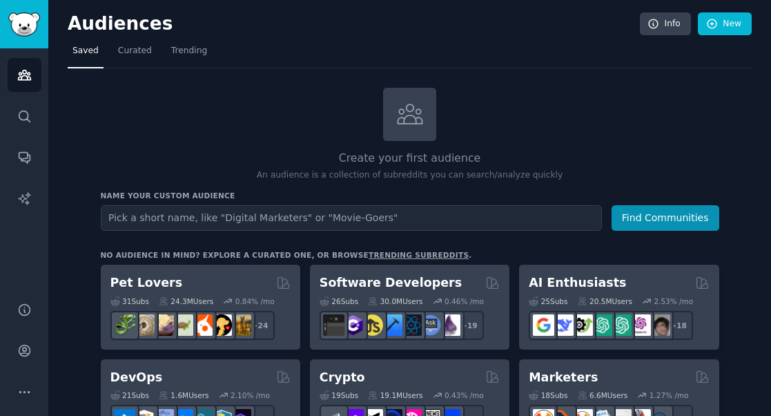
drag, startPoint x: 224, startPoint y: 217, endPoint x: 231, endPoint y: 211, distance: 10.3
click at [231, 211] on input "text" at bounding box center [351, 218] width 501 height 26
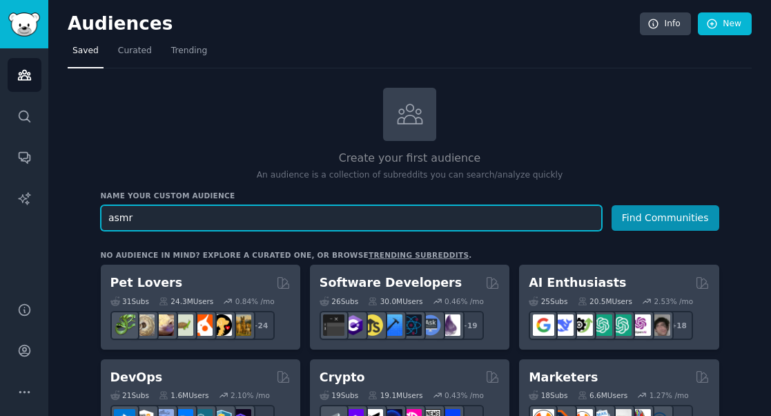
drag, startPoint x: 150, startPoint y: 219, endPoint x: 101, endPoint y: 213, distance: 49.4
click at [101, 213] on input "asmr" at bounding box center [351, 218] width 501 height 26
paste input "r/feminin"
type input "r/femininasmr"
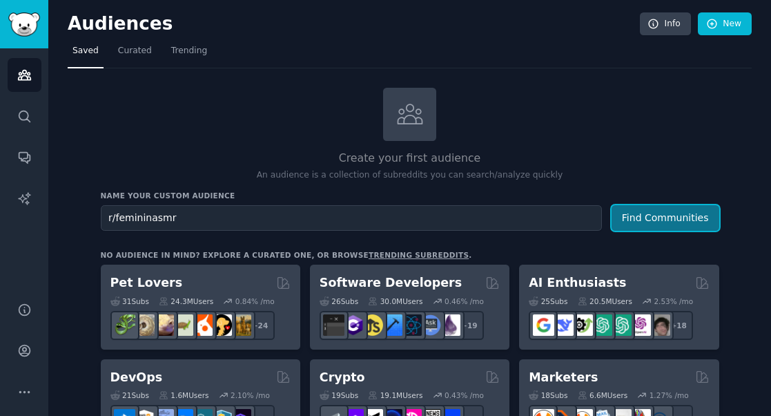
click at [684, 219] on button "Find Communities" at bounding box center [666, 218] width 108 height 26
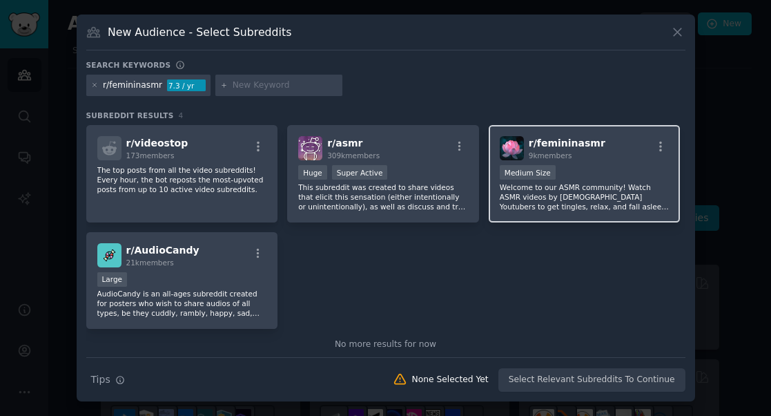
click at [594, 187] on p "Welcome to our ASMR community! Watch ASMR videos by [DEMOGRAPHIC_DATA] Youtuber…" at bounding box center [585, 196] width 170 height 29
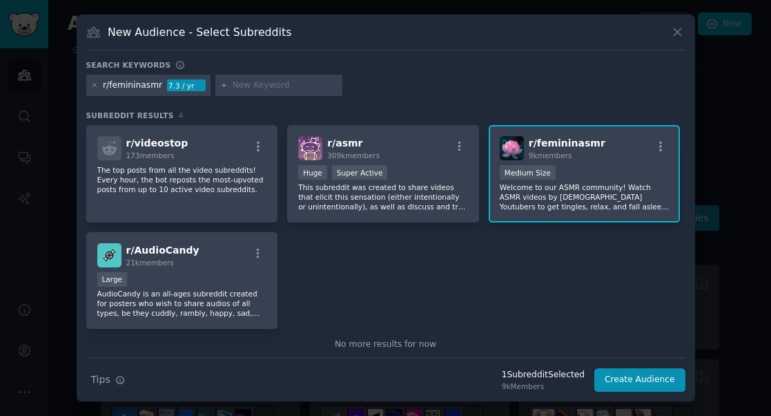
click at [580, 174] on div "Medium Size" at bounding box center [585, 173] width 170 height 17
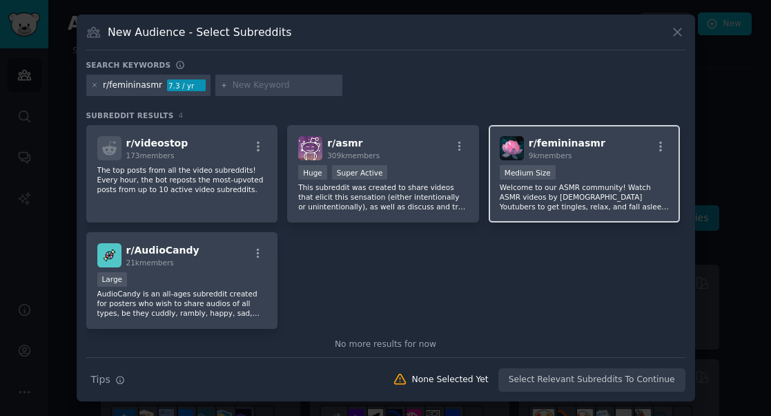
click at [562, 164] on div "r/ femininasmr 9k members Medium Size Welcome to our ASMR community! Watch ASMR…" at bounding box center [585, 173] width 192 height 97
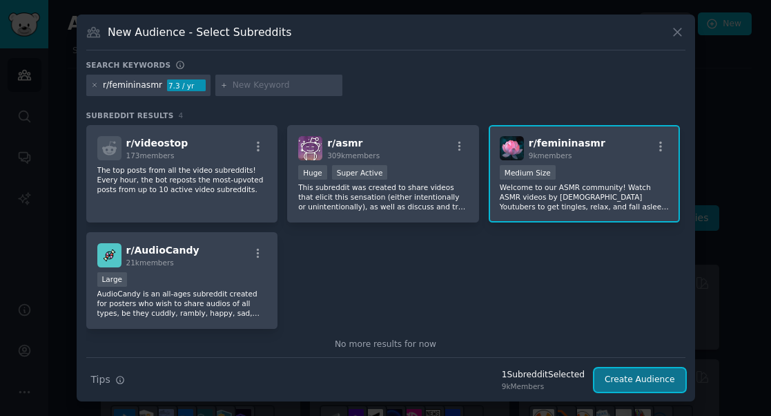
click at [637, 381] on button "Create Audience" at bounding box center [639, 379] width 91 height 23
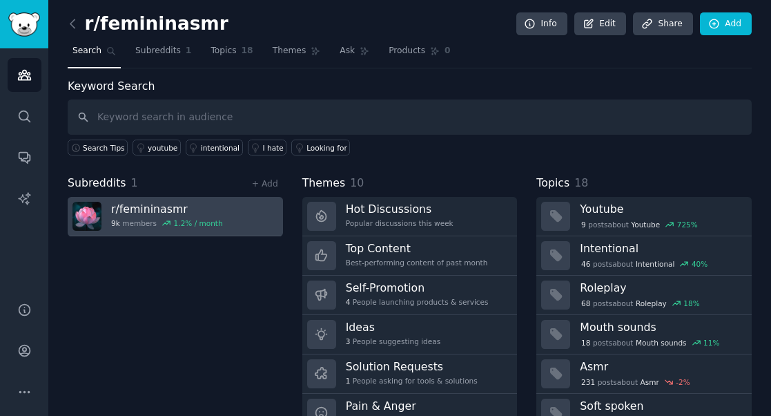
click at [153, 208] on h3 "r/ femininasmr" at bounding box center [167, 209] width 112 height 14
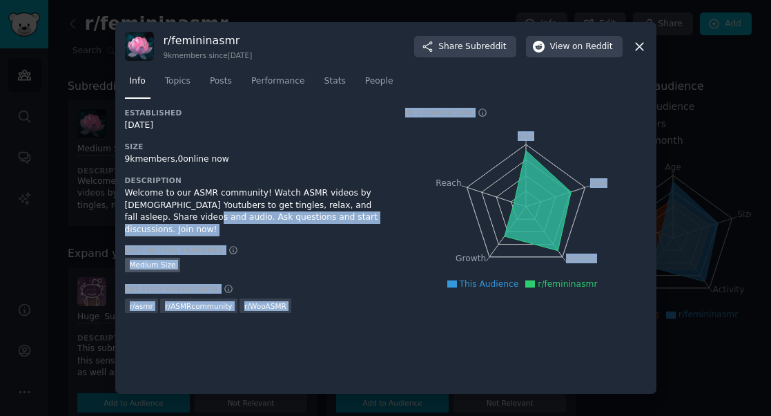
drag, startPoint x: 643, startPoint y: 329, endPoint x: 148, endPoint y: 213, distance: 508.4
click at [148, 213] on div "Established [DATE] Size 9k members, 0 online now Description Welcome to our ASM…" at bounding box center [386, 246] width 522 height 276
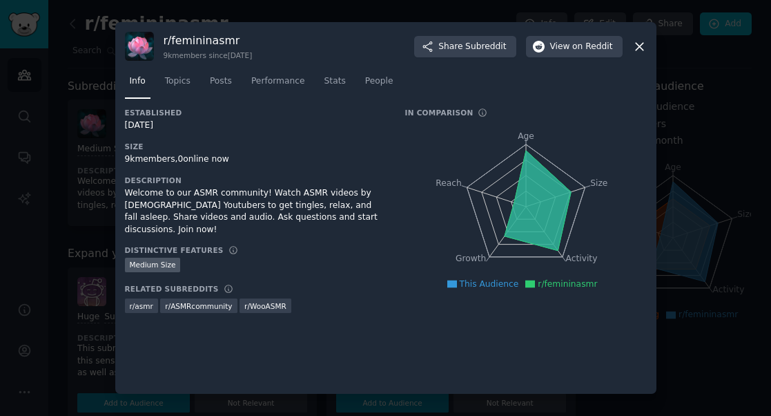
click at [418, 314] on div "Established [DATE] Size 9k members, 0 online now Description Welcome to our ASM…" at bounding box center [386, 246] width 522 height 276
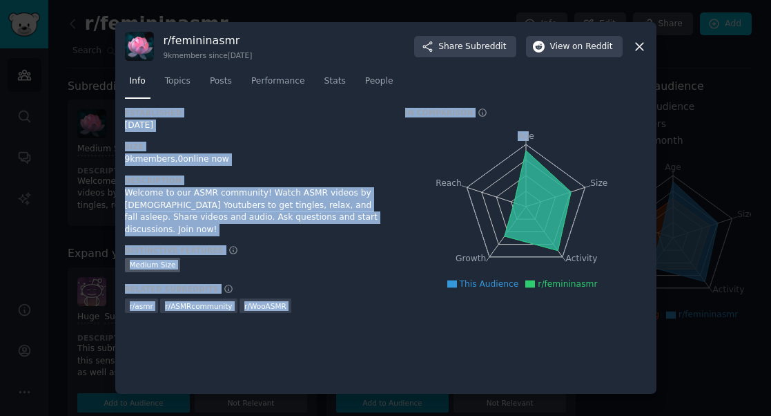
drag, startPoint x: 125, startPoint y: 110, endPoint x: 528, endPoint y: 148, distance: 404.9
click at [528, 148] on div "Established [DATE] Size 9k members, 0 online now Description Welcome to our ASM…" at bounding box center [386, 215] width 522 height 215
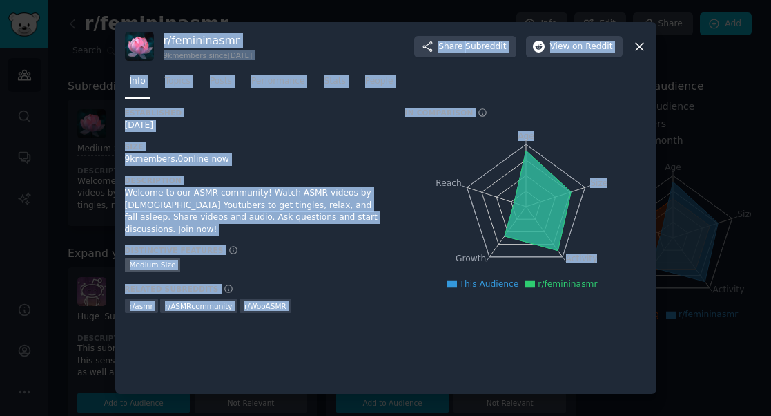
drag, startPoint x: 163, startPoint y: 37, endPoint x: 623, endPoint y: 313, distance: 536.3
click at [623, 313] on div "r/ femininasmr 9k members since [DATE] Share Subreddit View on Reddit Info Topi…" at bounding box center [385, 207] width 541 height 371
click at [230, 136] on div "Established [DATE] Size 9k members, 0 online now Description Welcome to our ASM…" at bounding box center [255, 215] width 261 height 215
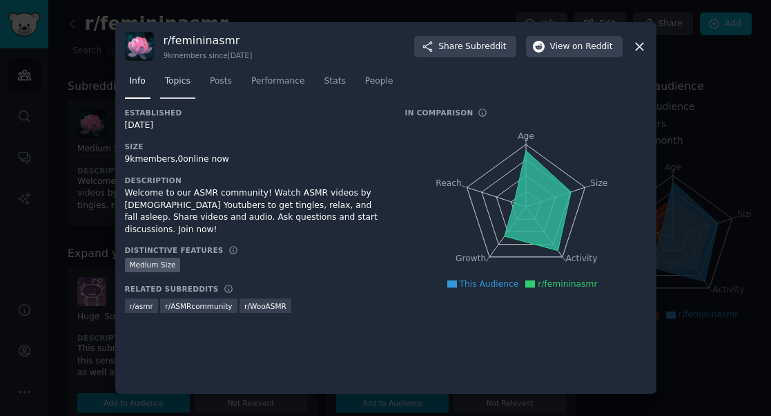
click at [181, 79] on span "Topics" at bounding box center [178, 81] width 26 height 12
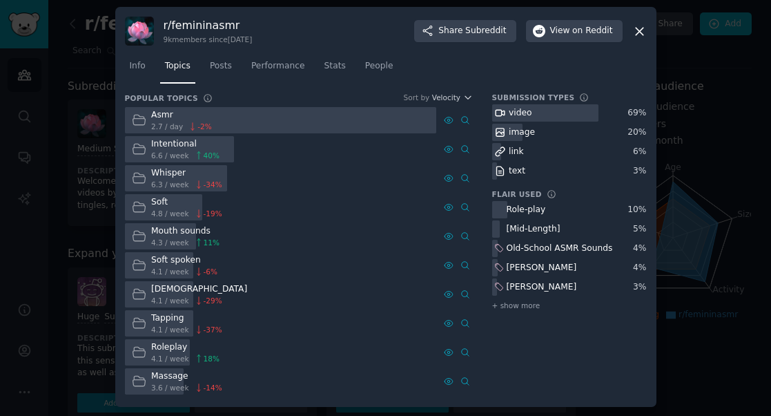
scroll to position [3, 0]
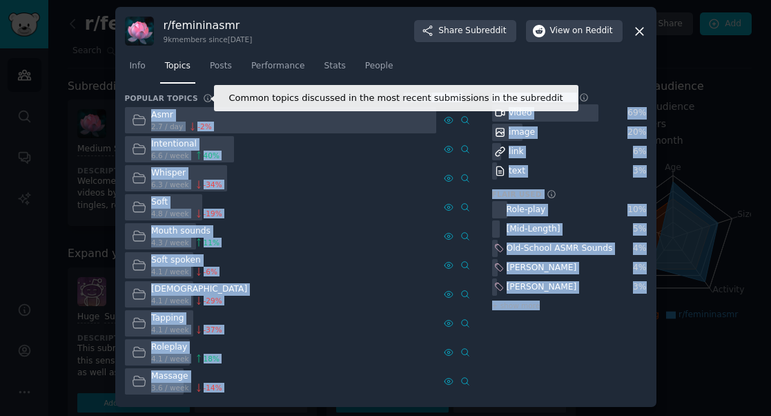
drag, startPoint x: 641, startPoint y: 398, endPoint x: 196, endPoint y: 96, distance: 538.2
click at [196, 96] on div "r/ femininasmr 9k members since [DATE] Share Subreddit View on Reddit Info Topi…" at bounding box center [385, 207] width 541 height 400
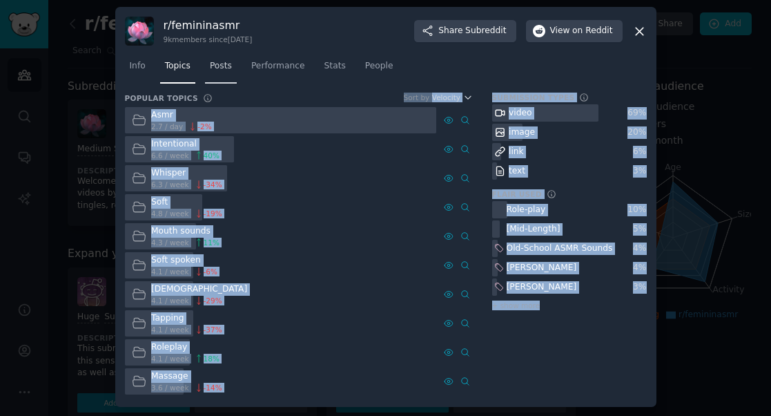
click at [217, 64] on span "Posts" at bounding box center [221, 66] width 22 height 12
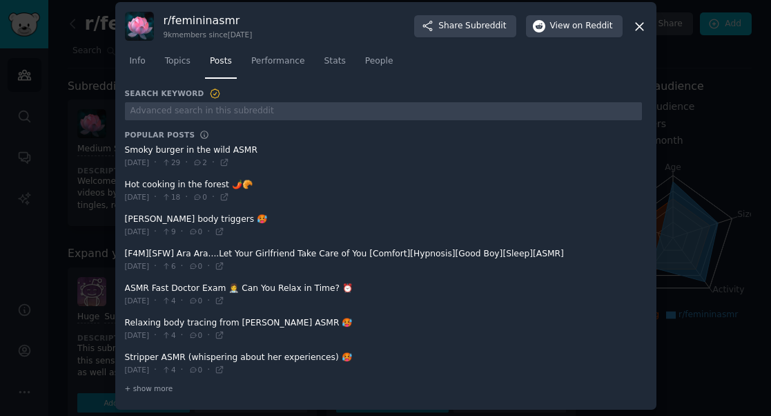
scroll to position [11, 0]
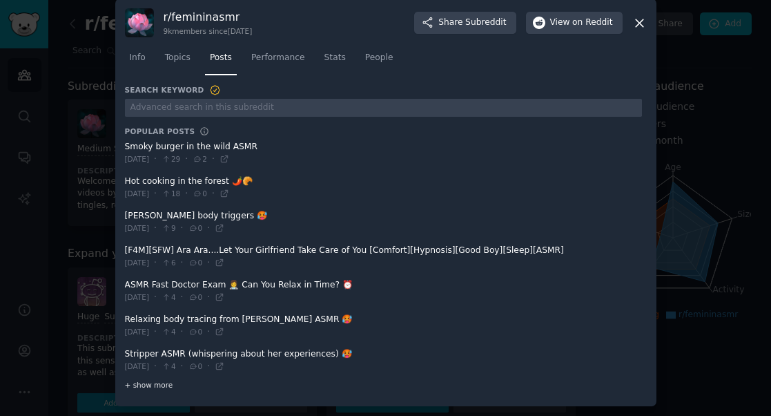
click at [157, 380] on span "+ show more" at bounding box center [149, 385] width 48 height 10
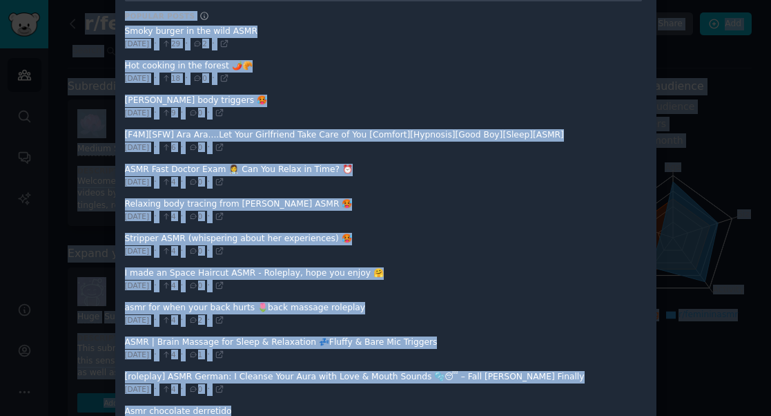
scroll to position [0, 0]
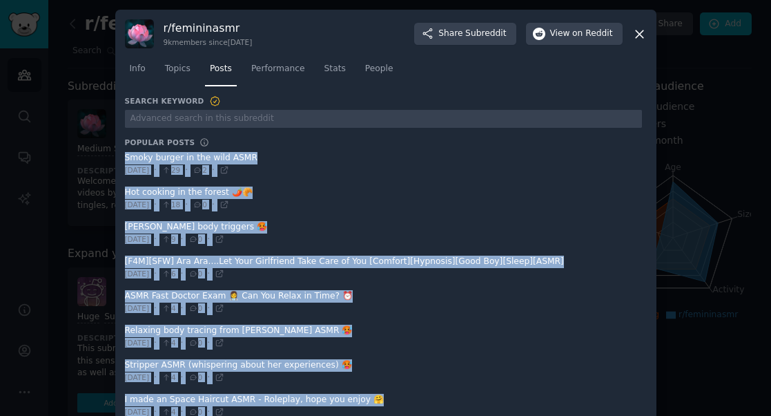
drag, startPoint x: 471, startPoint y: 388, endPoint x: 147, endPoint y: 153, distance: 399.9
click at [289, 68] on span "Performance" at bounding box center [278, 69] width 54 height 12
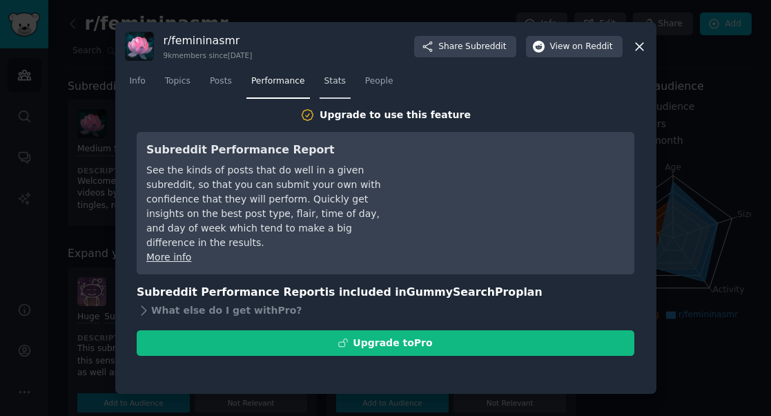
click at [340, 84] on span "Stats" at bounding box center [334, 81] width 21 height 12
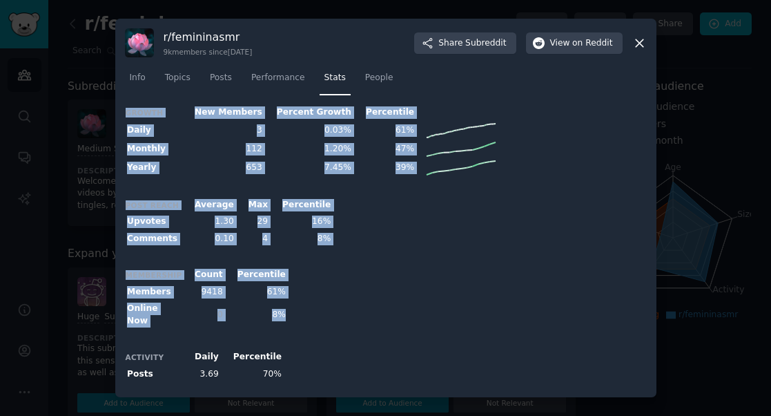
drag, startPoint x: 289, startPoint y: 378, endPoint x: 137, endPoint y: 110, distance: 307.6
click at [137, 110] on div "Growth New Members Percent Growth Percentile Daily 3 0.03% 61% Monthly 112 1.20…" at bounding box center [386, 245] width 522 height 283
click at [386, 84] on span "People" at bounding box center [379, 78] width 28 height 12
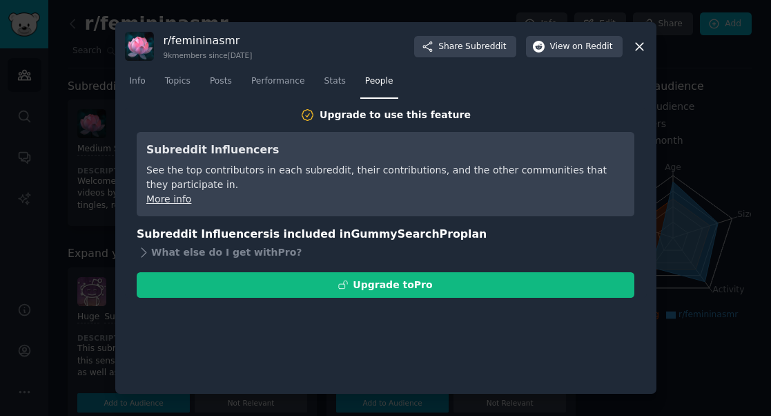
click at [634, 44] on icon at bounding box center [639, 46] width 14 height 14
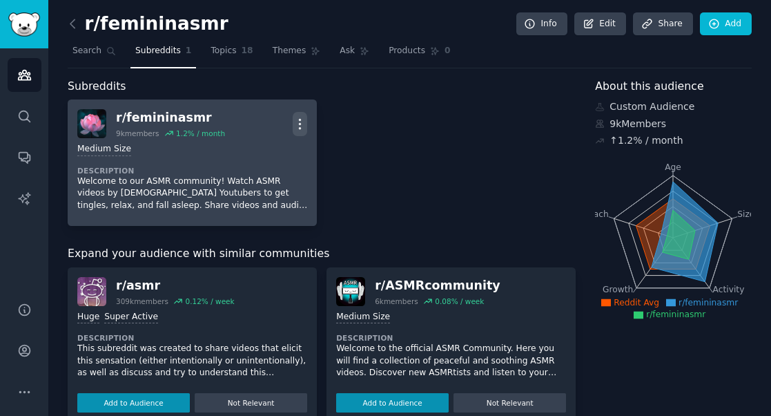
click at [295, 121] on icon "button" at bounding box center [300, 124] width 14 height 14
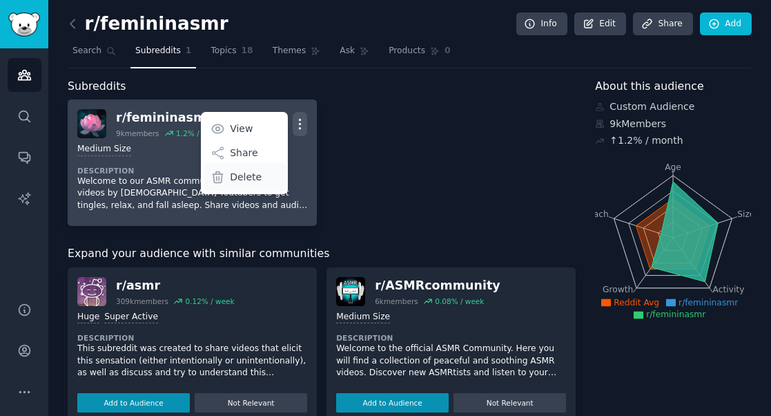
click at [246, 175] on p "Delete" at bounding box center [246, 177] width 32 height 14
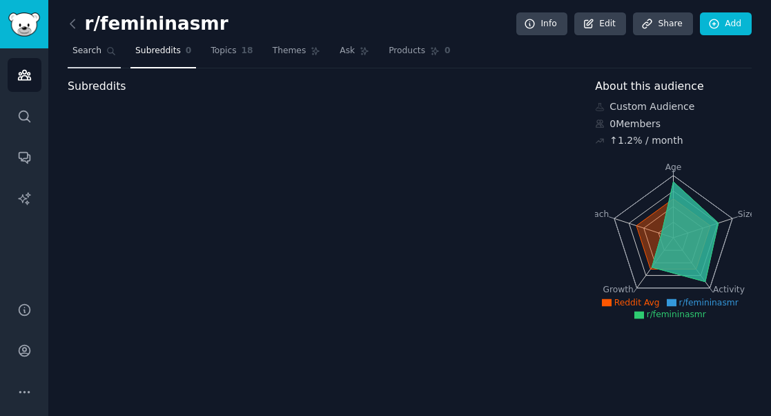
click at [95, 50] on span "Search" at bounding box center [86, 51] width 29 height 12
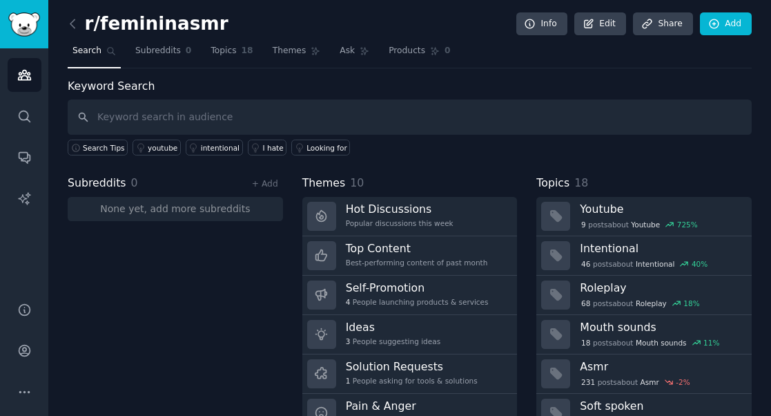
click at [126, 119] on input "text" at bounding box center [410, 116] width 684 height 35
type input "asmr"
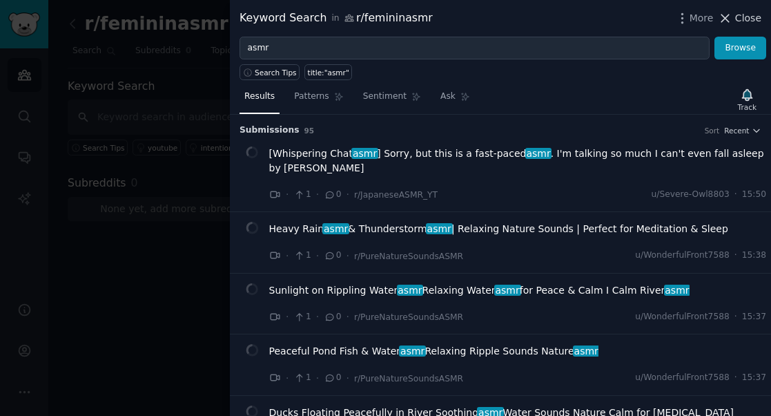
click at [742, 14] on span "Close" at bounding box center [748, 18] width 26 height 14
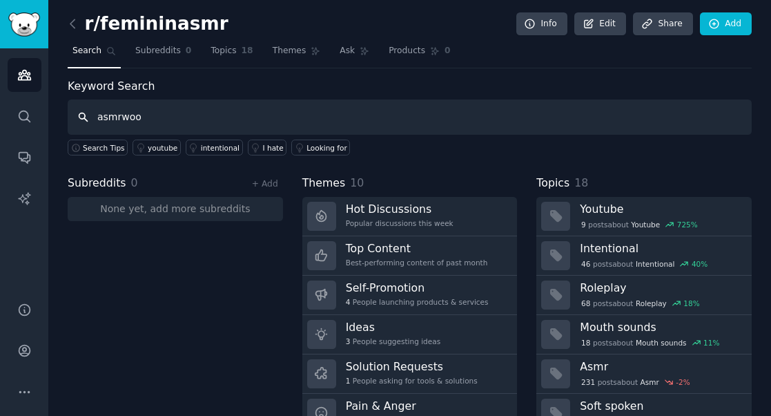
type input "asmrwoo"
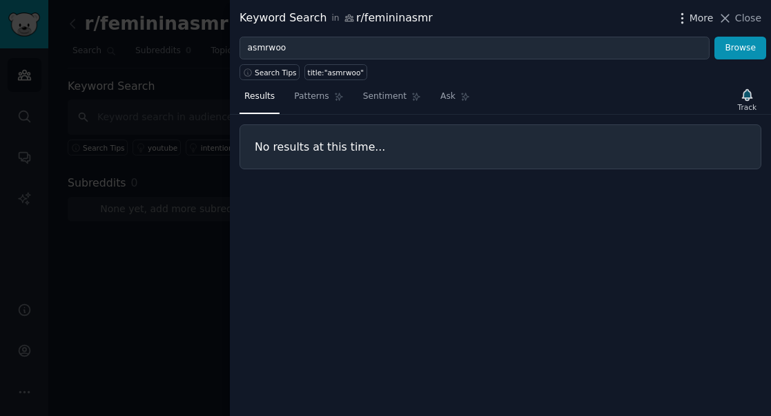
click at [686, 17] on icon "button" at bounding box center [682, 18] width 14 height 14
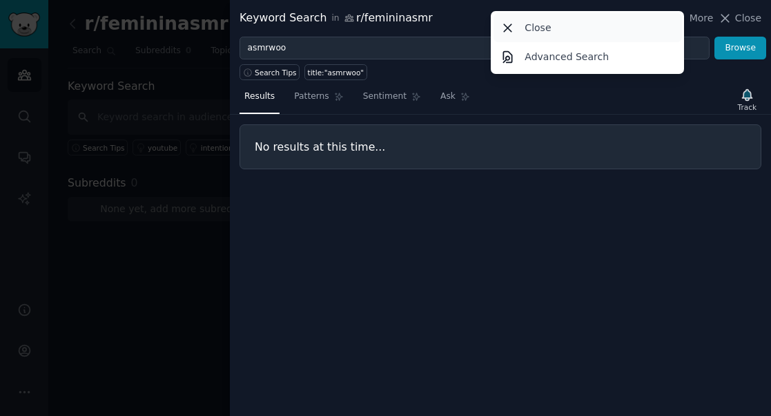
click at [632, 21] on div "Close" at bounding box center [588, 27] width 188 height 29
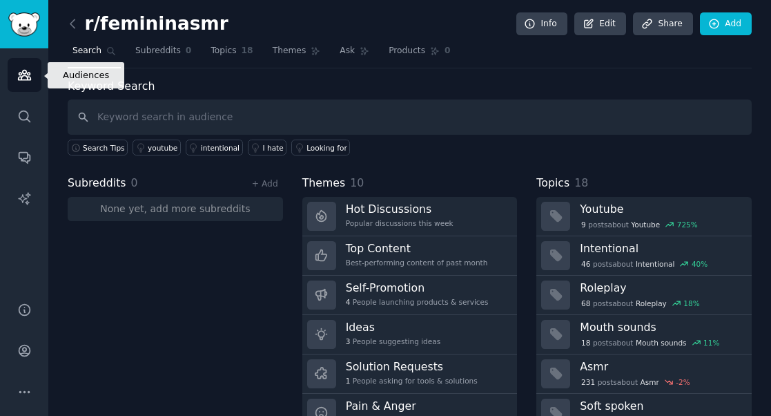
click at [26, 72] on icon "Sidebar" at bounding box center [24, 75] width 12 height 10
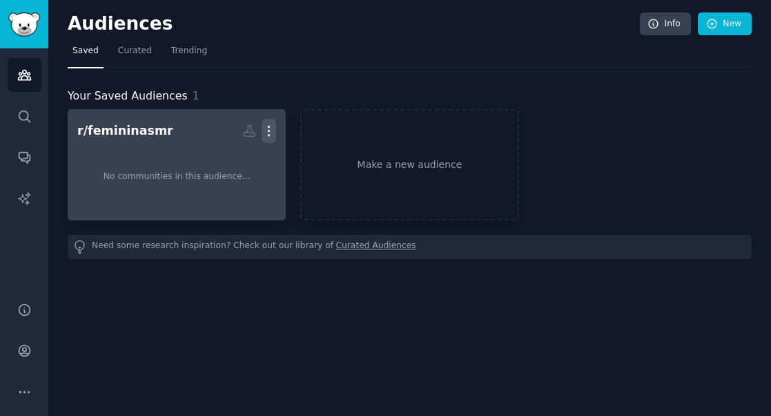
click at [269, 128] on icon "button" at bounding box center [269, 131] width 14 height 14
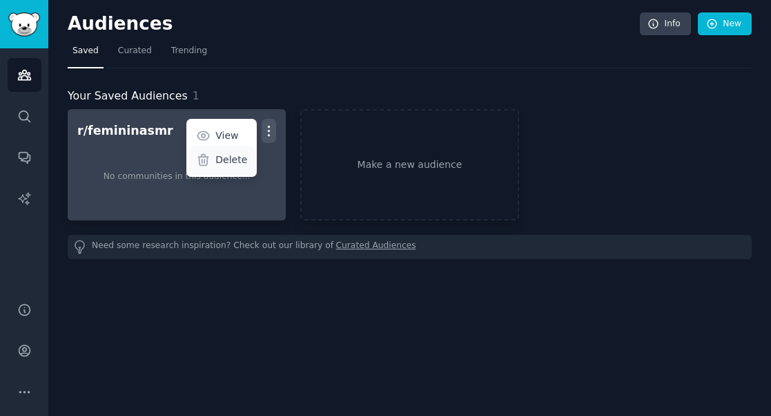
click at [240, 156] on p "Delete" at bounding box center [231, 160] width 32 height 14
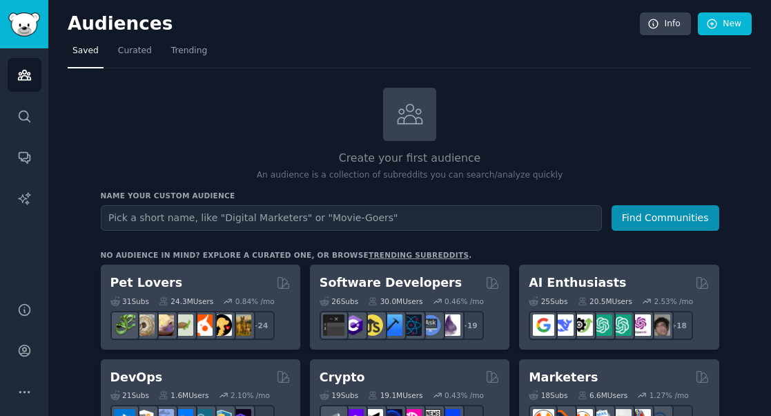
click at [200, 215] on input "text" at bounding box center [351, 218] width 501 height 26
type input "asmrwoo"
click at [612, 205] on button "Find Communities" at bounding box center [666, 218] width 108 height 26
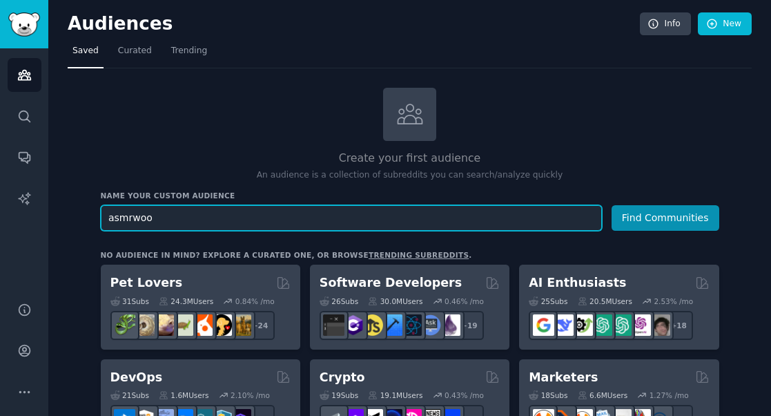
click at [130, 218] on input "asmrwoo" at bounding box center [351, 218] width 501 height 26
type input "asmr/woo"
click at [612, 205] on button "Find Communities" at bounding box center [666, 218] width 108 height 26
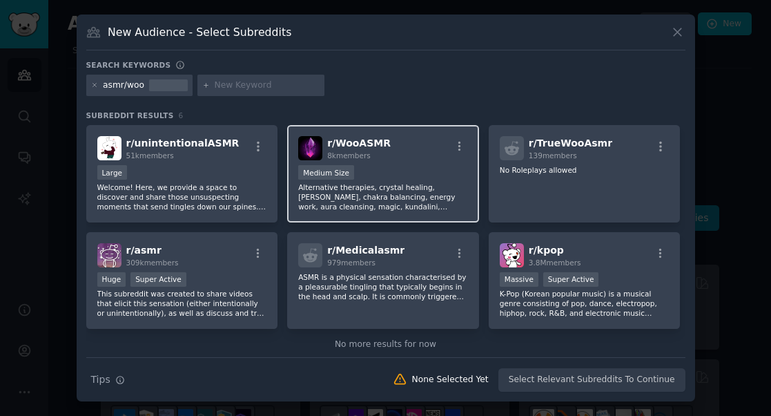
click at [381, 191] on p "Alternative therapies, crystal healing, [PERSON_NAME], chakra balancing, energy…" at bounding box center [383, 196] width 170 height 29
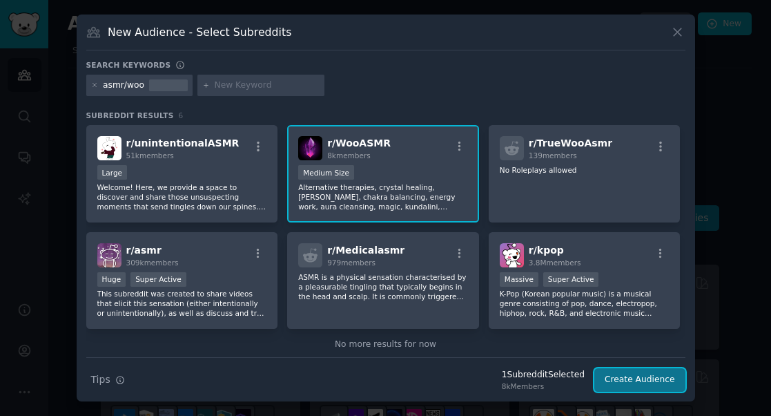
click at [636, 378] on button "Create Audience" at bounding box center [639, 379] width 91 height 23
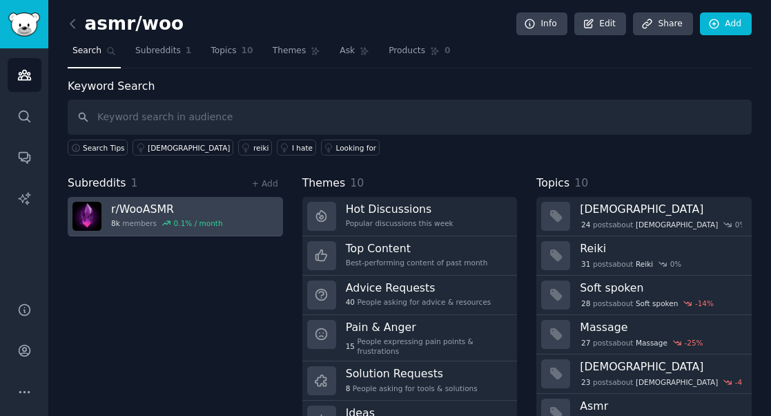
click at [148, 211] on h3 "r/ WooASMR" at bounding box center [167, 209] width 112 height 14
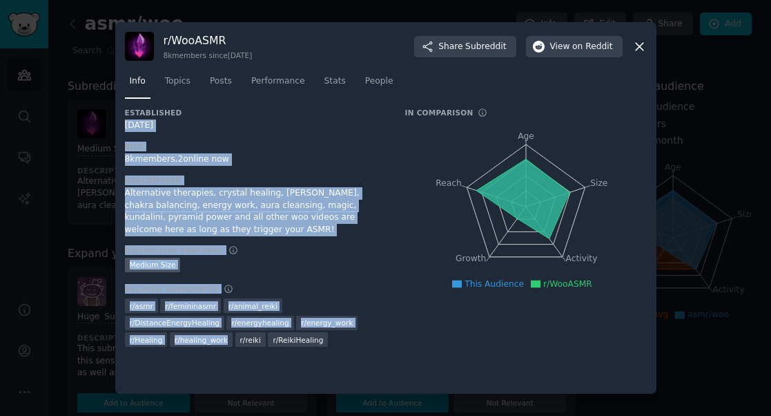
drag, startPoint x: 342, startPoint y: 358, endPoint x: 126, endPoint y: 128, distance: 315.5
click at [126, 128] on div "Established [DATE] Size 8k members, 2 online now Description Alternative therap…" at bounding box center [386, 246] width 522 height 276
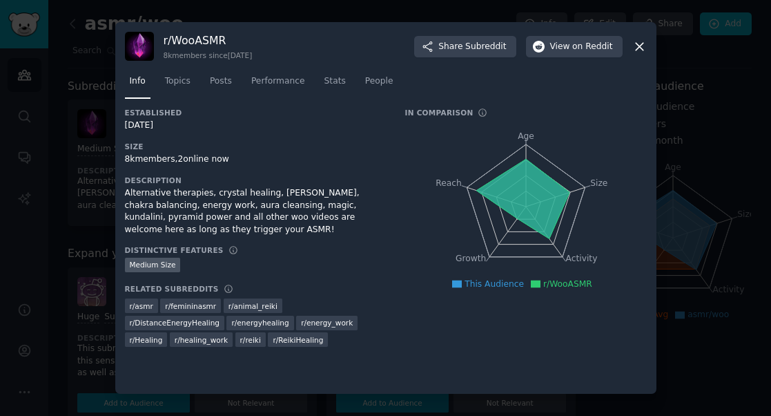
click at [159, 36] on div "r/ WooASMR 8k members since [DATE] Share Subreddit View on Reddit" at bounding box center [386, 46] width 522 height 29
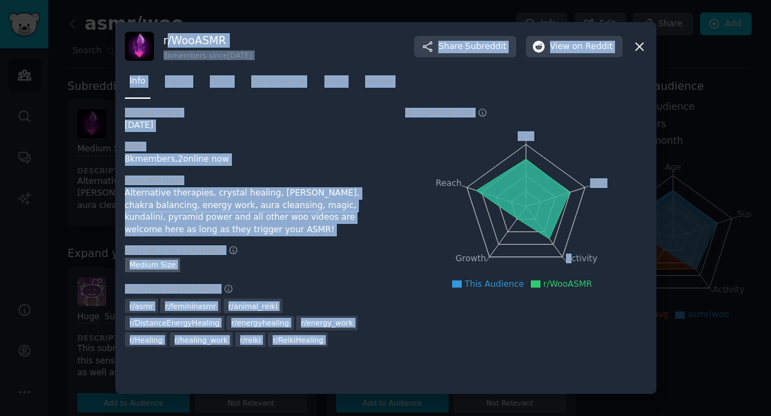
drag, startPoint x: 166, startPoint y: 41, endPoint x: 572, endPoint y: 317, distance: 491.1
click at [572, 317] on div "r/ WooASMR 8k members since [DATE] Share Subreddit View on Reddit Info Topics P…" at bounding box center [385, 207] width 541 height 371
click at [512, 79] on nav "Info Topics Posts Performance Stats People" at bounding box center [386, 84] width 522 height 28
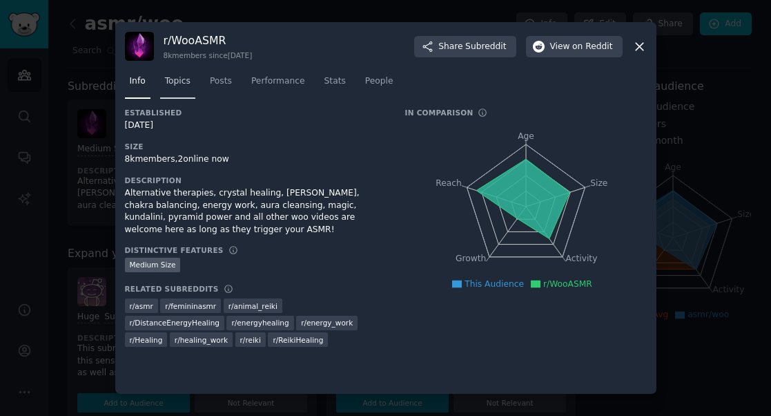
click at [187, 85] on span "Topics" at bounding box center [178, 81] width 26 height 12
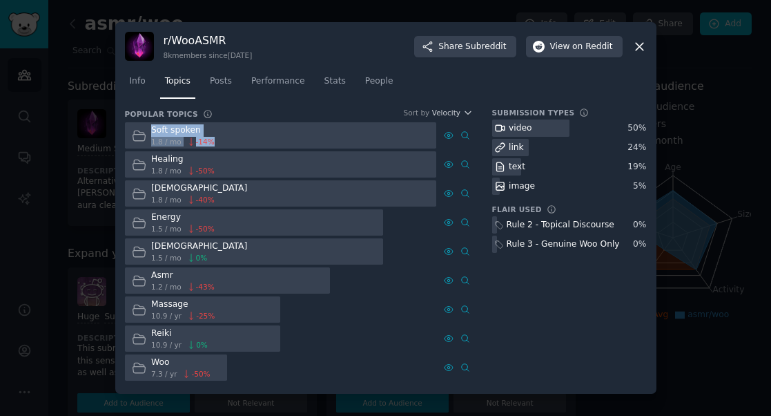
drag, startPoint x: 131, startPoint y: 126, endPoint x: 385, endPoint y: 153, distance: 254.8
click at [384, 152] on div "Soft spoken 1.8 / mo -14 % Healing 1.8 / mo -50 % [DEMOGRAPHIC_DATA] 1.8 / mo -…" at bounding box center [299, 251] width 348 height 259
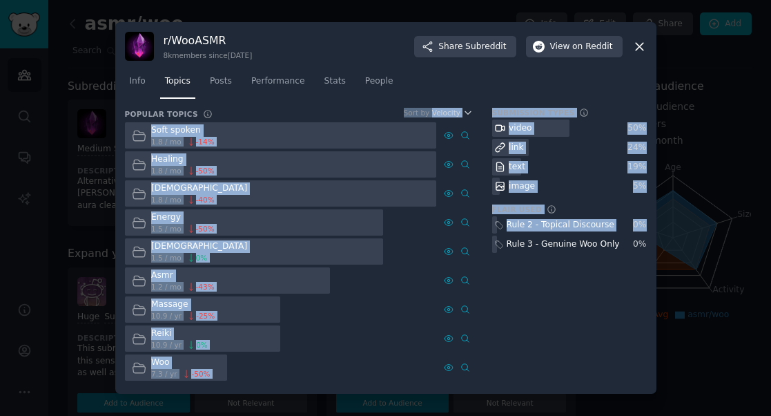
drag, startPoint x: 614, startPoint y: 370, endPoint x: 129, endPoint y: 118, distance: 546.2
click at [129, 118] on div "Popular Topics Sort by Velocity Soft spoken 1.8 / mo -14 % Healing 1.8 / mo -50…" at bounding box center [386, 245] width 522 height 275
click at [222, 81] on span "Posts" at bounding box center [221, 81] width 22 height 12
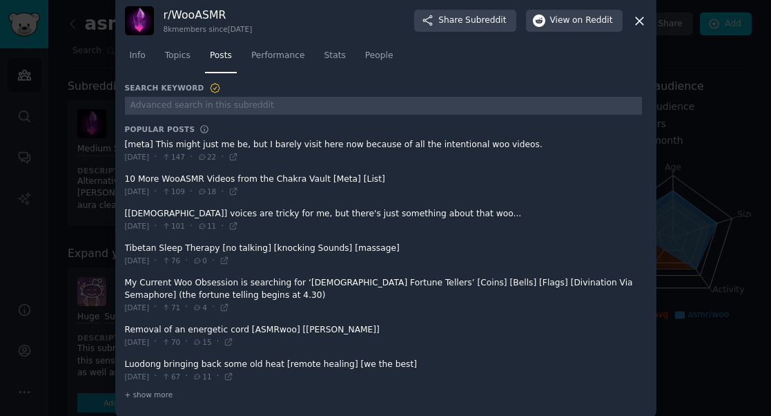
scroll to position [23, 0]
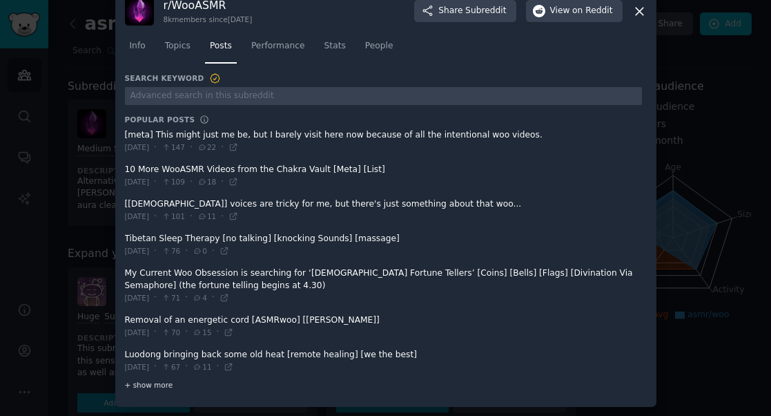
click at [157, 389] on div "+ show more" at bounding box center [383, 385] width 517 height 14
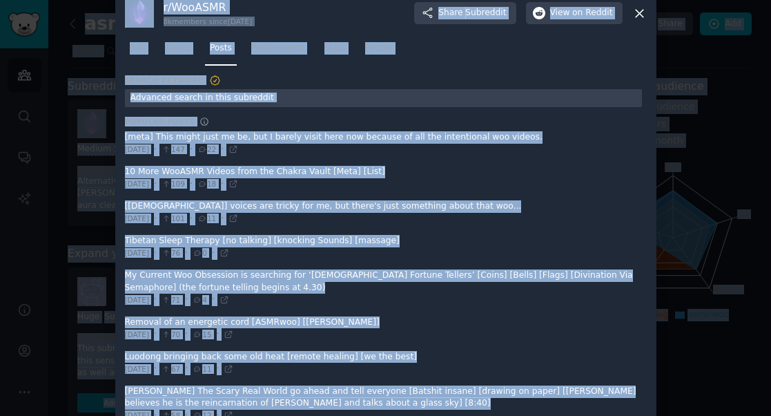
scroll to position [0, 0]
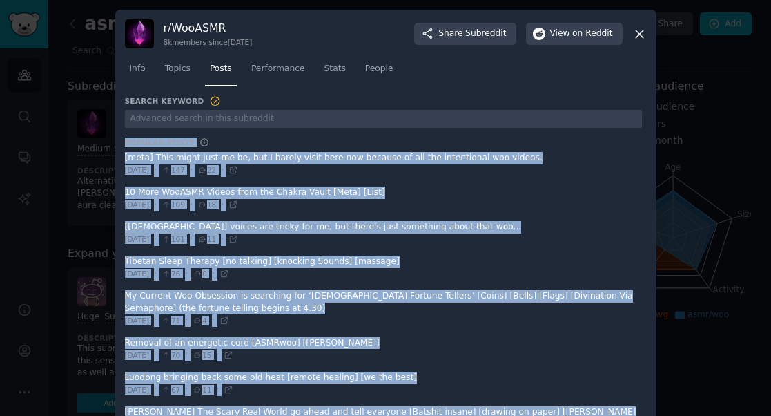
drag, startPoint x: 416, startPoint y: 372, endPoint x: 115, endPoint y: 113, distance: 397.4
click at [284, 66] on span "Performance" at bounding box center [278, 69] width 54 height 12
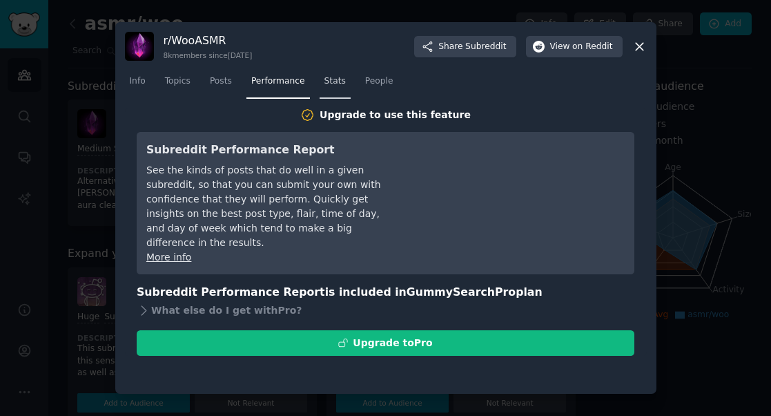
click at [340, 82] on span "Stats" at bounding box center [334, 81] width 21 height 12
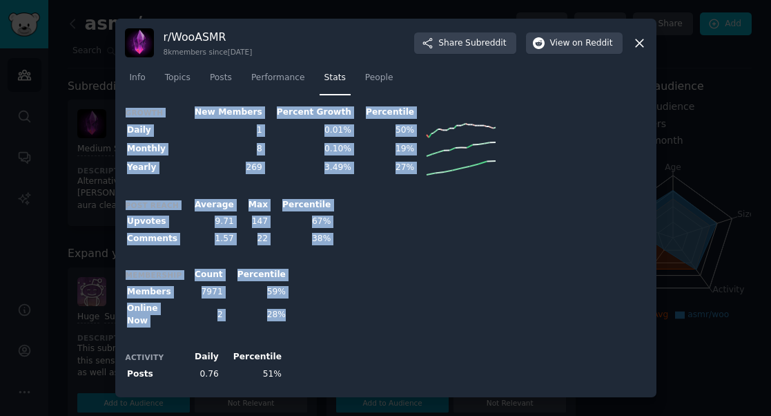
drag, startPoint x: 315, startPoint y: 367, endPoint x: 117, endPoint y: 113, distance: 321.6
click at [117, 113] on div "r/ WooASMR 8k members since [DATE] Share Subreddit View on Reddit Info Topics P…" at bounding box center [385, 208] width 541 height 378
click at [645, 48] on icon at bounding box center [639, 43] width 14 height 14
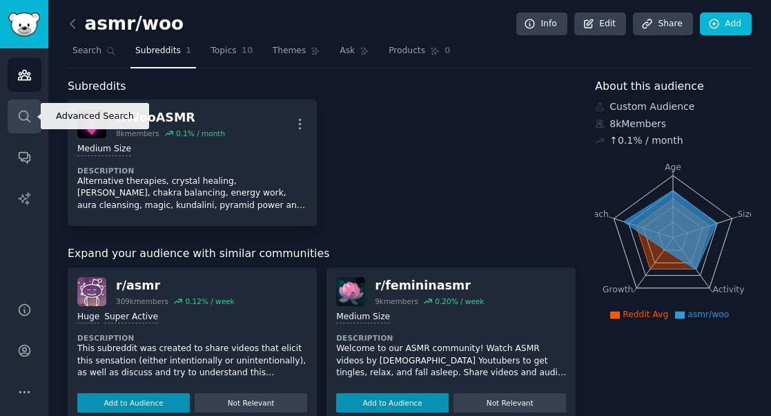
click at [19, 114] on icon "Sidebar" at bounding box center [24, 115] width 11 height 11
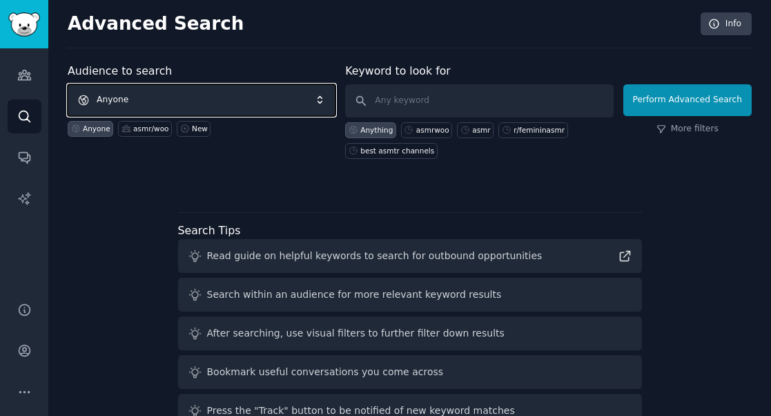
click at [189, 101] on span "Anyone" at bounding box center [202, 100] width 268 height 32
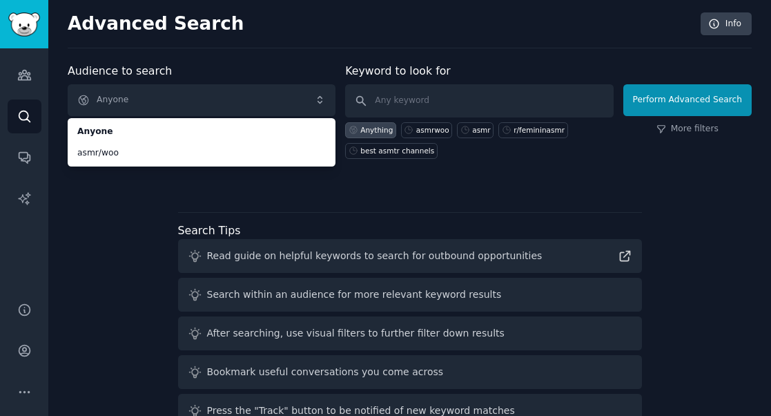
click at [168, 202] on div "Audience to search Anyone Anyone asmr/woo Anyone asmr/woo New Keyword to look f…" at bounding box center [410, 267] width 684 height 409
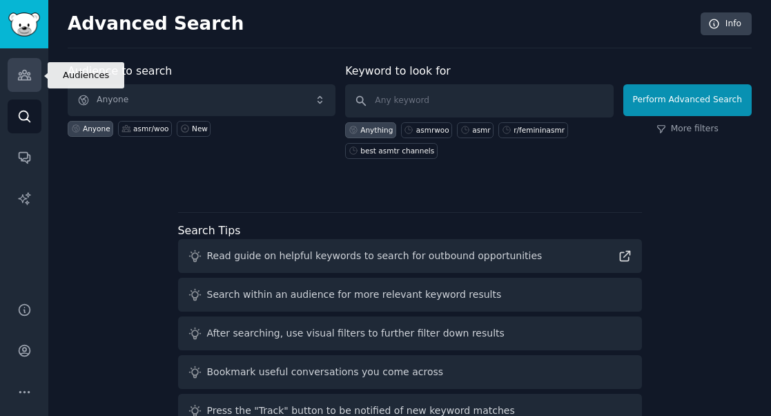
click at [28, 75] on icon "Sidebar" at bounding box center [24, 75] width 12 height 10
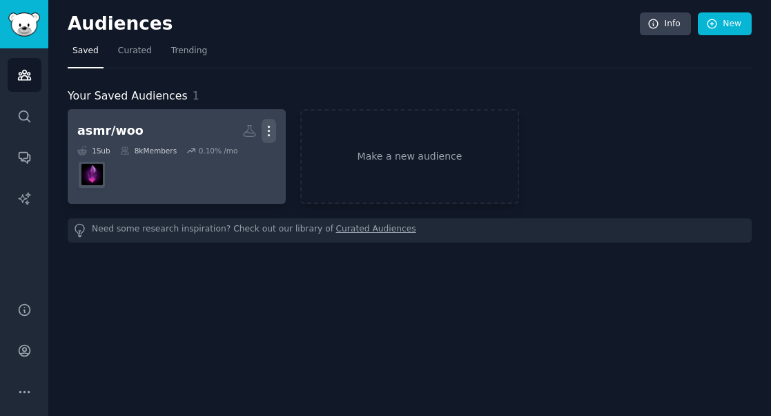
click at [272, 128] on icon "button" at bounding box center [269, 131] width 14 height 14
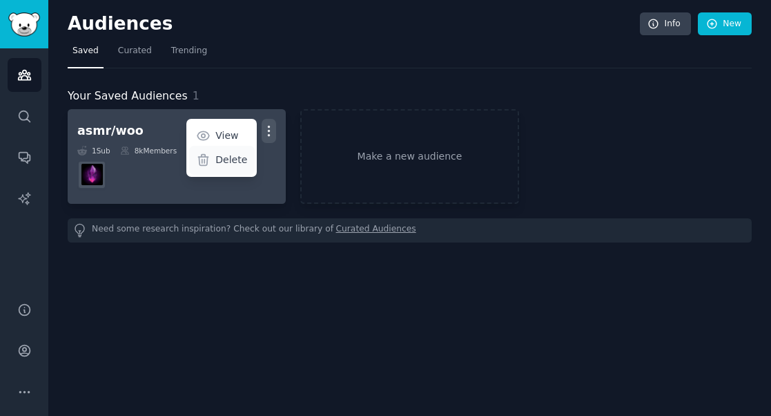
click at [240, 161] on p "Delete" at bounding box center [231, 160] width 32 height 14
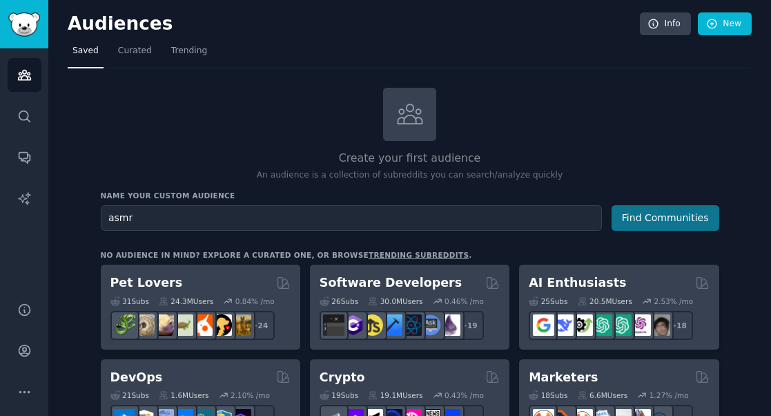
type input "asmr"
click at [669, 221] on button "Find Communities" at bounding box center [666, 218] width 108 height 26
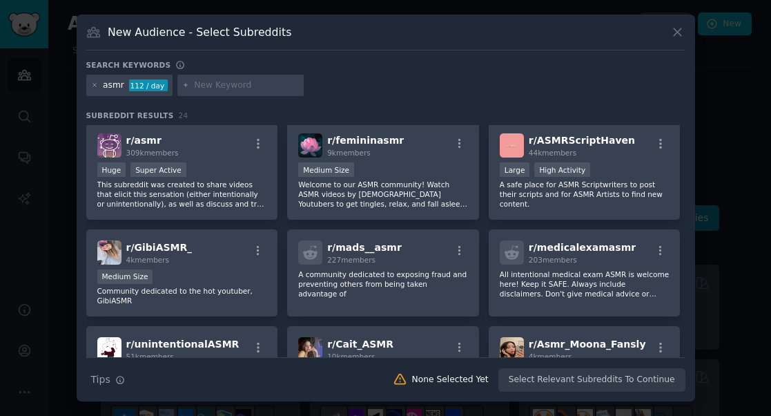
scroll to position [6, 0]
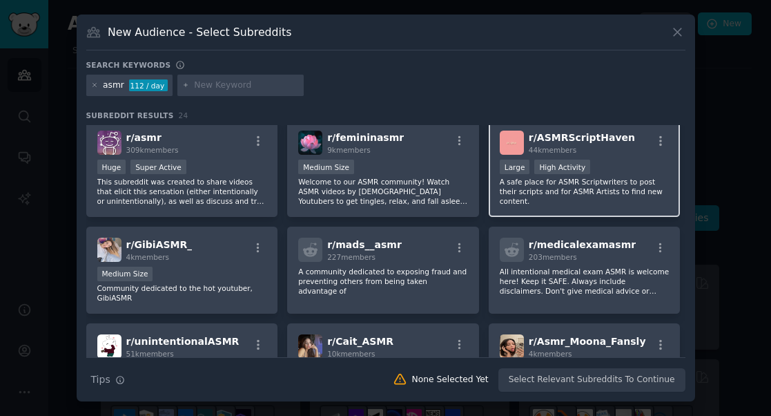
click at [561, 143] on h2 "r/ ASMRScriptHaven 44k members" at bounding box center [582, 142] width 106 height 24
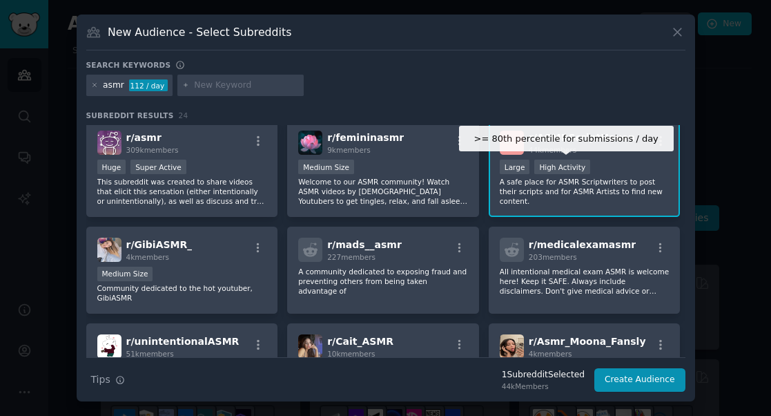
click at [561, 172] on div "High Activity" at bounding box center [562, 166] width 56 height 14
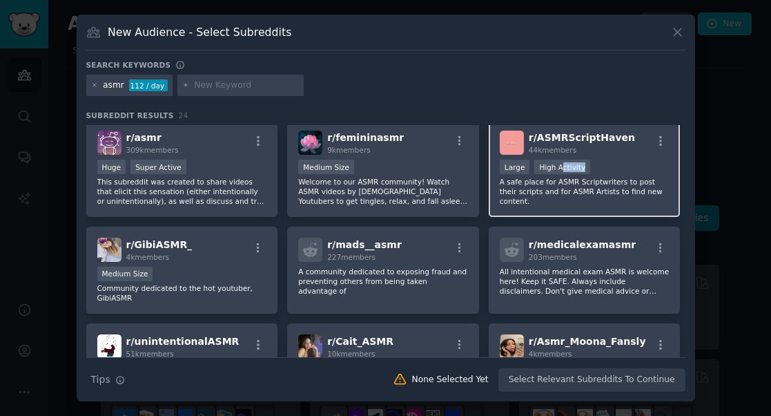
click at [590, 171] on div ">= 80th percentile for submissions / day Large High Activity" at bounding box center [585, 167] width 170 height 17
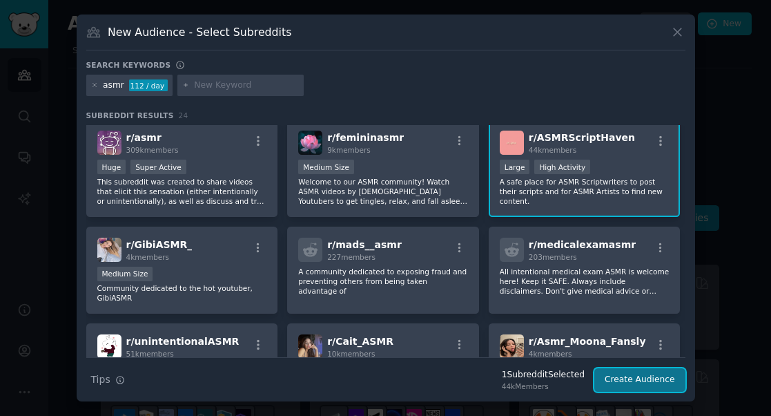
click at [659, 379] on button "Create Audience" at bounding box center [639, 379] width 91 height 23
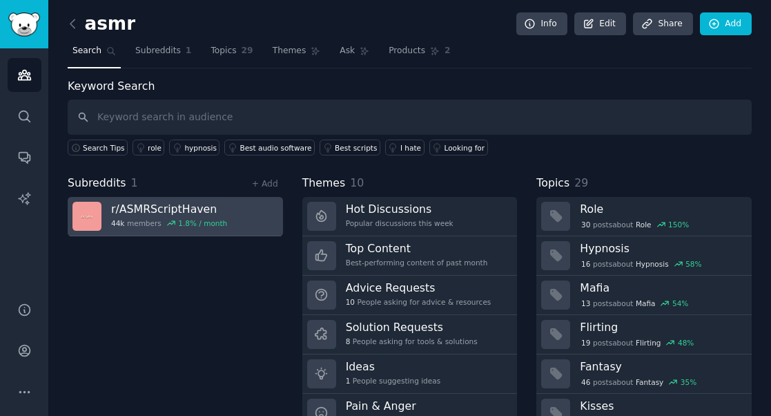
click at [179, 204] on h3 "r/ ASMRScriptHaven" at bounding box center [169, 209] width 116 height 14
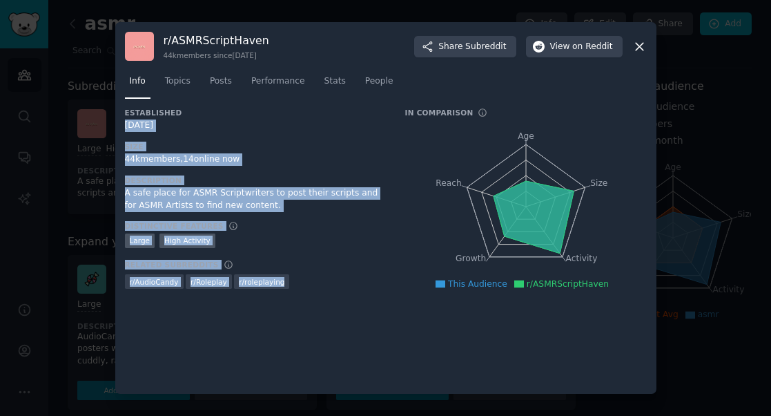
drag, startPoint x: 382, startPoint y: 321, endPoint x: 123, endPoint y: 120, distance: 328.2
click at [123, 120] on div "r/ ASMRScriptHaven 44k members since [DATE] Share Subreddit View on Reddit Info…" at bounding box center [385, 207] width 541 height 371
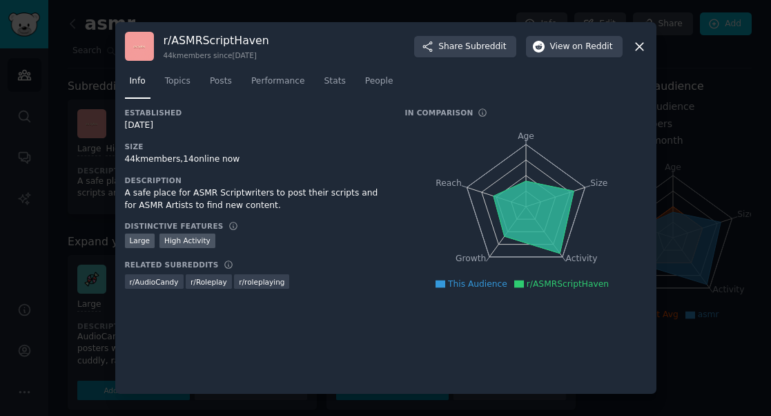
drag, startPoint x: 347, startPoint y: 363, endPoint x: 356, endPoint y: 365, distance: 9.2
click at [348, 364] on div "Established [DATE] Size 44k members, 14 online now Description A safe place for…" at bounding box center [386, 246] width 522 height 276
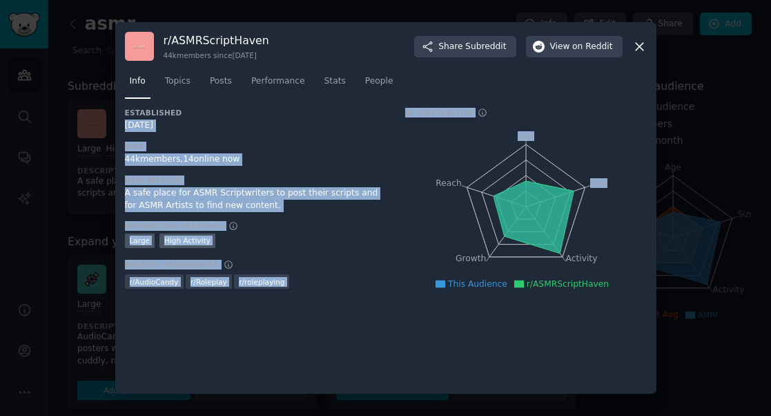
drag, startPoint x: 125, startPoint y: 124, endPoint x: 564, endPoint y: 257, distance: 458.8
click at [562, 254] on div "Established [DATE] Size 44k members, 14 online now Description A safe place for…" at bounding box center [386, 206] width 522 height 196
click at [177, 76] on span "Topics" at bounding box center [178, 81] width 26 height 12
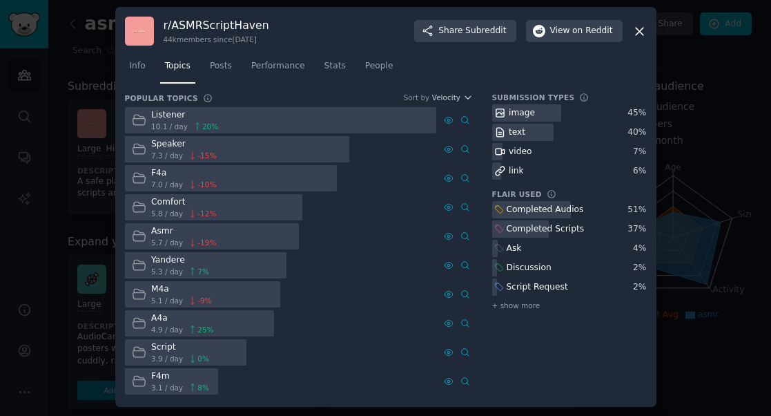
scroll to position [3, 0]
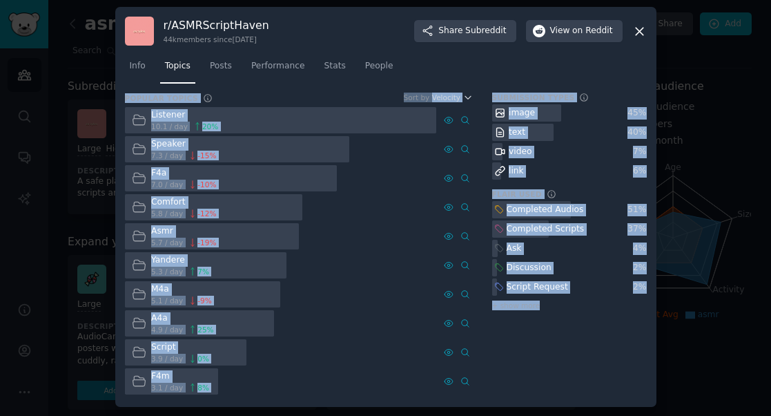
drag, startPoint x: 602, startPoint y: 396, endPoint x: 124, endPoint y: 98, distance: 563.1
click at [124, 98] on div "r/ ASMRScriptHaven 44k members since [DATE] Share Subreddit View on Reddit Info…" at bounding box center [385, 207] width 541 height 400
click at [217, 63] on span "Posts" at bounding box center [221, 66] width 22 height 12
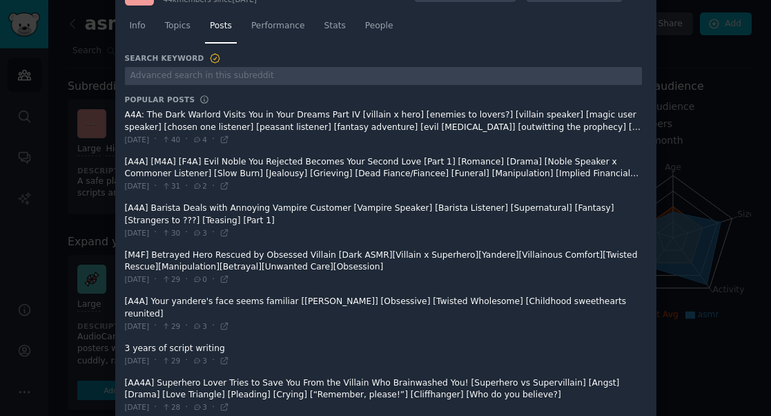
scroll to position [71, 0]
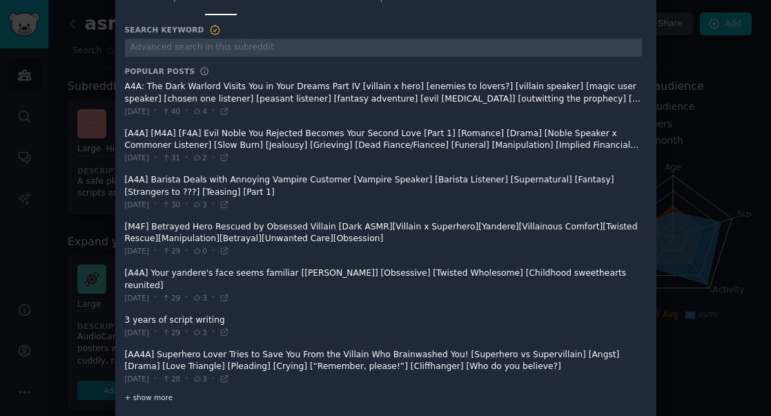
click at [150, 392] on span "+ show more" at bounding box center [149, 397] width 48 height 10
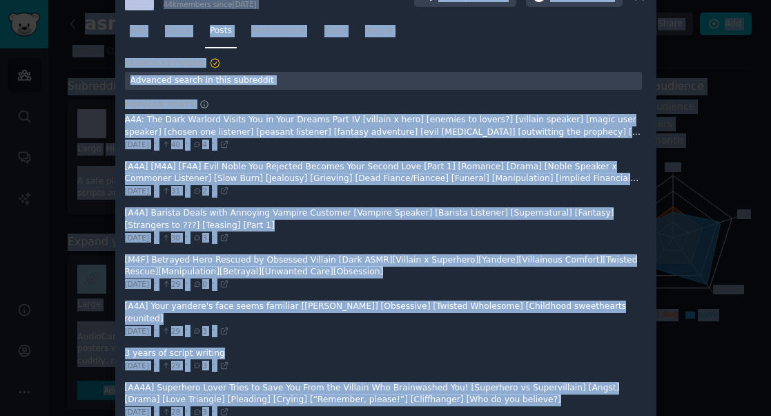
scroll to position [0, 0]
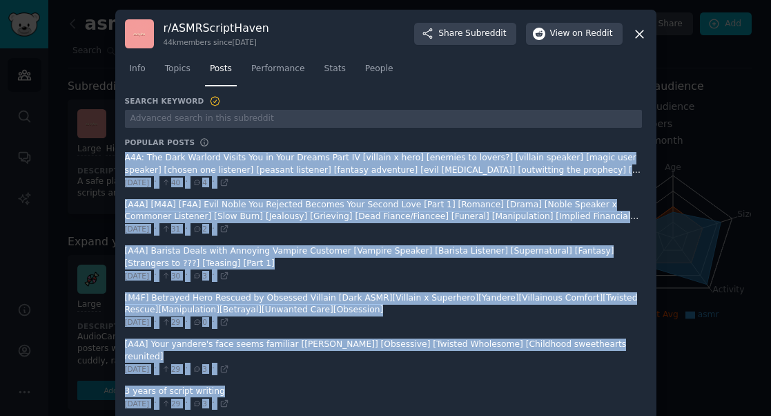
drag, startPoint x: 280, startPoint y: 398, endPoint x: 125, endPoint y: 150, distance: 292.5
click at [262, 65] on span "Performance" at bounding box center [278, 69] width 54 height 12
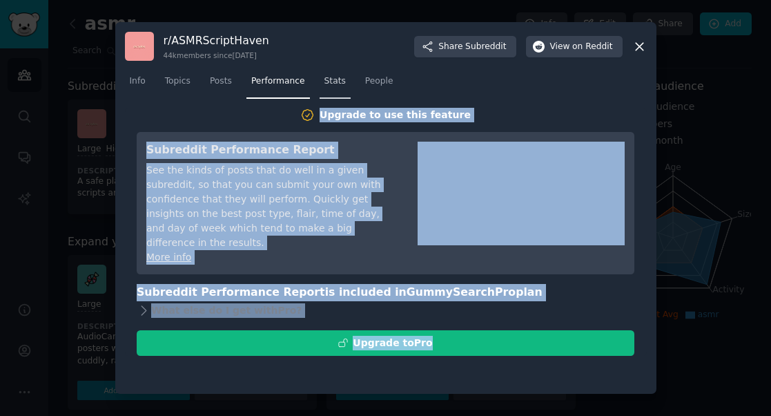
click at [337, 81] on span "Stats" at bounding box center [334, 81] width 21 height 12
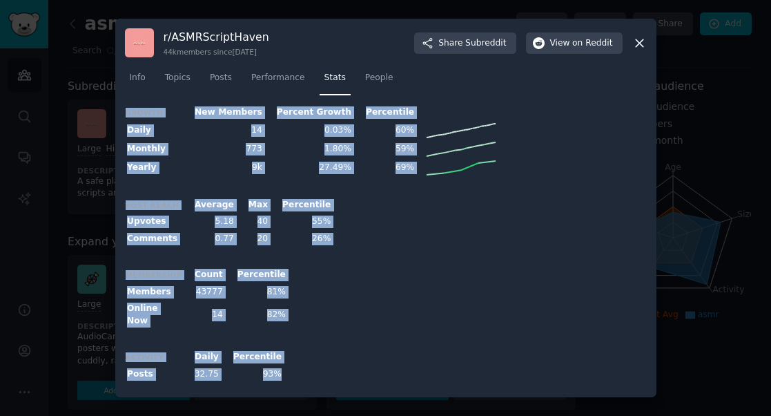
click at [643, 46] on icon at bounding box center [639, 43] width 14 height 14
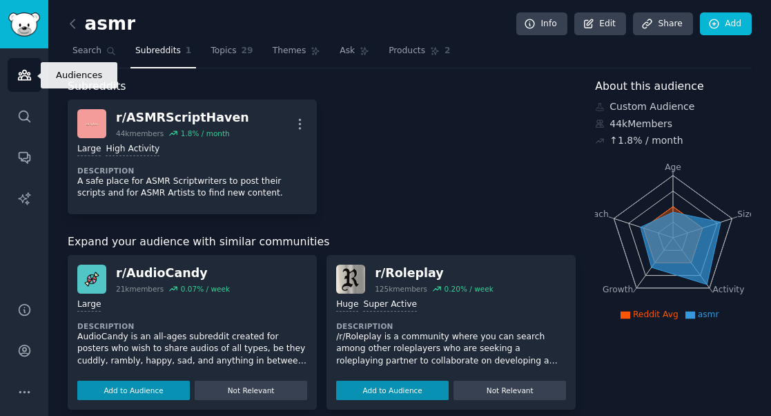
click at [26, 76] on icon "Sidebar" at bounding box center [24, 75] width 12 height 10
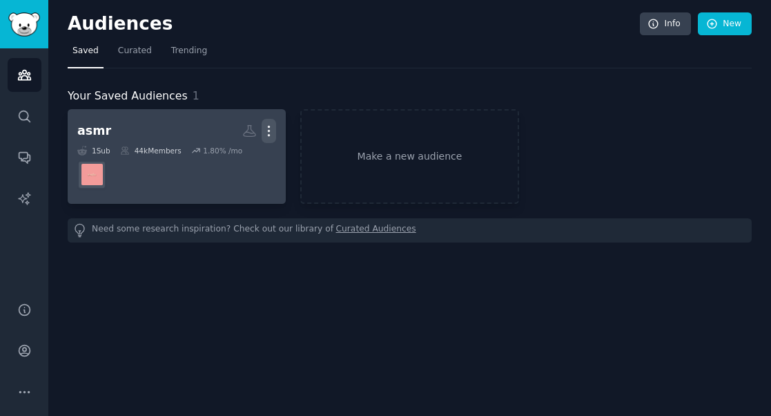
click at [271, 134] on icon "button" at bounding box center [269, 131] width 14 height 14
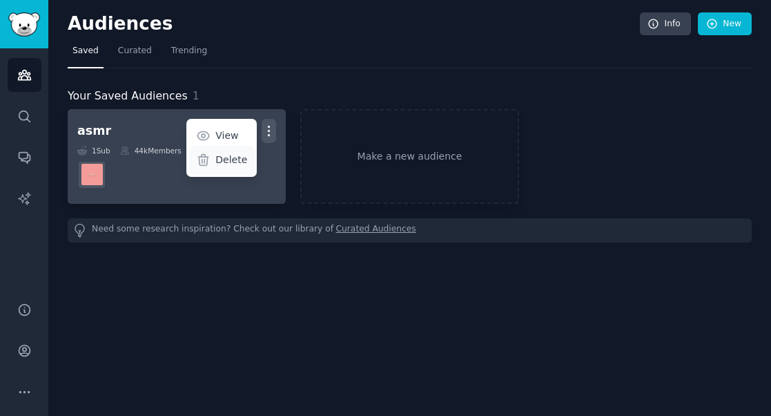
click at [231, 157] on p "Delete" at bounding box center [231, 160] width 32 height 14
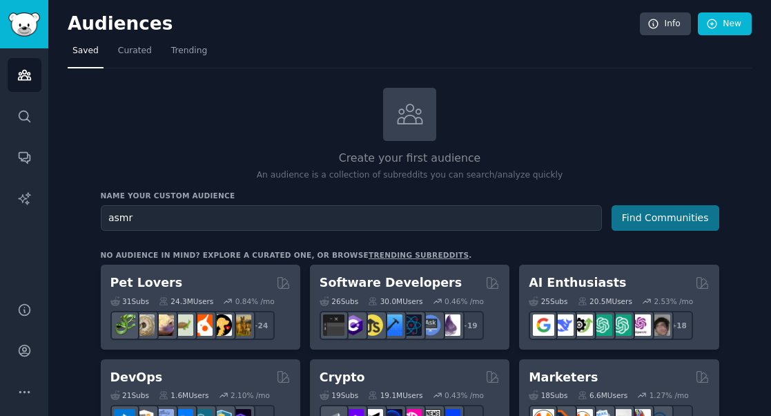
type input "asmr"
click at [657, 219] on button "Find Communities" at bounding box center [666, 218] width 108 height 26
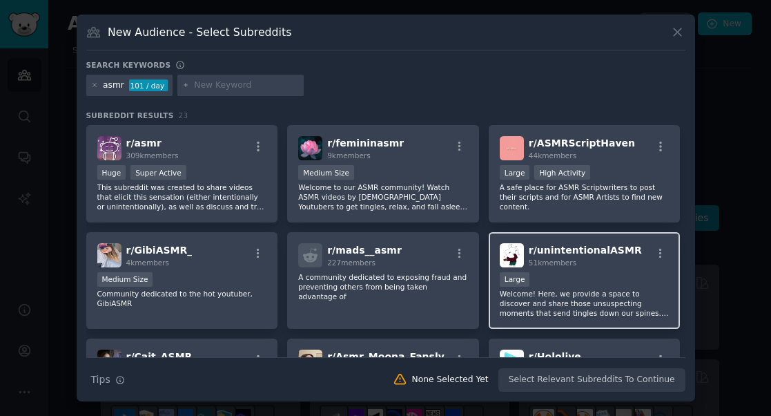
click at [581, 272] on div "10,000 - 100,000 members Large" at bounding box center [585, 280] width 170 height 17
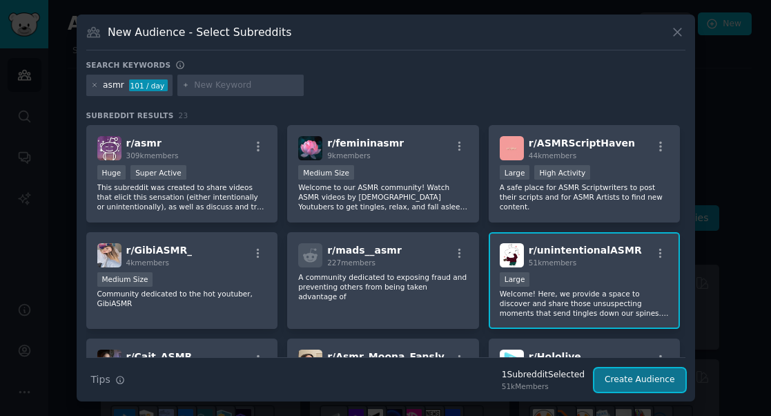
click at [639, 378] on button "Create Audience" at bounding box center [639, 379] width 91 height 23
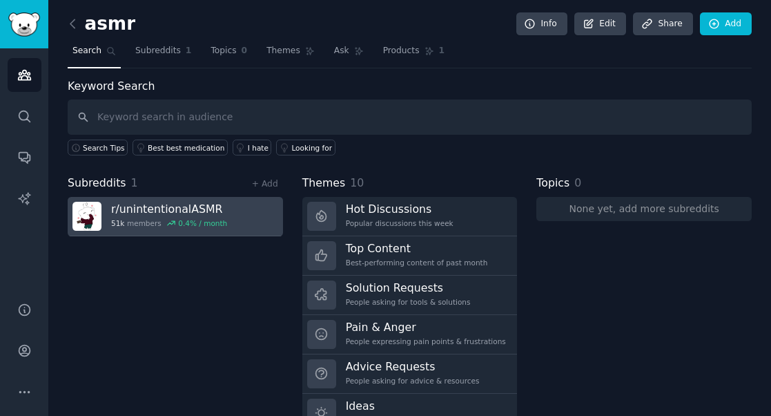
click at [156, 208] on h3 "r/ unintentionalASMR" at bounding box center [169, 209] width 116 height 14
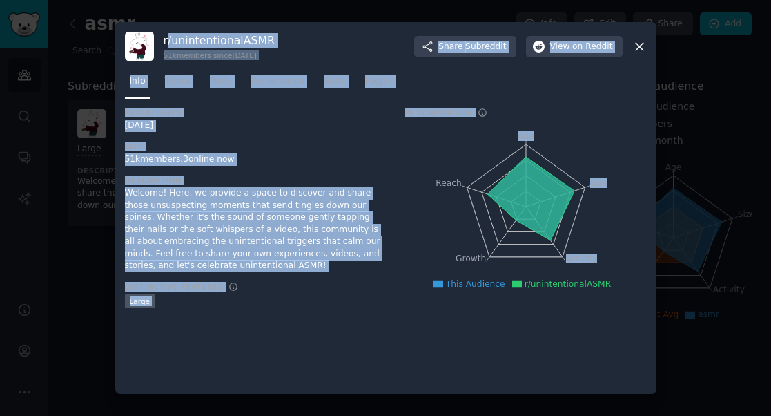
drag, startPoint x: 630, startPoint y: 320, endPoint x: 166, endPoint y: 38, distance: 543.3
click at [166, 38] on div "r/ unintentionalASMR 51k members since [DATE] Share Subreddit View on Reddit In…" at bounding box center [385, 207] width 541 height 371
click at [217, 119] on div "[DATE]" at bounding box center [255, 125] width 261 height 12
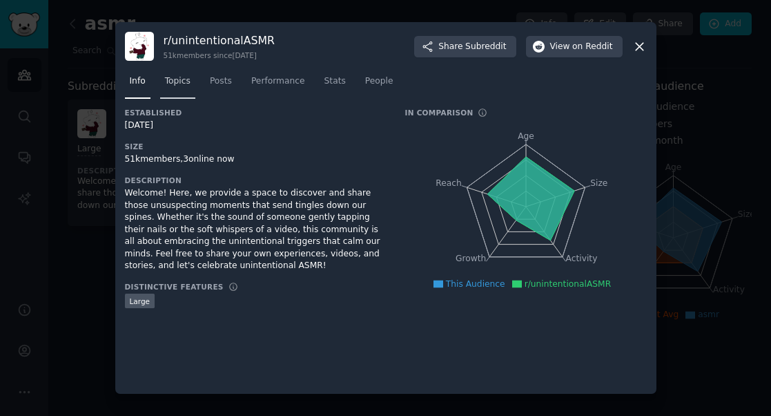
click at [175, 79] on span "Topics" at bounding box center [178, 81] width 26 height 12
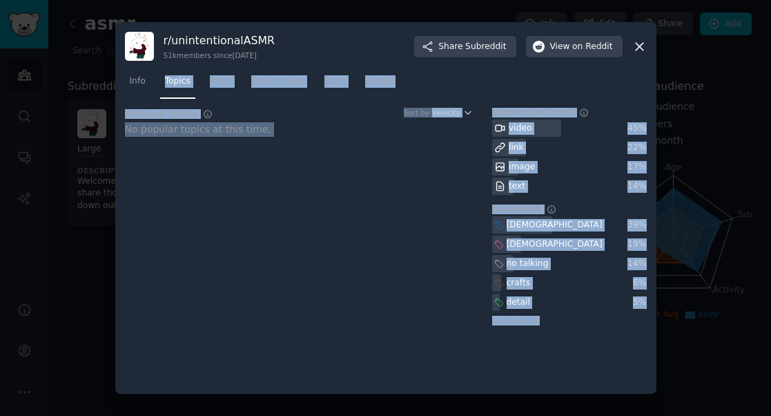
drag, startPoint x: 639, startPoint y: 332, endPoint x: 121, endPoint y: 103, distance: 566.2
click at [121, 103] on div "r/ unintentionalASMR 51k members since [DATE] Share Subreddit View on Reddit In…" at bounding box center [385, 207] width 541 height 371
click at [275, 82] on span "Performance" at bounding box center [278, 81] width 54 height 12
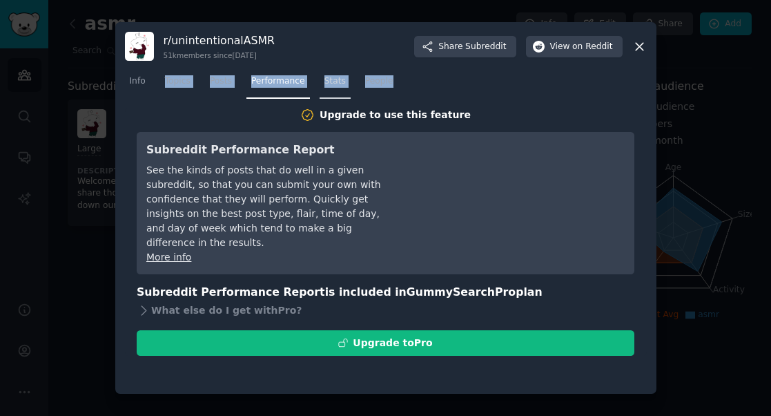
click at [344, 82] on span "Stats" at bounding box center [334, 81] width 21 height 12
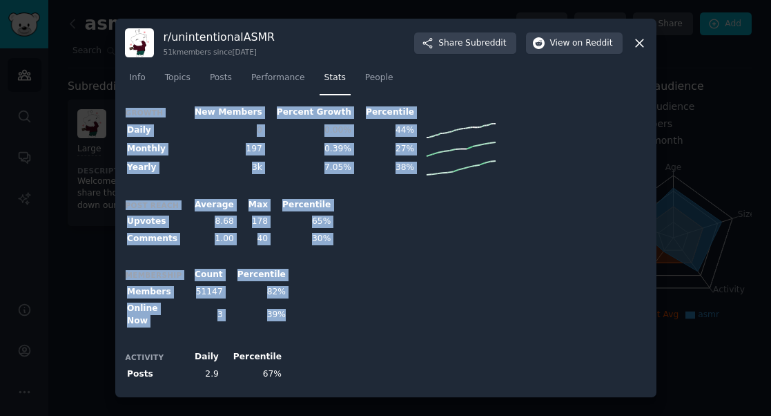
drag, startPoint x: 340, startPoint y: 376, endPoint x: 121, endPoint y: 110, distance: 345.2
click at [121, 110] on div "r/ unintentionalASMR 51k members since [DATE] Share Subreddit View on Reddit In…" at bounding box center [385, 208] width 541 height 378
click at [385, 79] on span "People" at bounding box center [379, 78] width 28 height 12
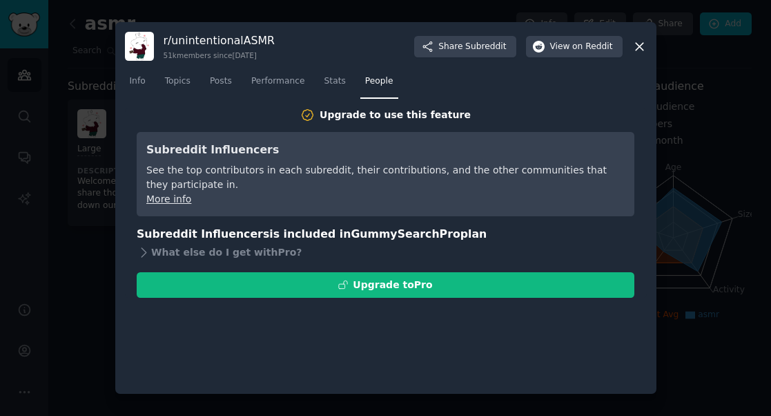
click at [641, 41] on icon at bounding box center [639, 46] width 14 height 14
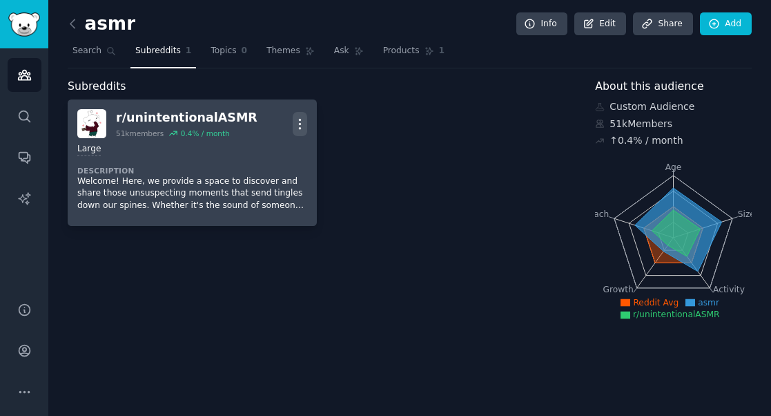
click at [300, 125] on icon "button" at bounding box center [300, 124] width 14 height 14
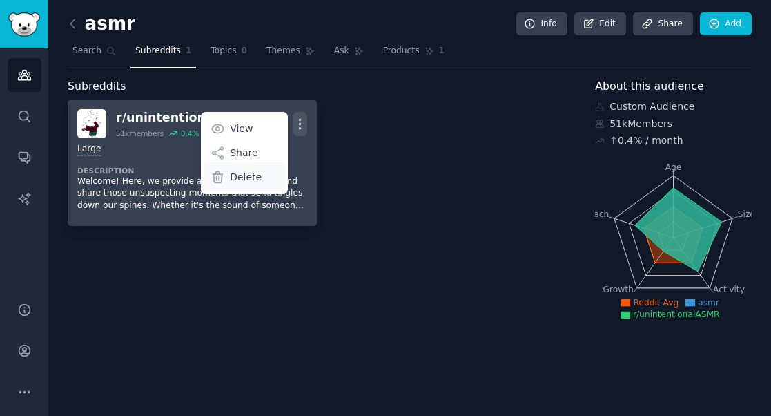
click at [248, 180] on p "Delete" at bounding box center [246, 177] width 32 height 14
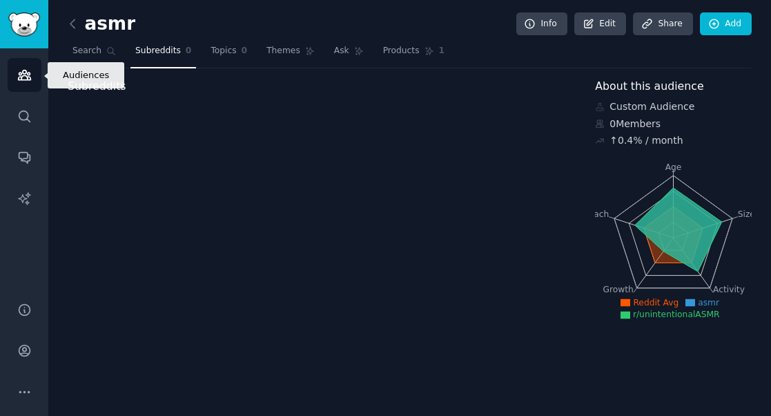
click at [23, 74] on icon "Sidebar" at bounding box center [24, 75] width 14 height 14
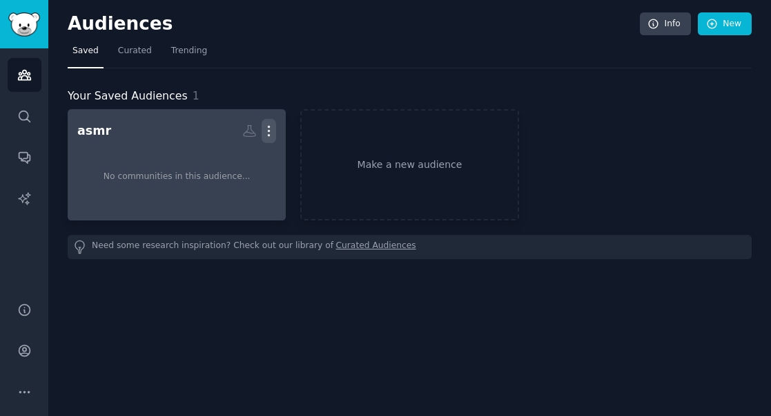
click at [269, 129] on icon "button" at bounding box center [269, 131] width 1 height 10
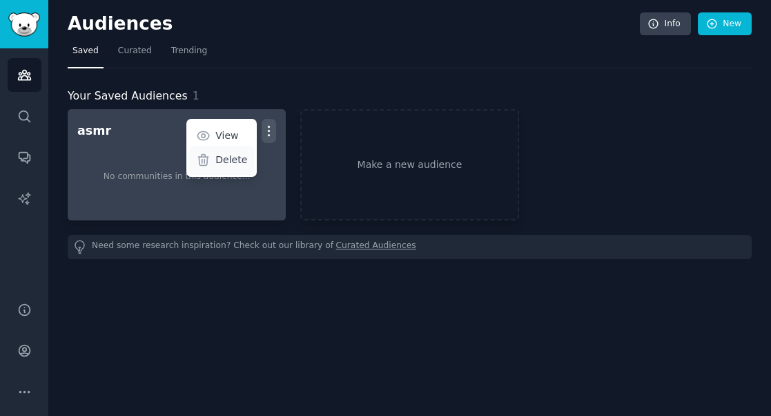
click at [235, 158] on p "Delete" at bounding box center [231, 160] width 32 height 14
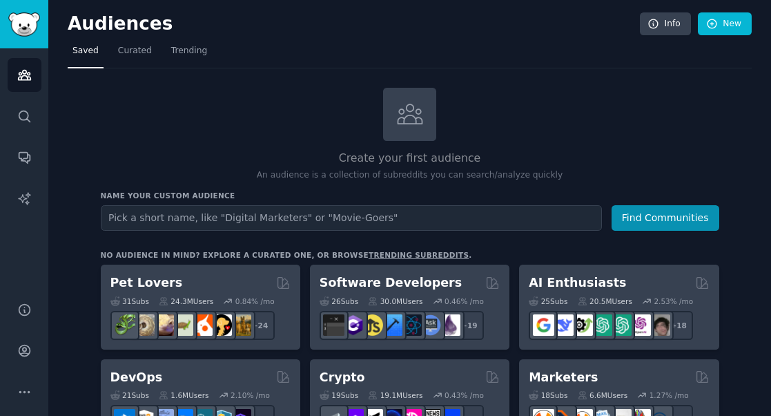
click at [253, 219] on input "text" at bounding box center [351, 218] width 501 height 26
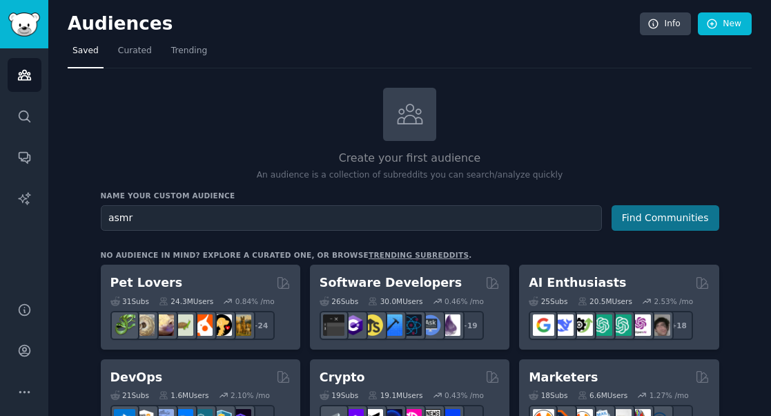
type input "asmr"
click at [666, 220] on button "Find Communities" at bounding box center [666, 218] width 108 height 26
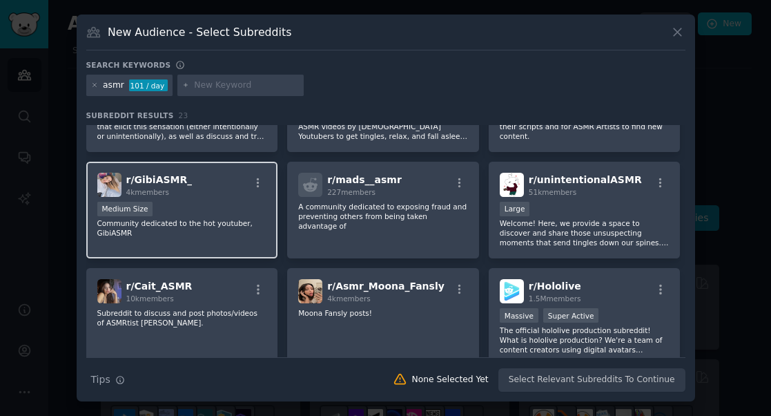
scroll to position [68, 0]
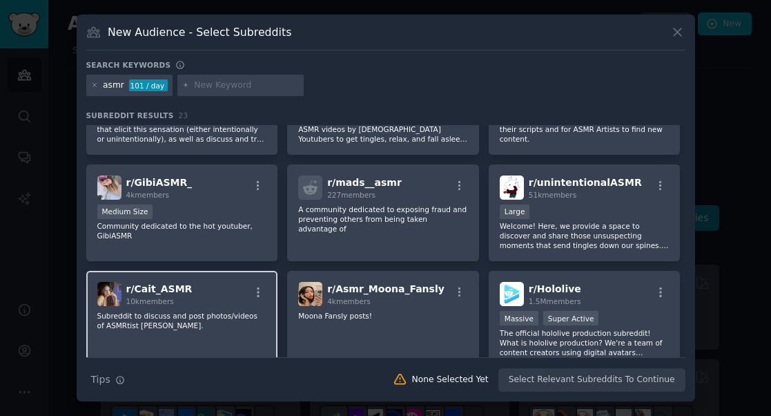
click at [199, 286] on div "r/ Cait_ASMR 10k members" at bounding box center [182, 294] width 170 height 24
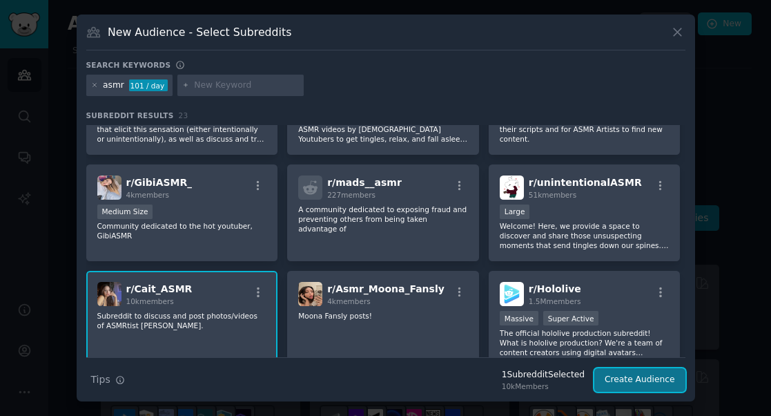
click at [654, 382] on button "Create Audience" at bounding box center [639, 379] width 91 height 23
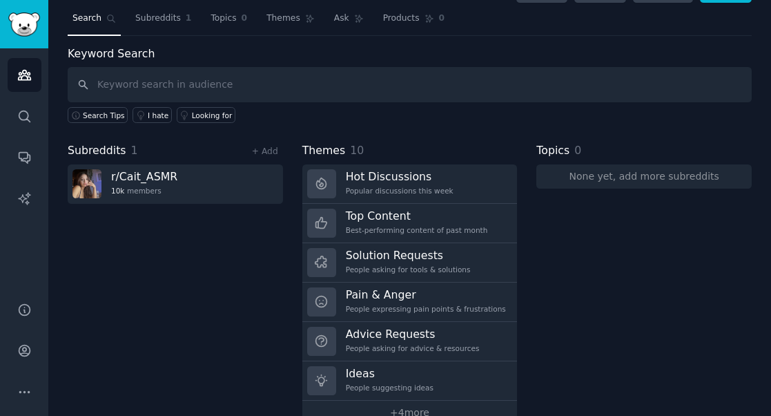
scroll to position [33, 0]
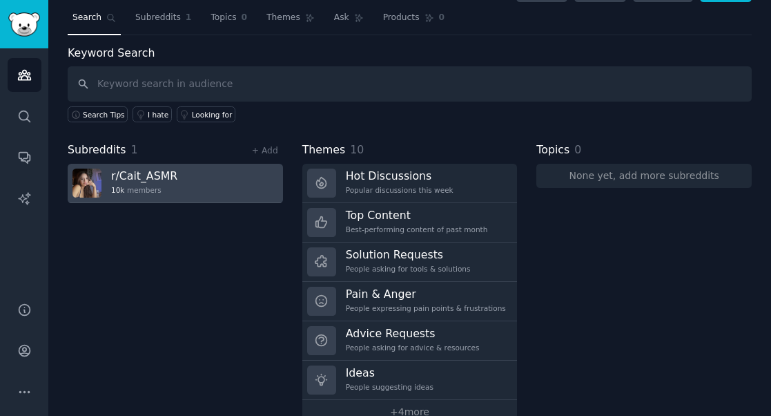
click at [148, 179] on h3 "r/ Cait_ASMR" at bounding box center [144, 175] width 66 height 14
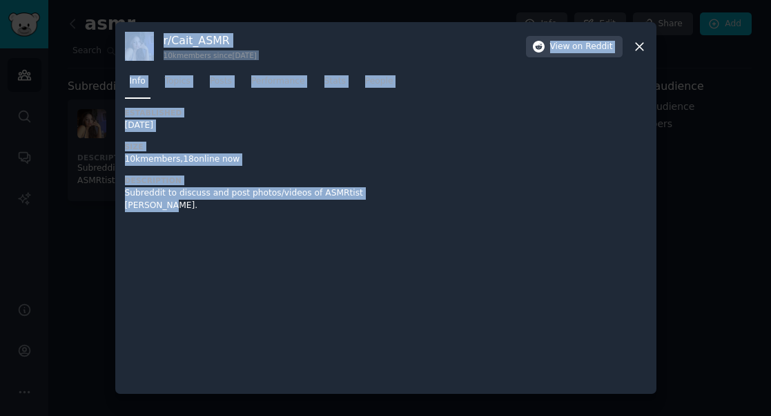
drag, startPoint x: 159, startPoint y: 215, endPoint x: 131, endPoint y: 46, distance: 171.4
click at [131, 46] on div "r/ Cait_ASMR 10k members since [DATE] View on Reddit Info Topics Posts Performa…" at bounding box center [385, 207] width 541 height 371
